Goal: Task Accomplishment & Management: Use online tool/utility

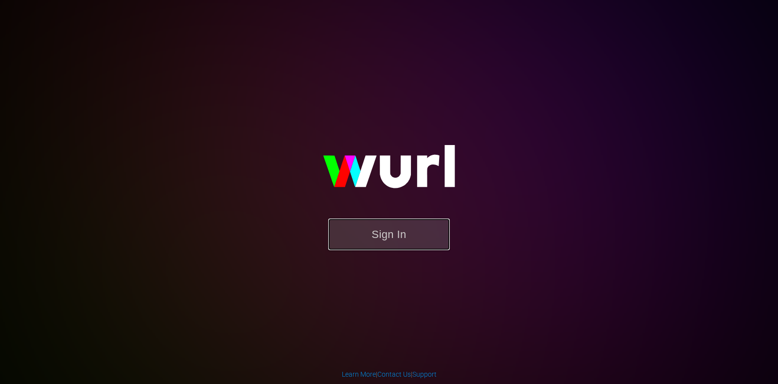
click at [414, 242] on button "Sign In" at bounding box center [389, 234] width 122 height 32
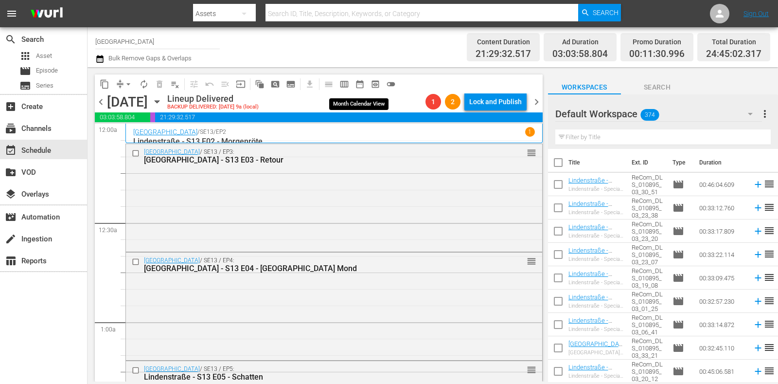
click at [359, 88] on span "date_range_outlined" at bounding box center [360, 84] width 10 height 10
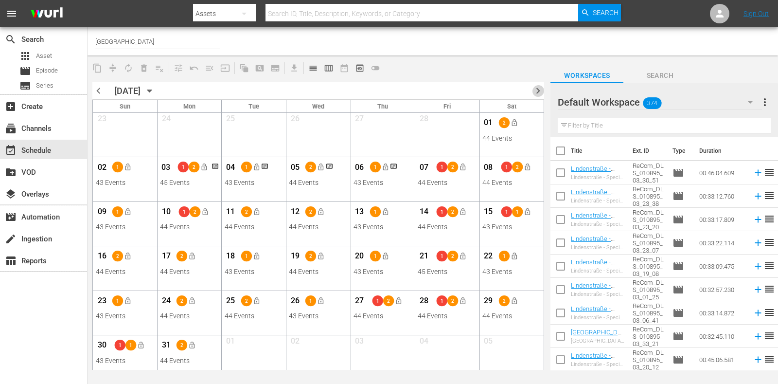
click at [542, 92] on span "chevron_right" at bounding box center [538, 91] width 12 height 12
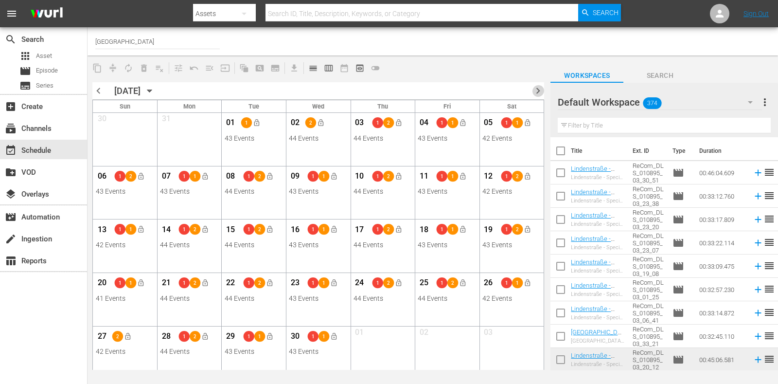
click at [538, 90] on span "chevron_right" at bounding box center [538, 91] width 12 height 12
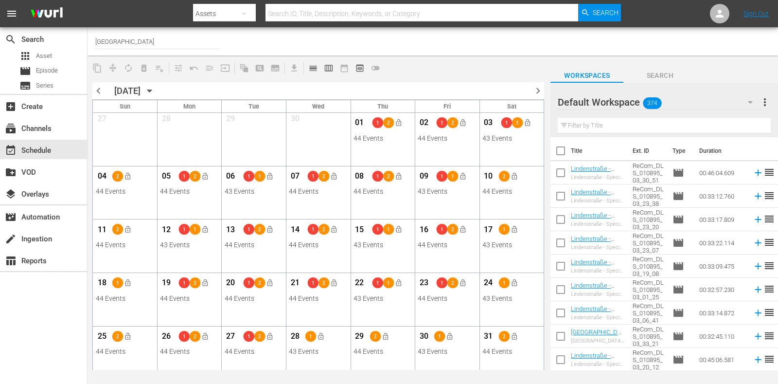
click at [540, 90] on span "chevron_right" at bounding box center [538, 91] width 12 height 12
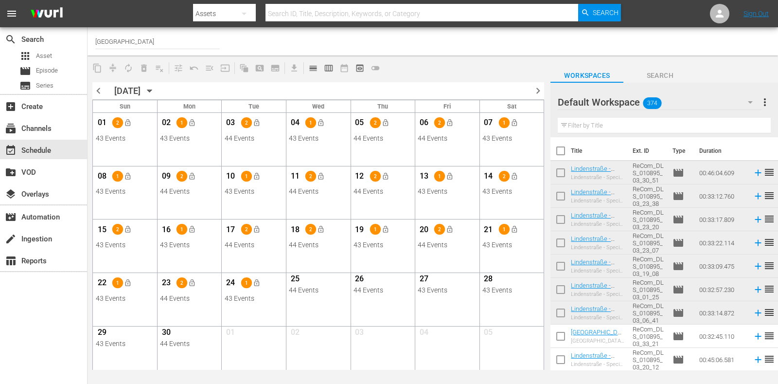
click at [536, 87] on span "chevron_right" at bounding box center [538, 91] width 12 height 12
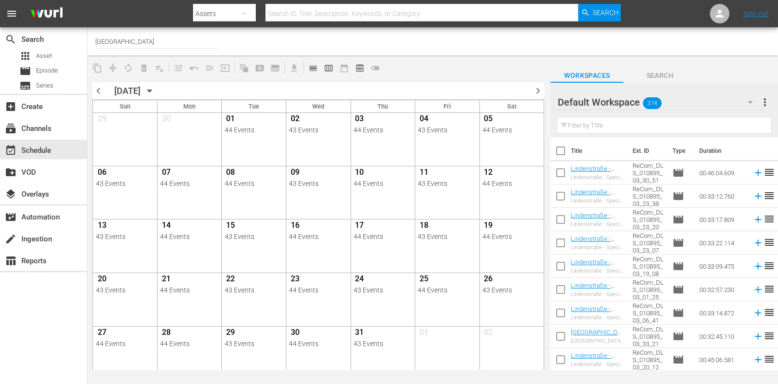
click at [538, 90] on span "chevron_right" at bounding box center [538, 91] width 12 height 12
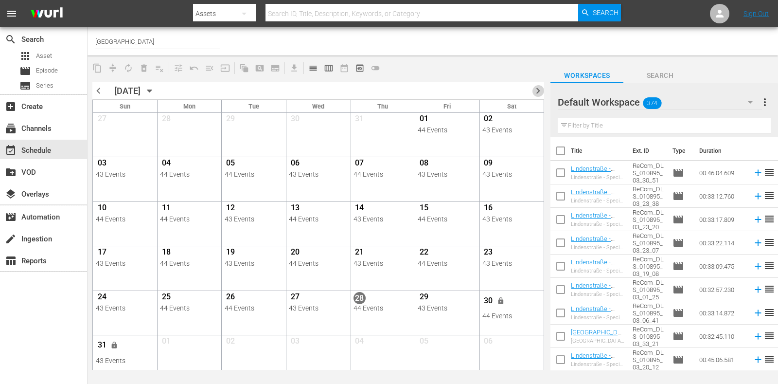
click at [543, 87] on span "chevron_right" at bounding box center [538, 91] width 12 height 12
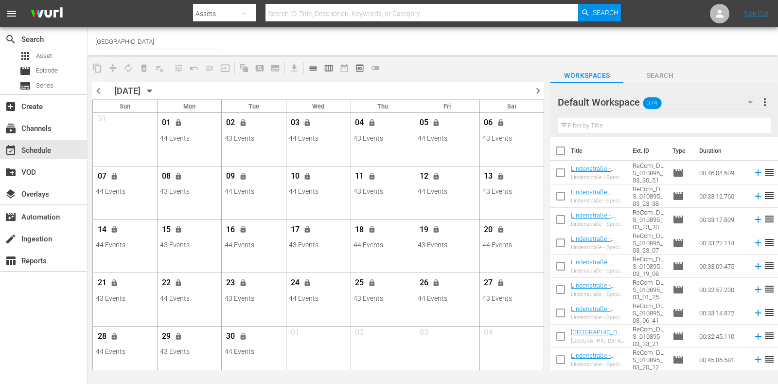
click at [451, 68] on div "content_copy compress autorenew_outlined delete_forever_outlined playlist_remov…" at bounding box center [318, 67] width 461 height 19
click at [535, 86] on span "chevron_right" at bounding box center [538, 91] width 12 height 12
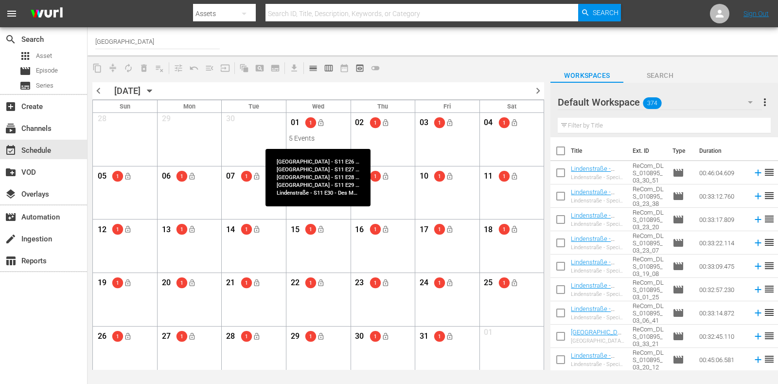
click at [326, 140] on div "5 Events" at bounding box center [318, 138] width 58 height 8
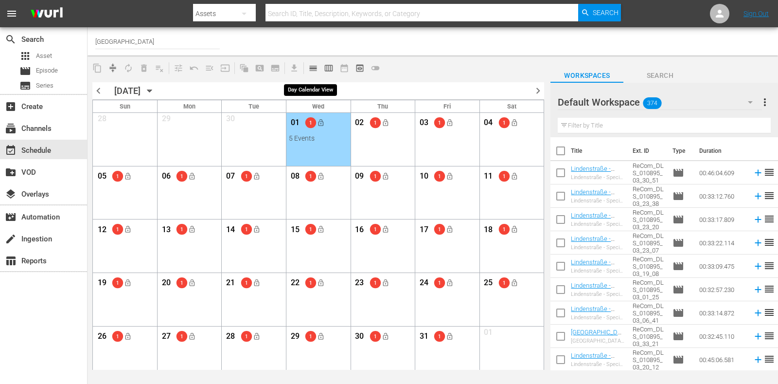
click at [314, 69] on span "calendar_view_day_outlined" at bounding box center [313, 68] width 10 height 10
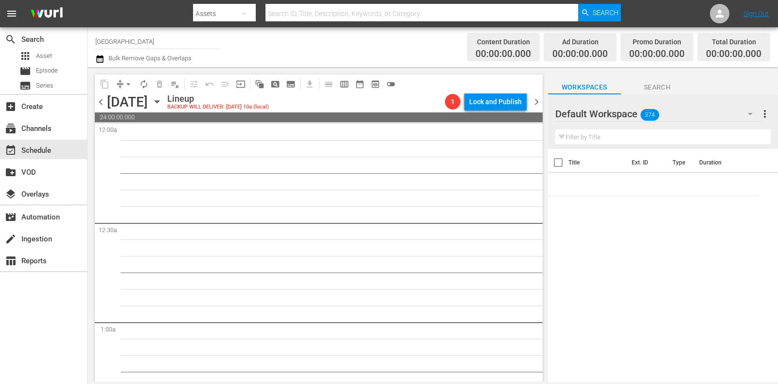
click at [100, 106] on span "chevron_left" at bounding box center [101, 102] width 12 height 12
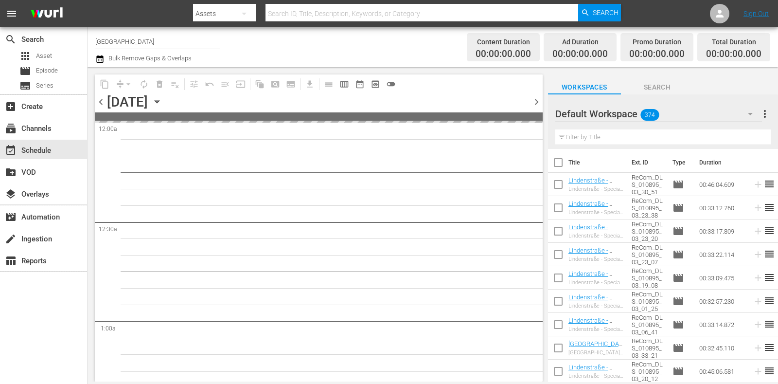
click at [101, 106] on span "chevron_left" at bounding box center [101, 102] width 12 height 12
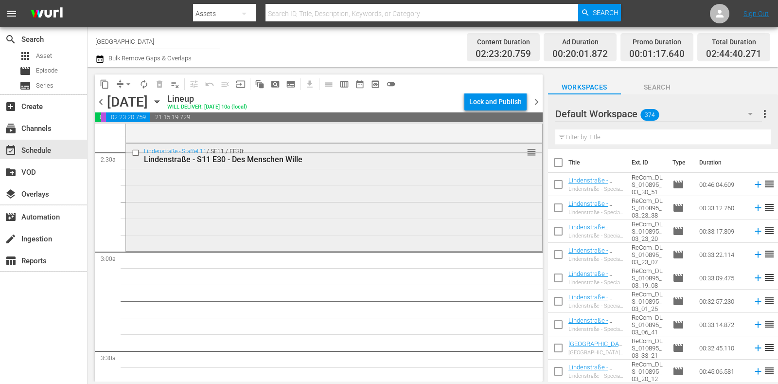
scroll to position [486, 0]
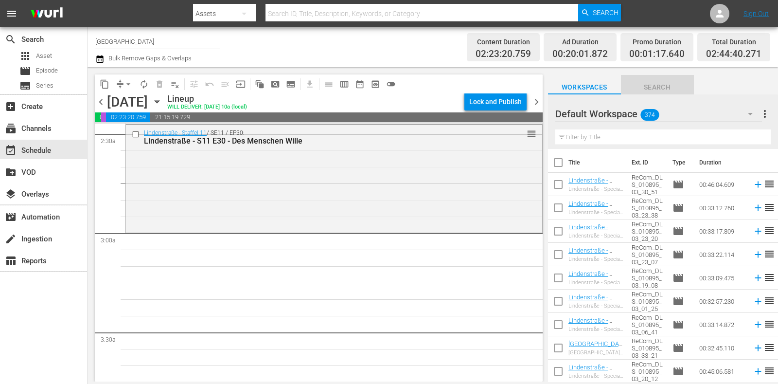
click at [659, 79] on button "Search" at bounding box center [657, 84] width 73 height 19
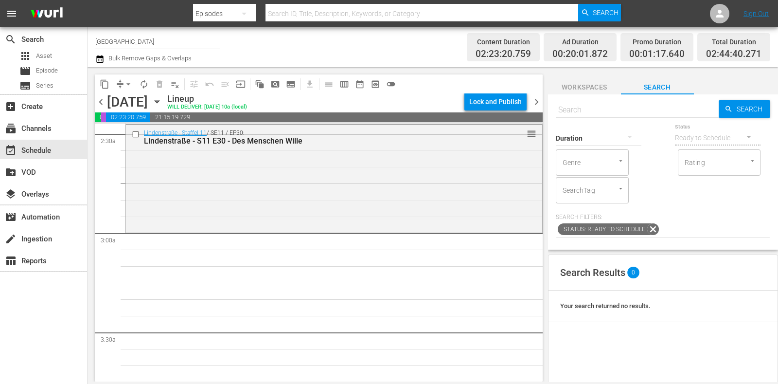
click at [621, 110] on input "text" at bounding box center [637, 109] width 163 height 23
type input "lindenstraße - s28 e46"
click at [608, 111] on input "text" at bounding box center [637, 109] width 163 height 23
type input "lindenstraße - s28 e46"
click at [617, 104] on input "lindenstraße - s28 e46" at bounding box center [637, 109] width 163 height 23
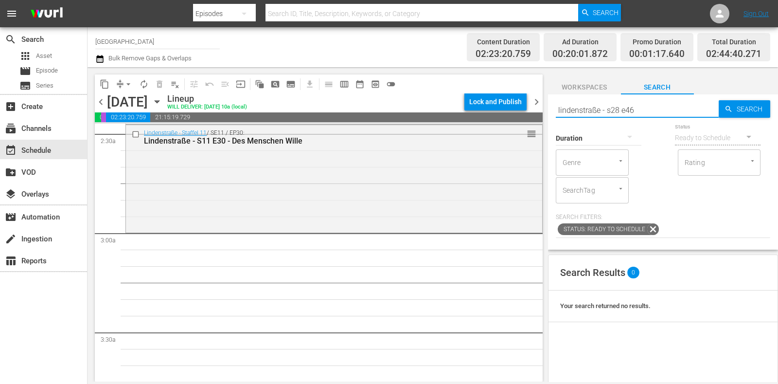
type input "lindenstraße - s28 e46"
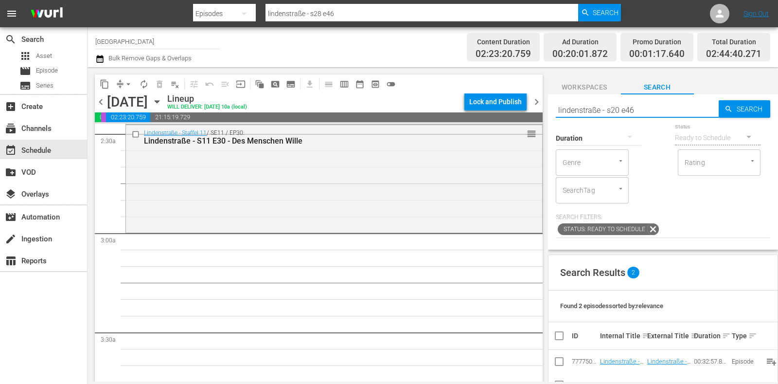
type input "lindenstraße - s209 e46"
click at [616, 106] on input "lindenstraße - s209 e46" at bounding box center [637, 109] width 163 height 23
type input "lindenstraße - s09 e46"
click at [649, 110] on input "lindenstraße - s09 e46" at bounding box center [637, 109] width 163 height 23
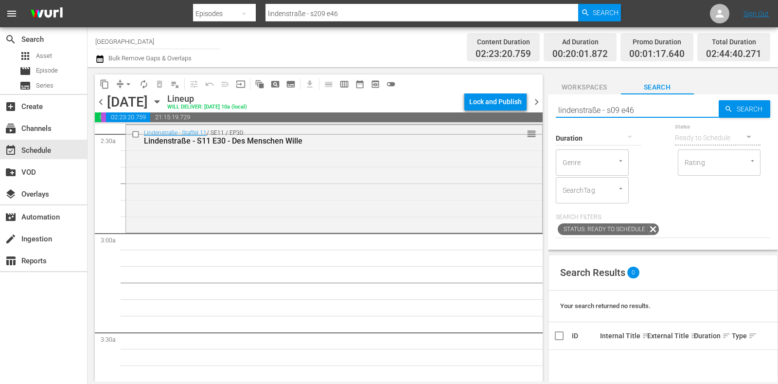
type input "lindenstraße - s09 e46"
type input "lindenstraße - s09 e3"
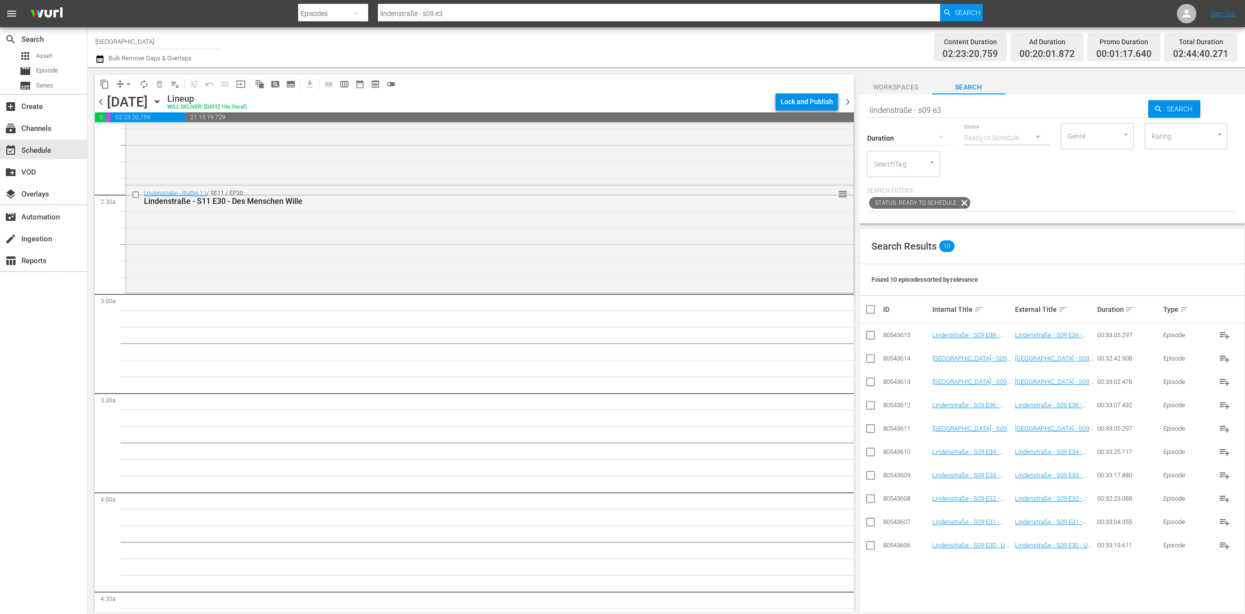
scroll to position [425, 0]
click at [778, 383] on input "checkbox" at bounding box center [871, 454] width 12 height 12
checkbox input "true"
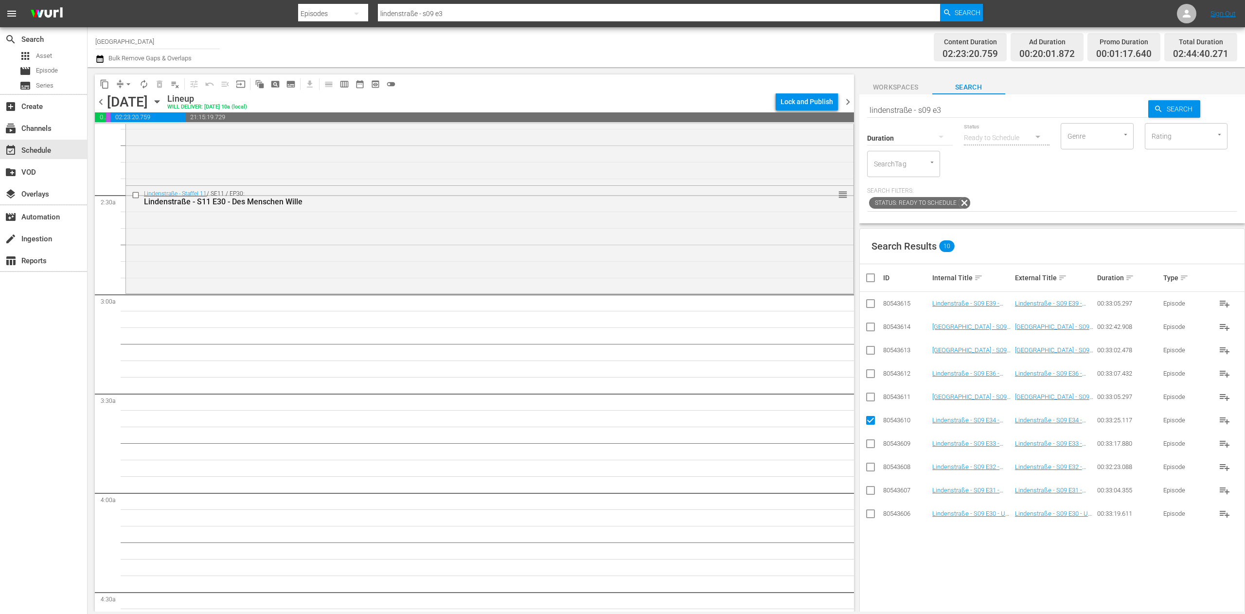
click at [778, 383] on td at bounding box center [871, 396] width 22 height 23
click at [778, 383] on input "checkbox" at bounding box center [871, 399] width 12 height 12
checkbox input "true"
click at [778, 377] on input "checkbox" at bounding box center [871, 376] width 12 height 12
checkbox input "true"
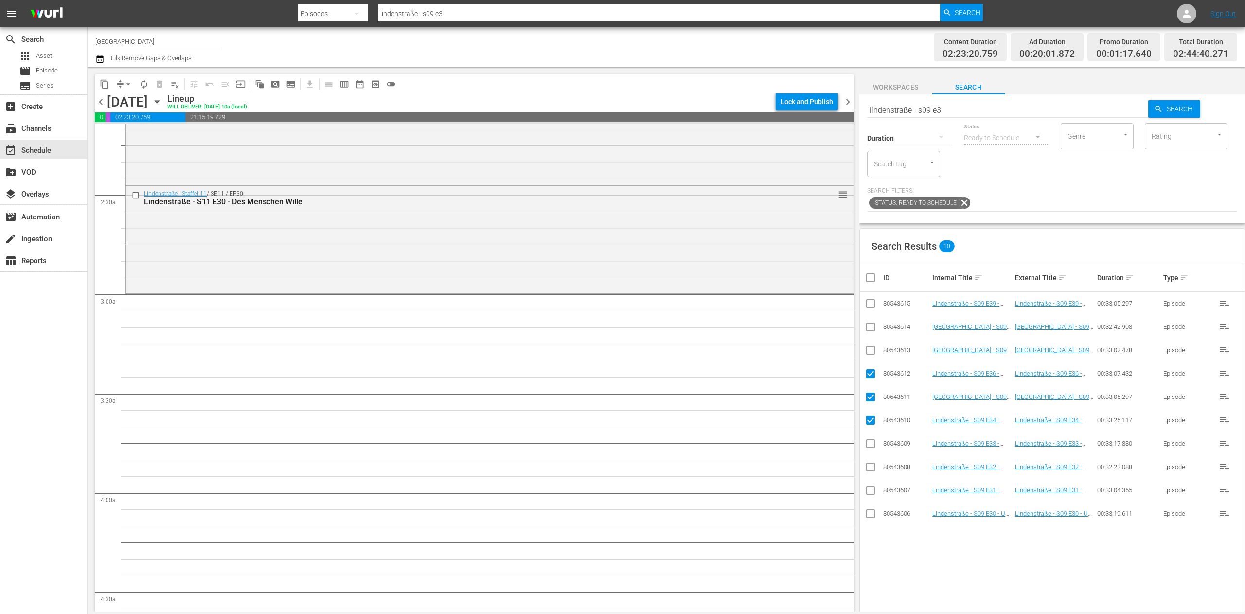
click at [778, 356] on input "checkbox" at bounding box center [871, 352] width 12 height 12
checkbox input "true"
click at [778, 327] on input "checkbox" at bounding box center [871, 329] width 12 height 12
checkbox input "true"
click at [778, 303] on input "checkbox" at bounding box center [871, 306] width 12 height 12
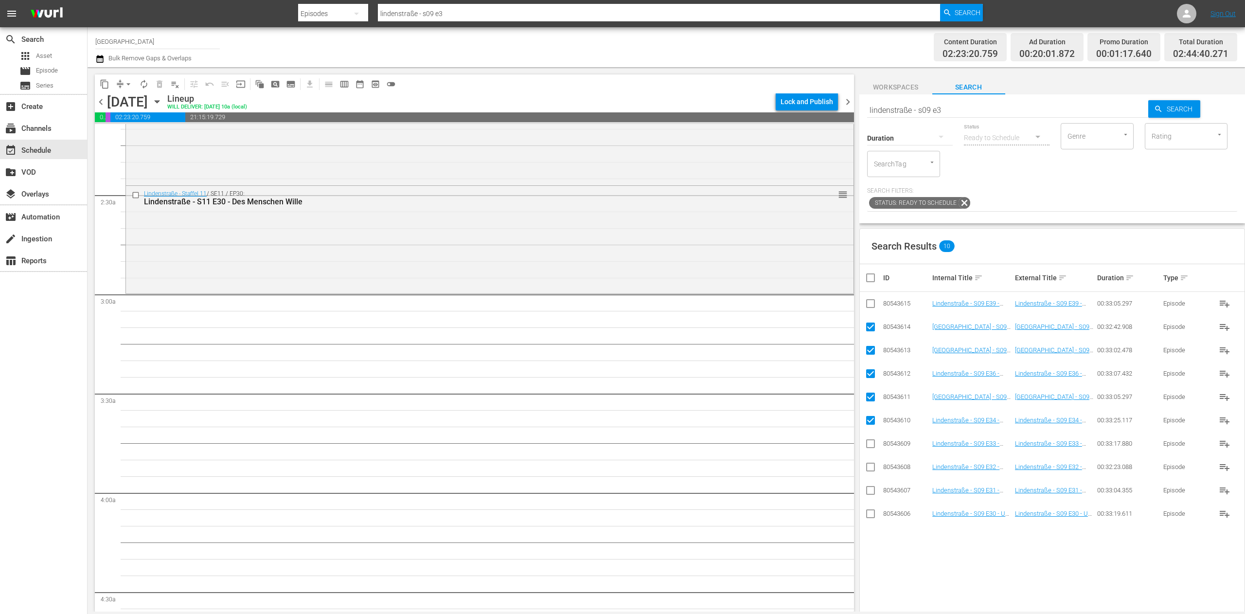
checkbox input "true"
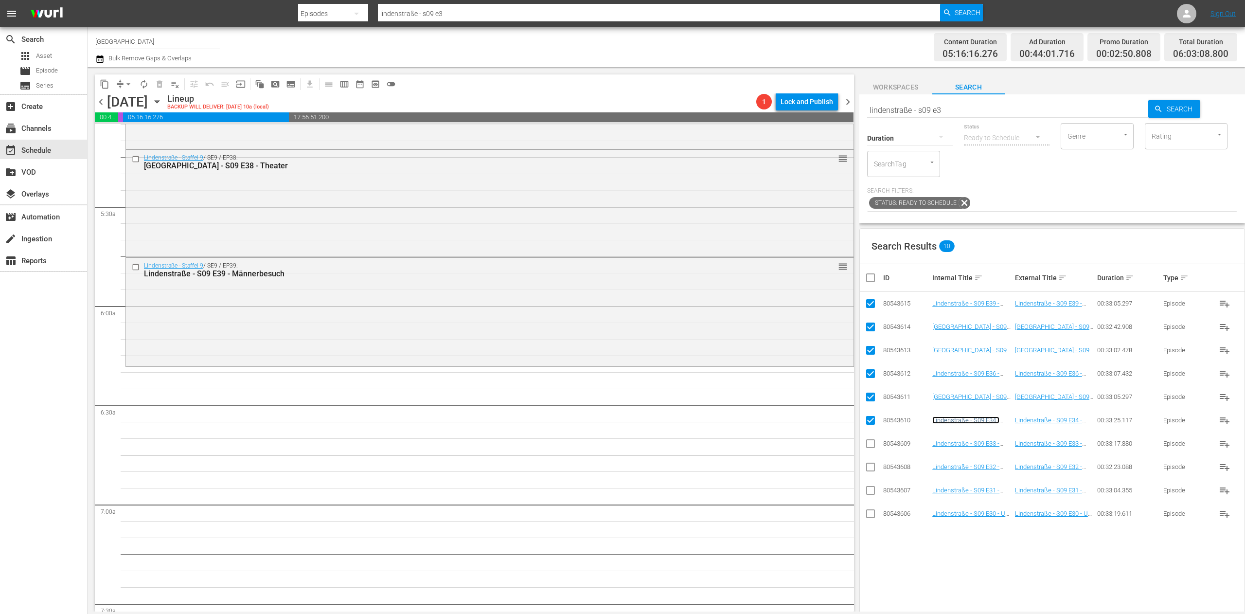
scroll to position [1106, 0]
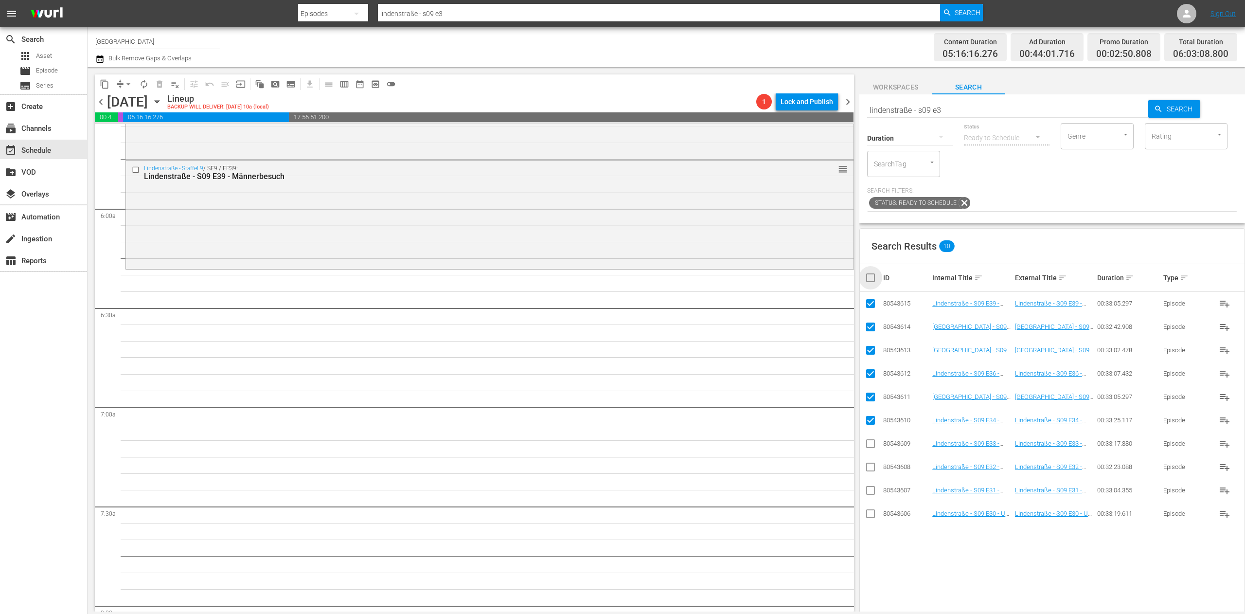
click at [778, 279] on input "checkbox" at bounding box center [874, 278] width 19 height 12
checkbox input "true"
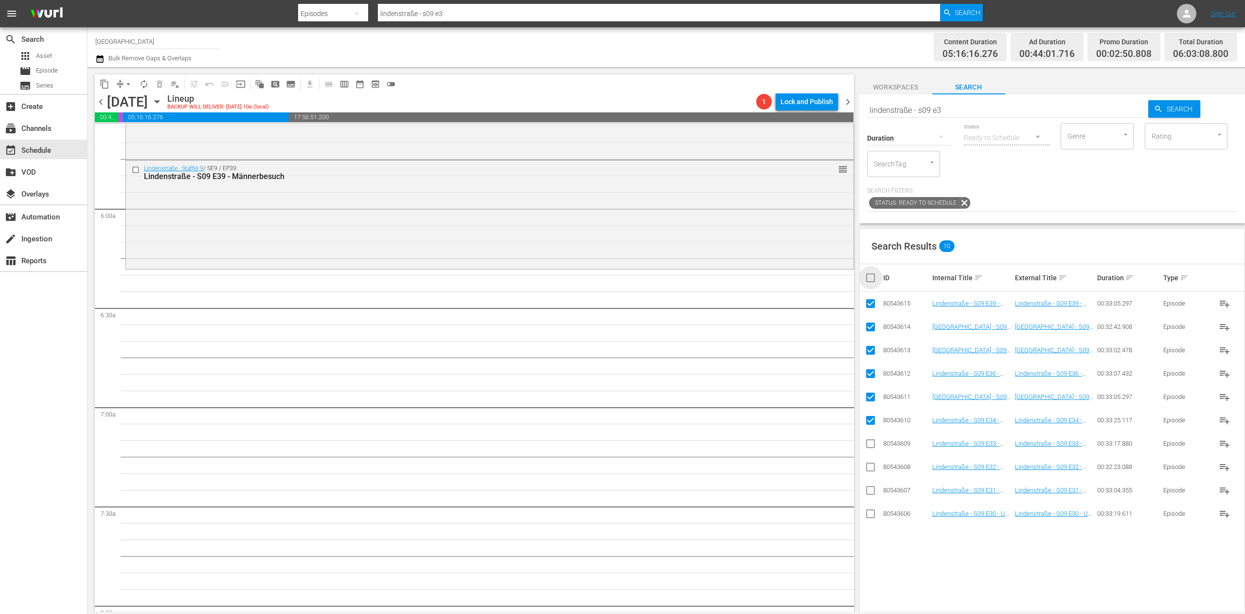
checkbox input "true"
click at [778, 279] on input "checkbox" at bounding box center [874, 278] width 19 height 12
checkbox input "false"
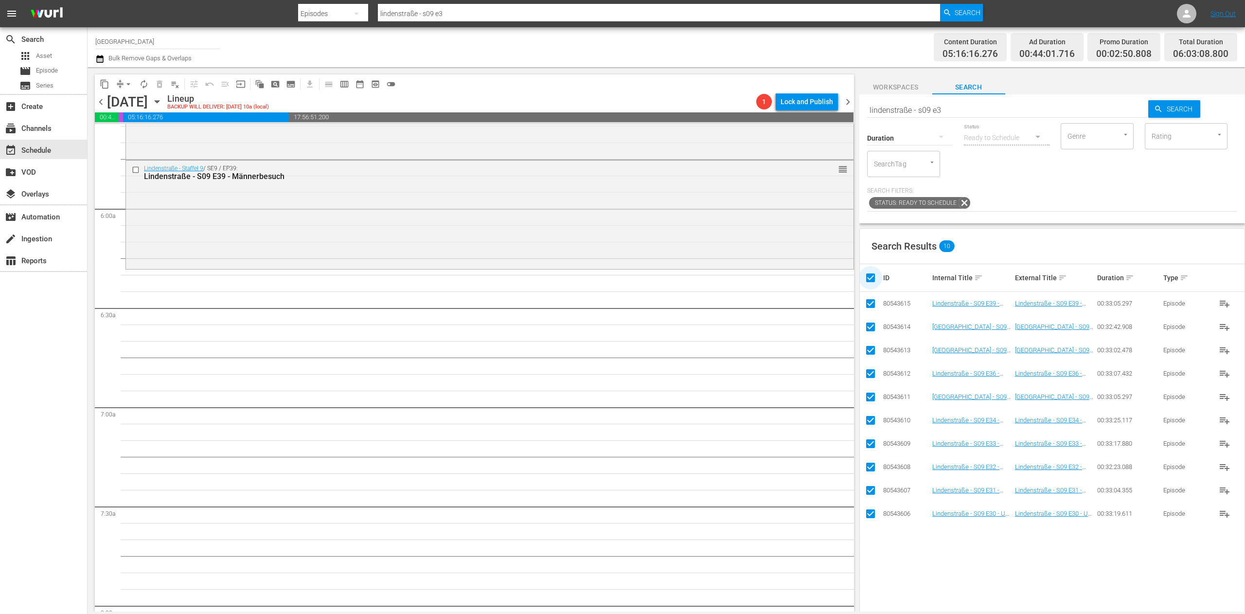
checkbox input "false"
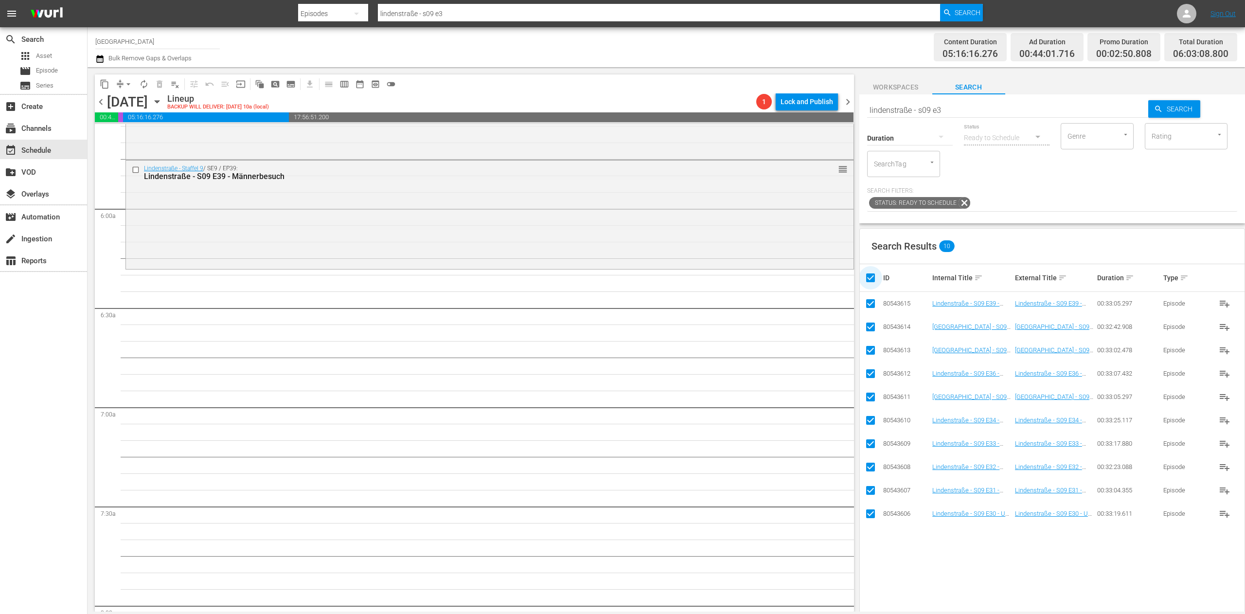
checkbox input "false"
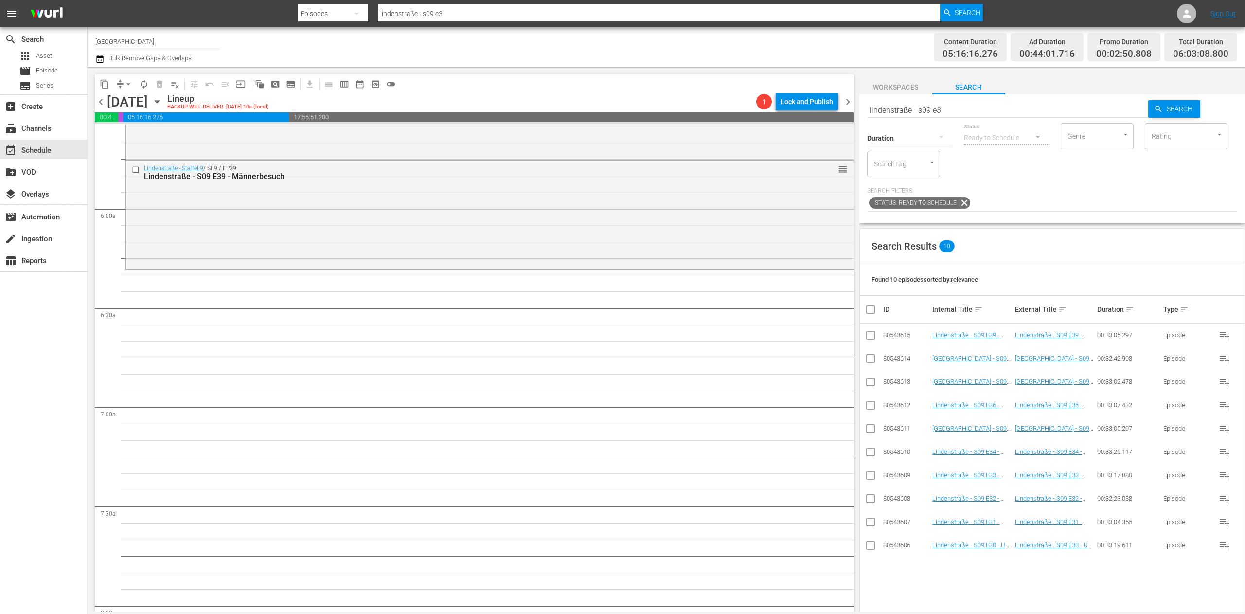
click at [778, 117] on input "lindenstraße - s09 e3" at bounding box center [1008, 109] width 282 height 23
type input "lindenstraße - s09 e4"
click at [778, 383] on input "checkbox" at bounding box center [871, 547] width 12 height 12
checkbox input "true"
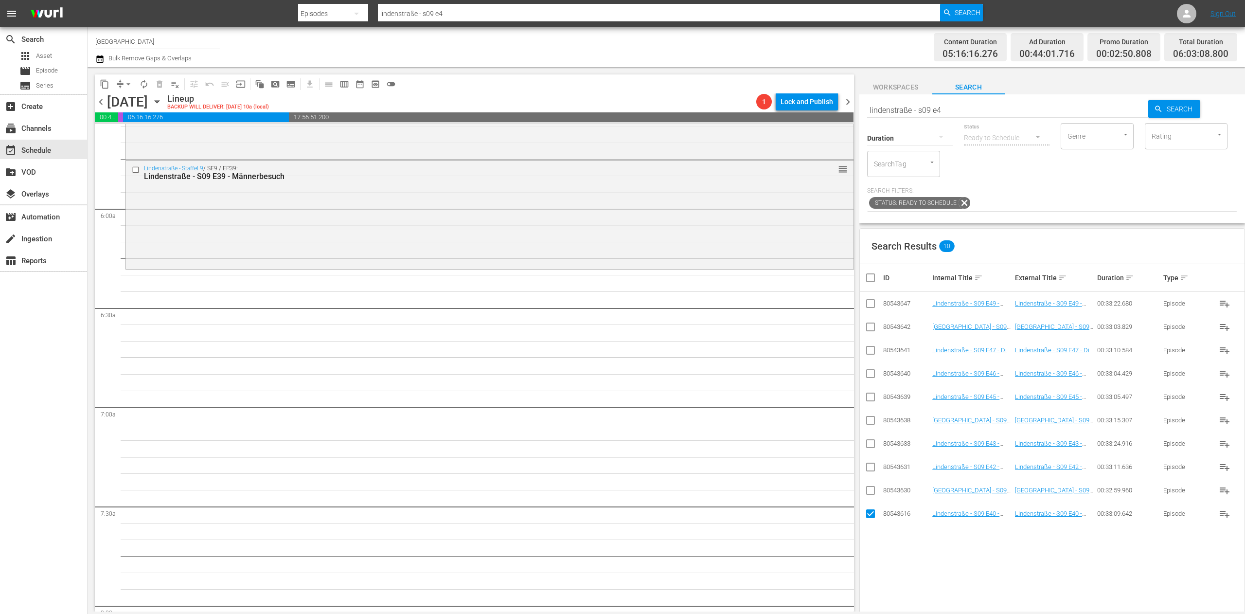
click at [778, 383] on input "checkbox" at bounding box center [871, 492] width 12 height 12
checkbox input "true"
click at [778, 383] on input "checkbox" at bounding box center [871, 469] width 12 height 12
checkbox input "true"
click at [778, 383] on input "checkbox" at bounding box center [871, 446] width 12 height 12
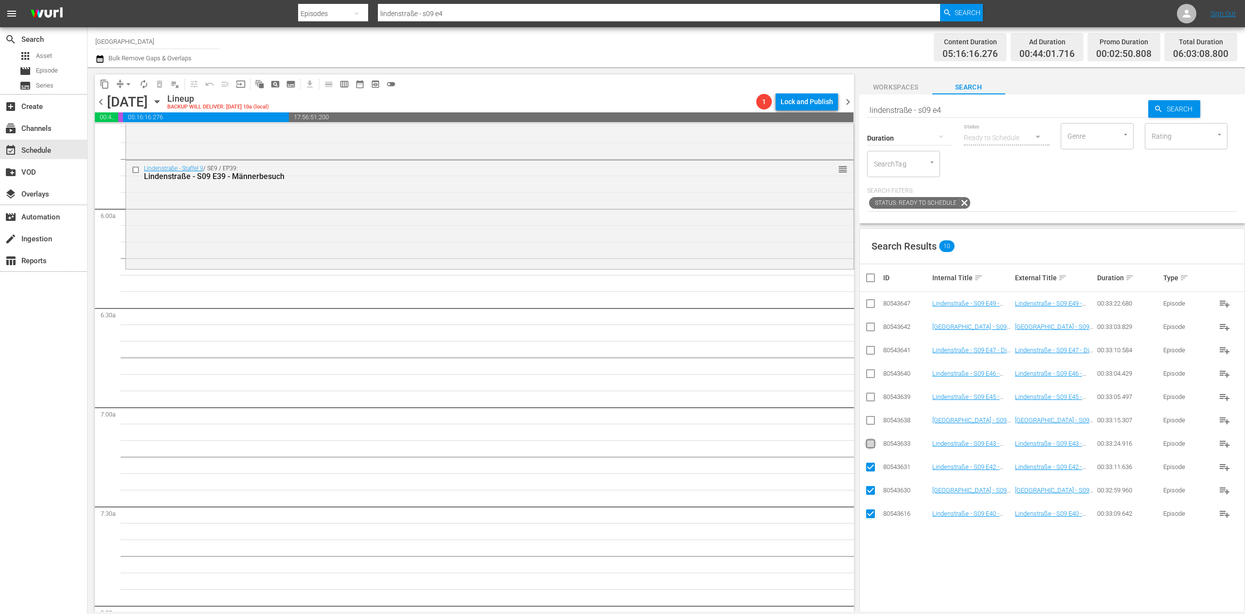
checkbox input "true"
click at [778, 383] on input "checkbox" at bounding box center [871, 422] width 12 height 12
checkbox input "true"
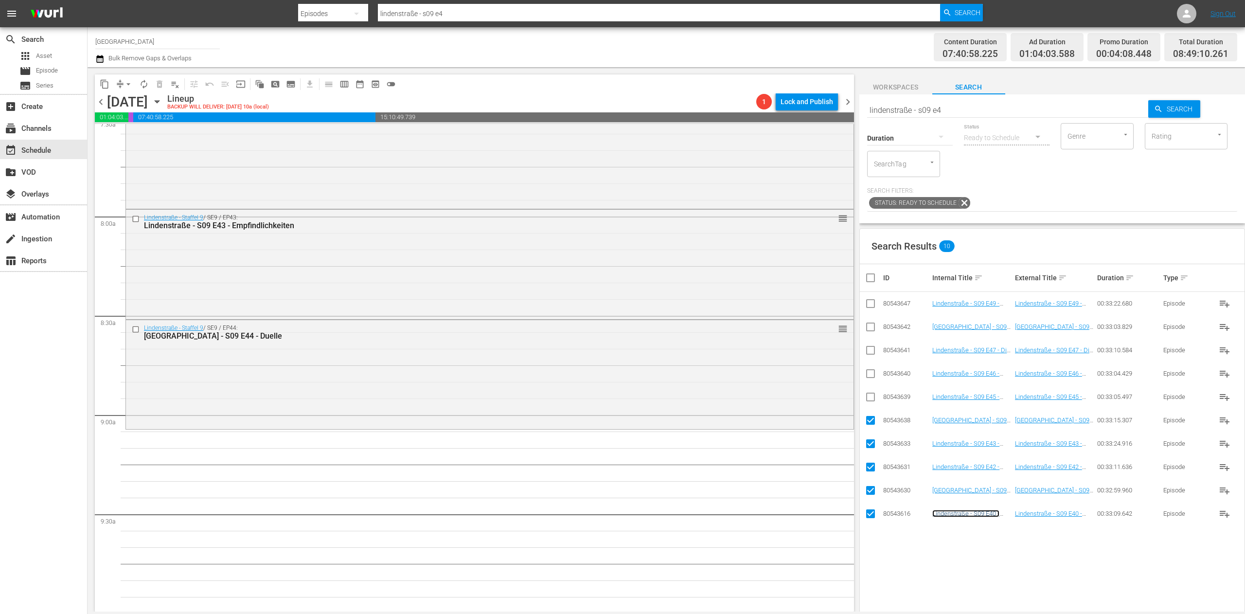
scroll to position [1592, 0]
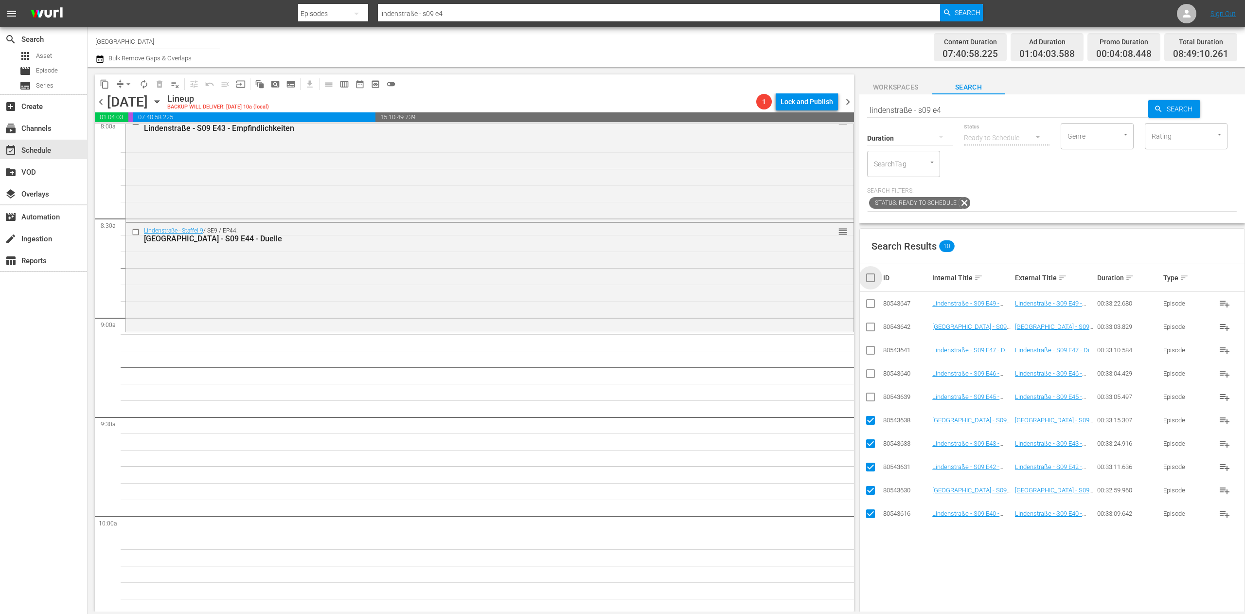
click at [778, 278] on input "checkbox" at bounding box center [874, 278] width 19 height 12
checkbox input "true"
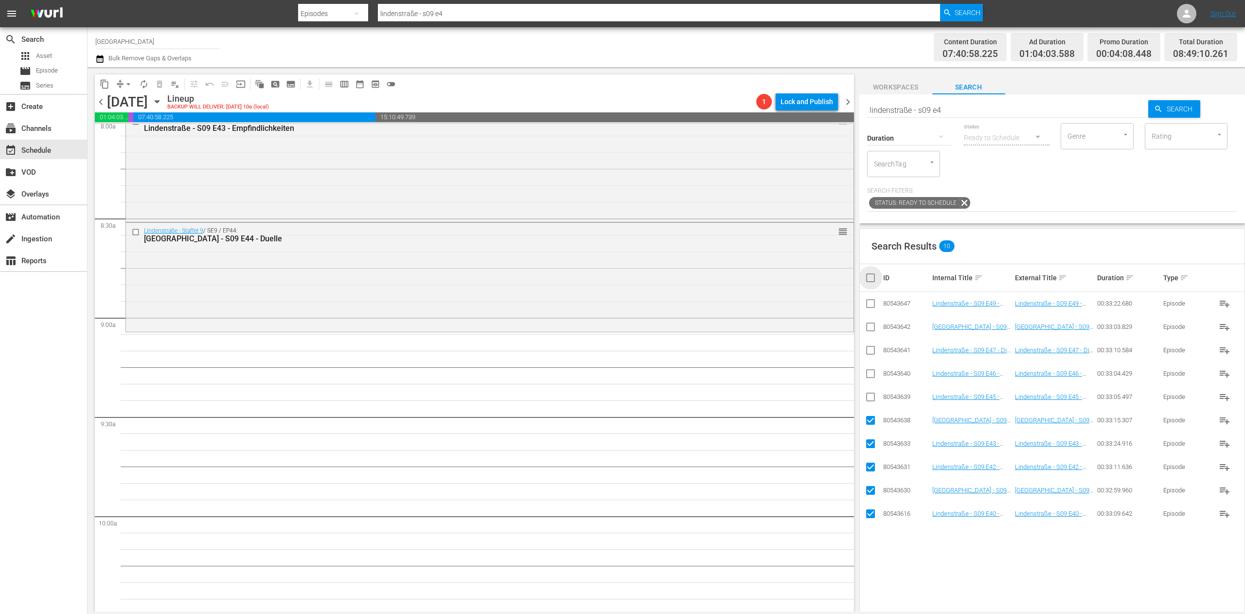
checkbox input "true"
click at [778, 276] on input "checkbox" at bounding box center [874, 278] width 19 height 12
checkbox input "false"
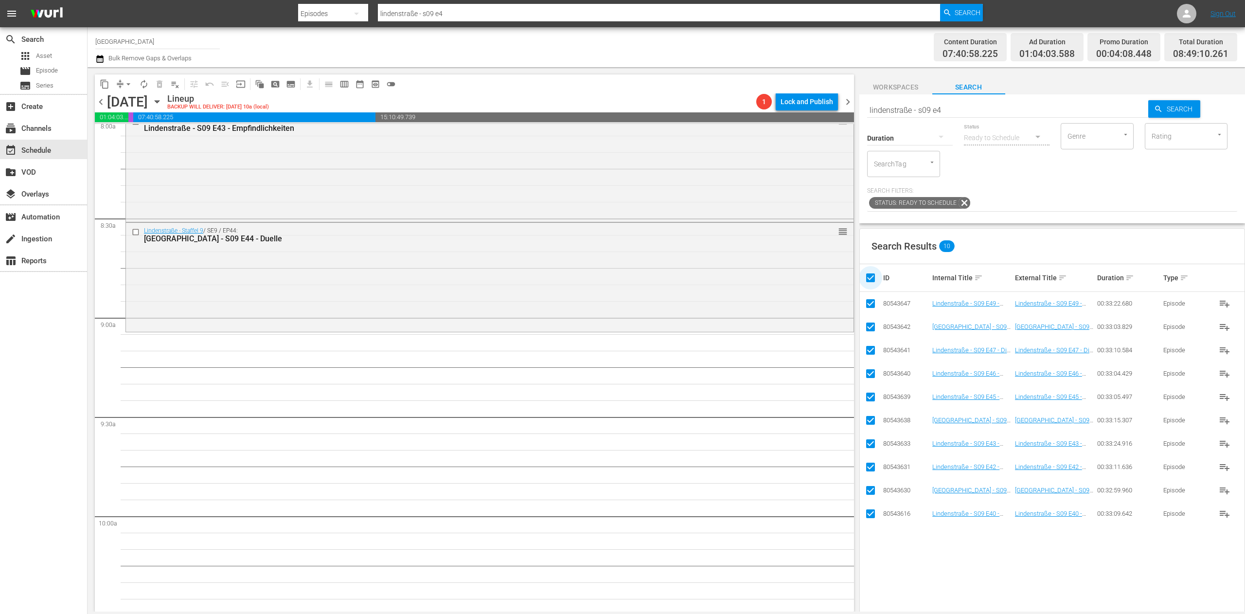
checkbox input "false"
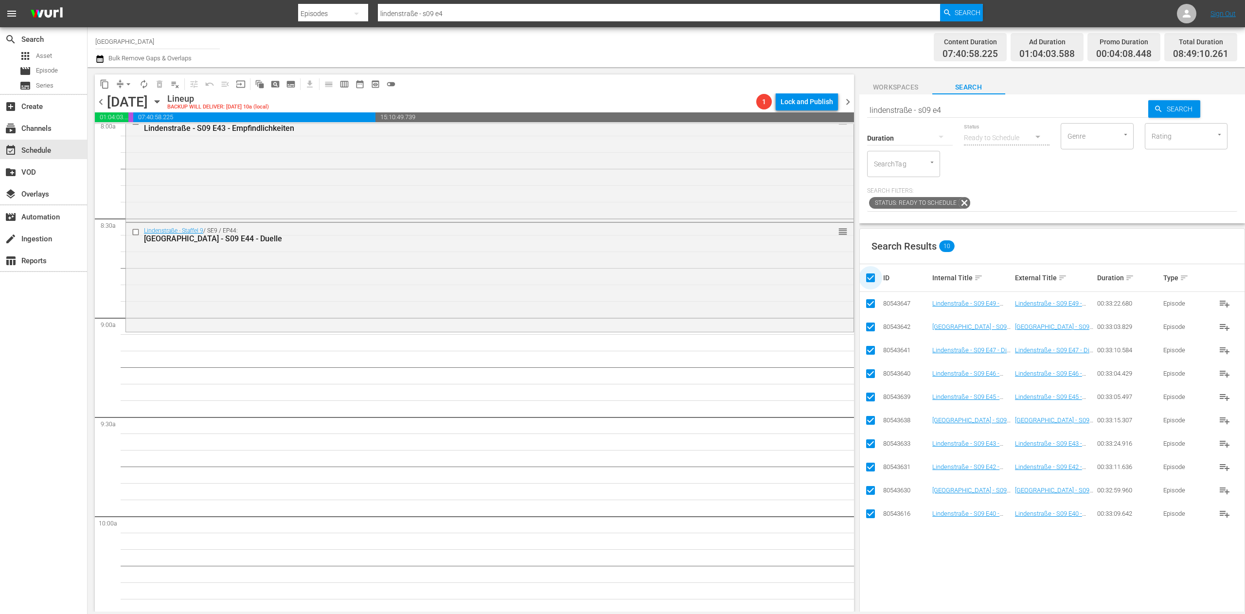
checkbox input "false"
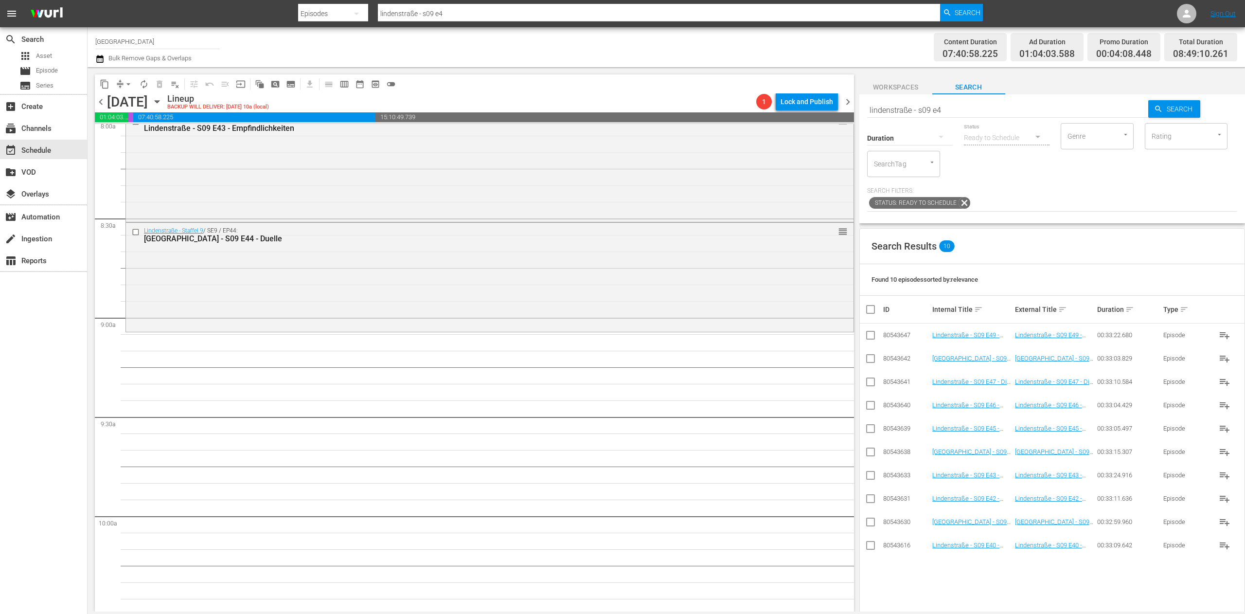
click at [778, 108] on input "lindenstraße - s09 e4" at bounding box center [1008, 109] width 282 height 23
type input "lindenstraße - s10 e4"
type input "lindenstraße - s10 e3"
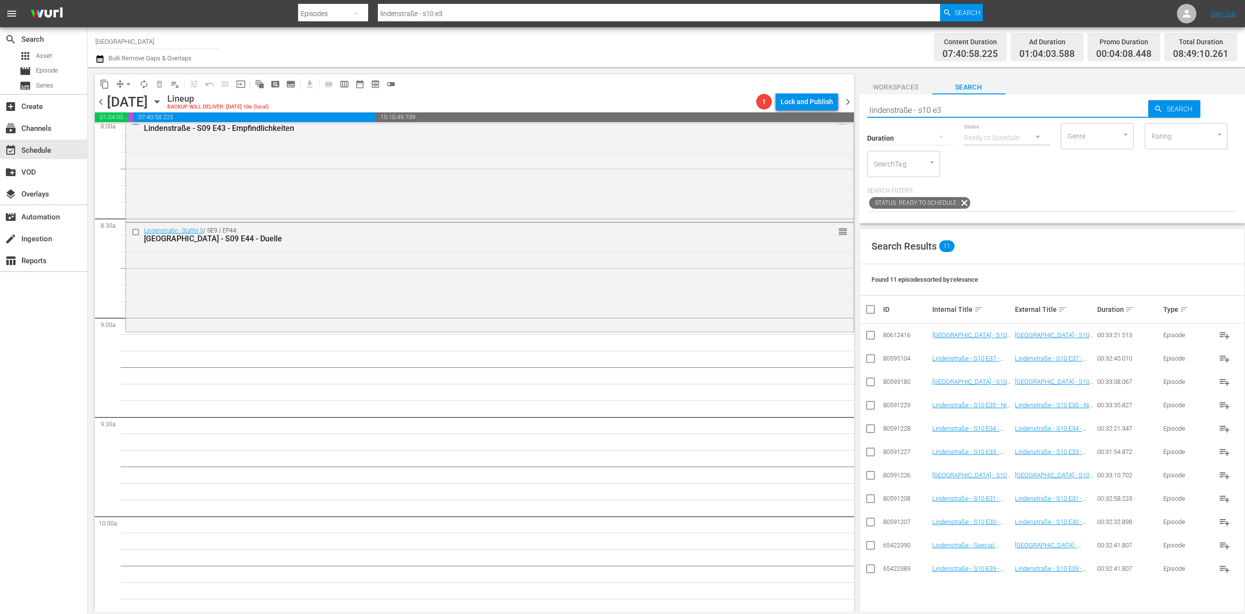
click at [778, 383] on input "checkbox" at bounding box center [871, 454] width 12 height 12
checkbox input "true"
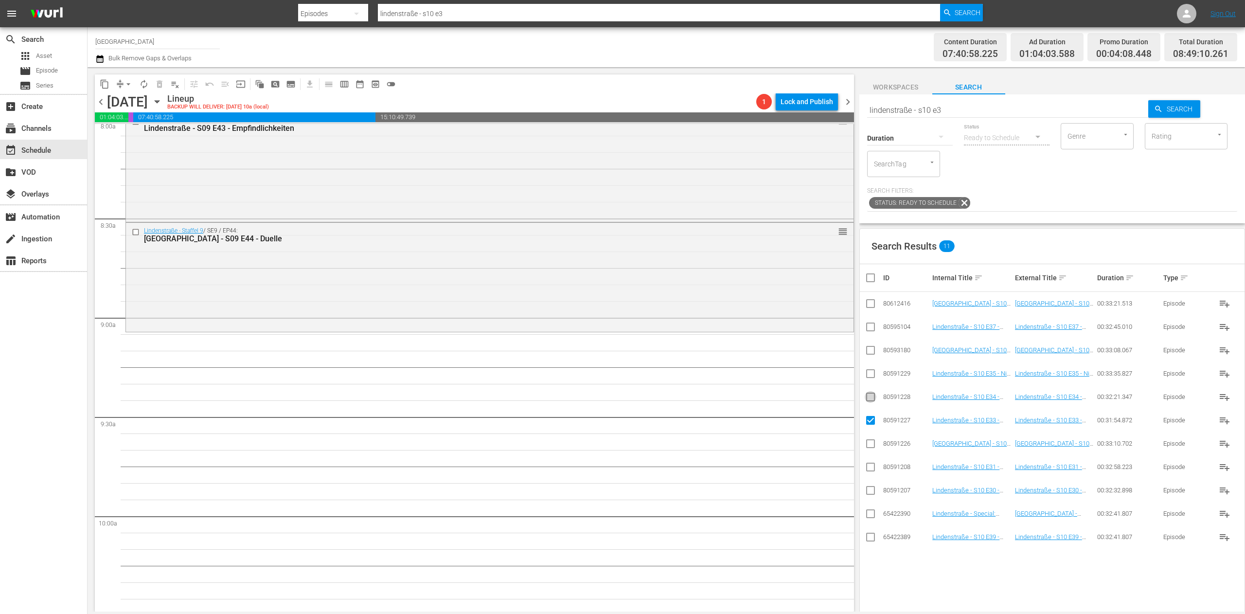
click at [778, 383] on input "checkbox" at bounding box center [871, 399] width 12 height 12
checkbox input "true"
click at [778, 374] on input "checkbox" at bounding box center [871, 376] width 12 height 12
checkbox input "true"
click at [778, 353] on input "checkbox" at bounding box center [871, 352] width 12 height 12
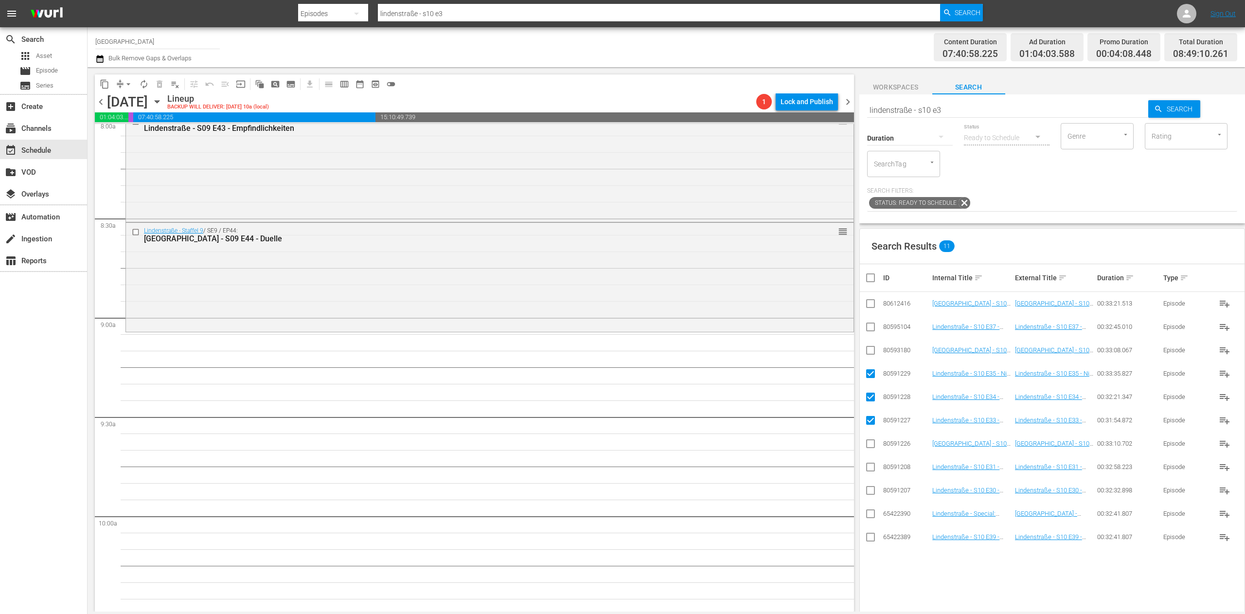
checkbox input "true"
click at [778, 328] on input "checkbox" at bounding box center [871, 329] width 12 height 12
checkbox input "true"
click at [778, 302] on input "checkbox" at bounding box center [871, 306] width 12 height 12
checkbox input "true"
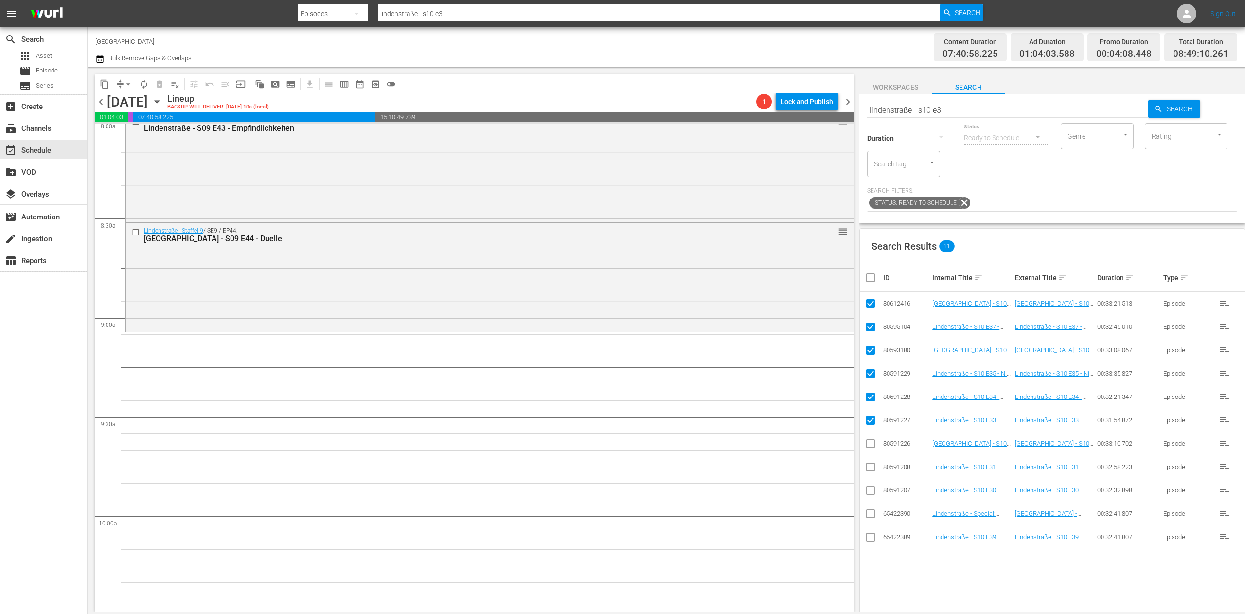
click at [778, 383] on td at bounding box center [871, 536] width 22 height 23
click at [778, 383] on input "checkbox" at bounding box center [871, 539] width 12 height 12
checkbox input "true"
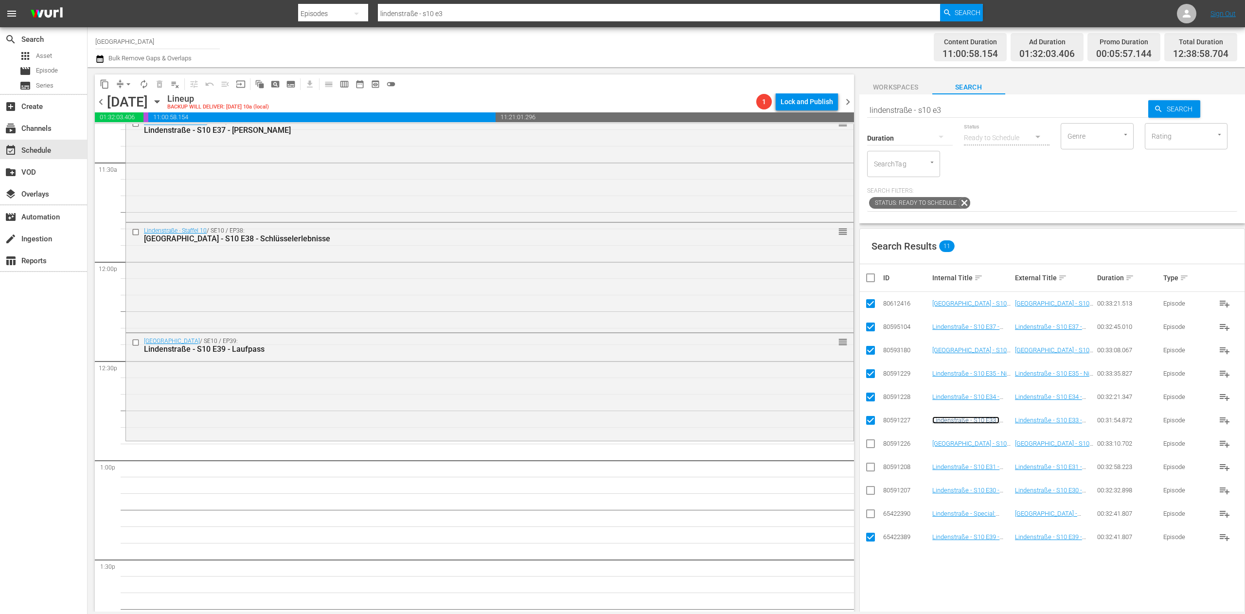
scroll to position [2273, 0]
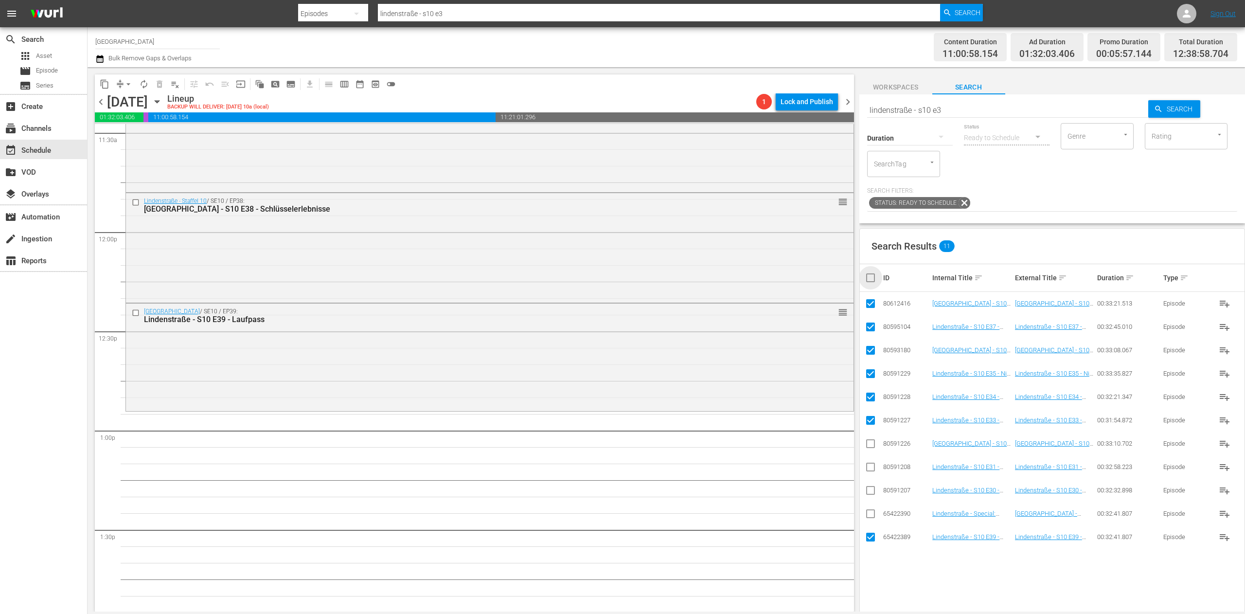
click at [778, 280] on input "checkbox" at bounding box center [874, 278] width 19 height 12
checkbox input "true"
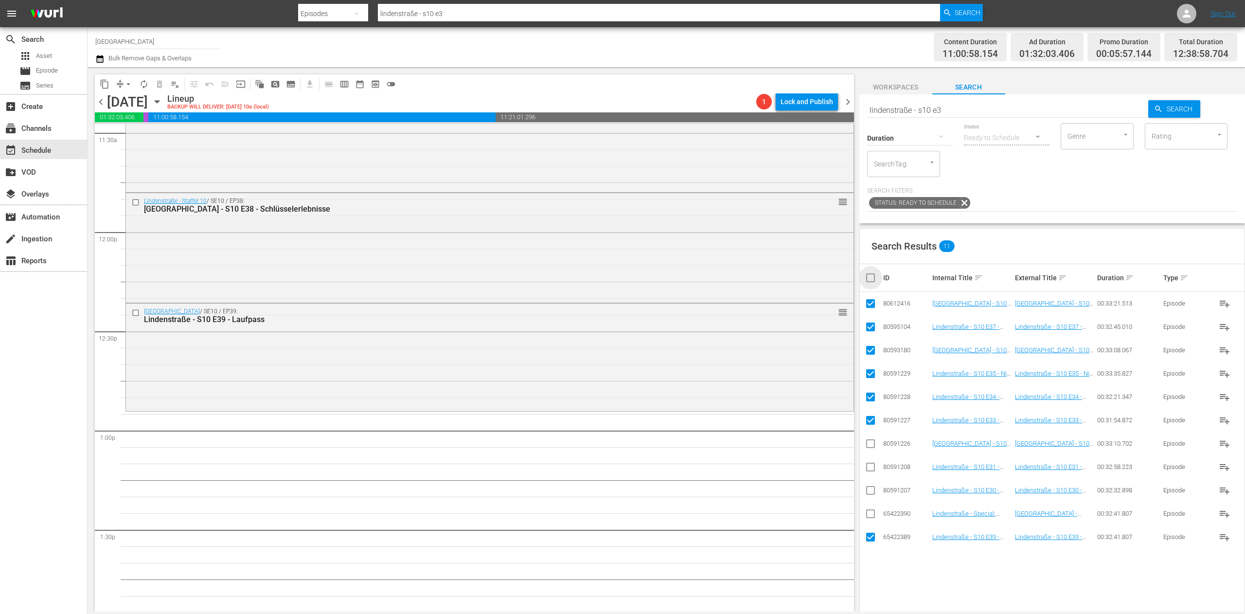
checkbox input "true"
click at [778, 280] on input "checkbox" at bounding box center [874, 278] width 19 height 12
checkbox input "false"
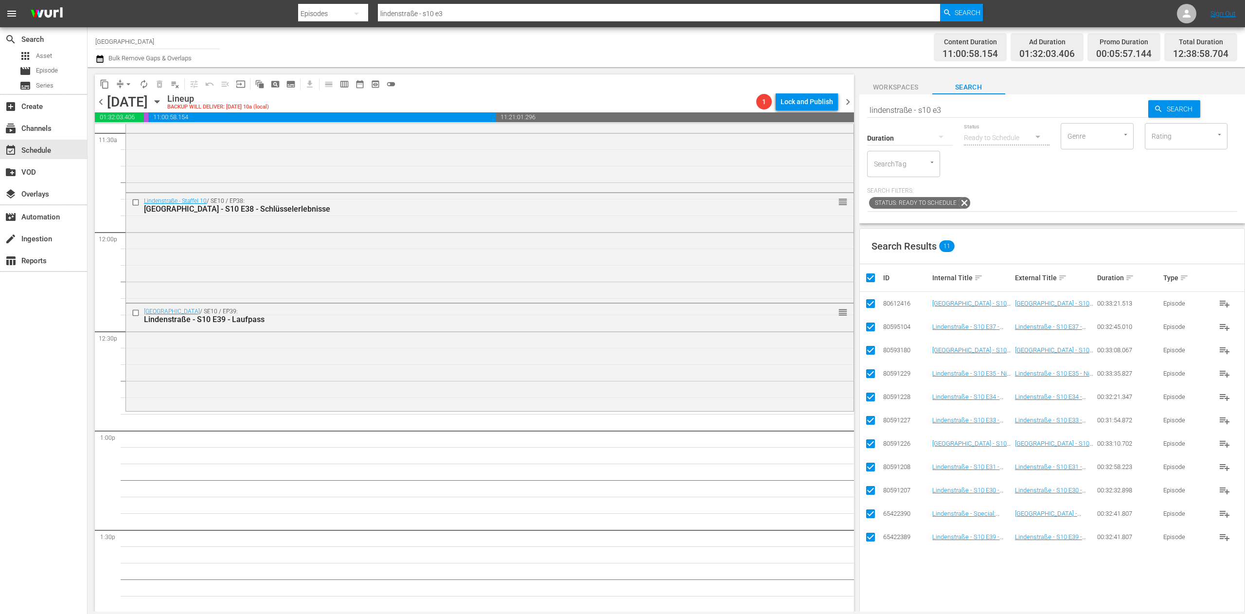
checkbox input "false"
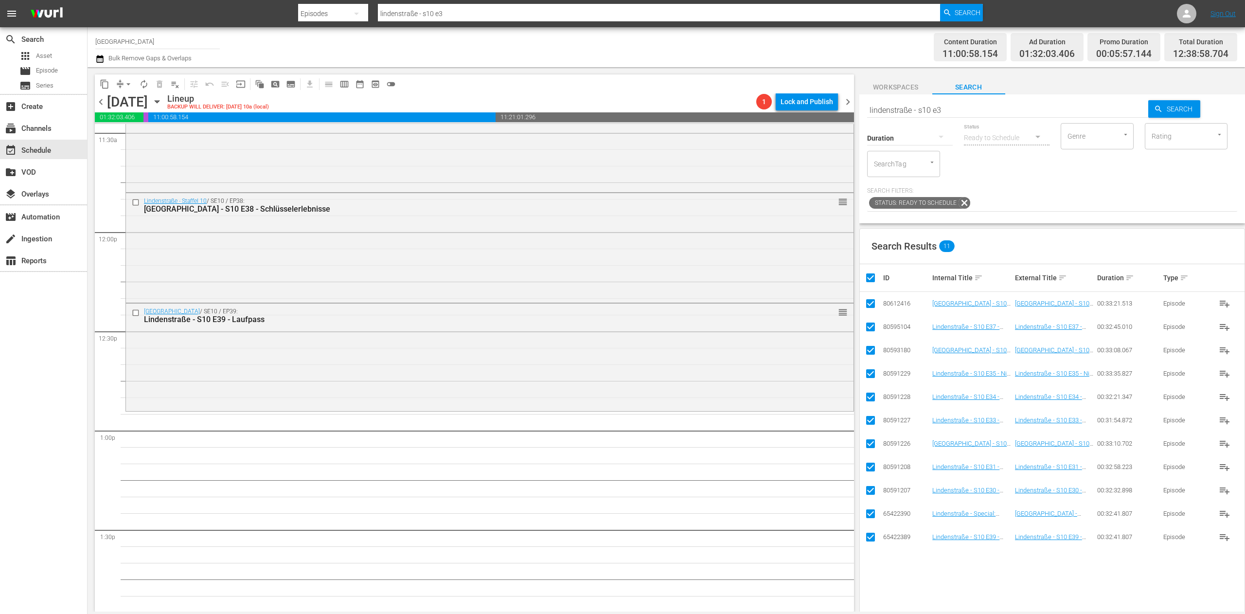
checkbox input "false"
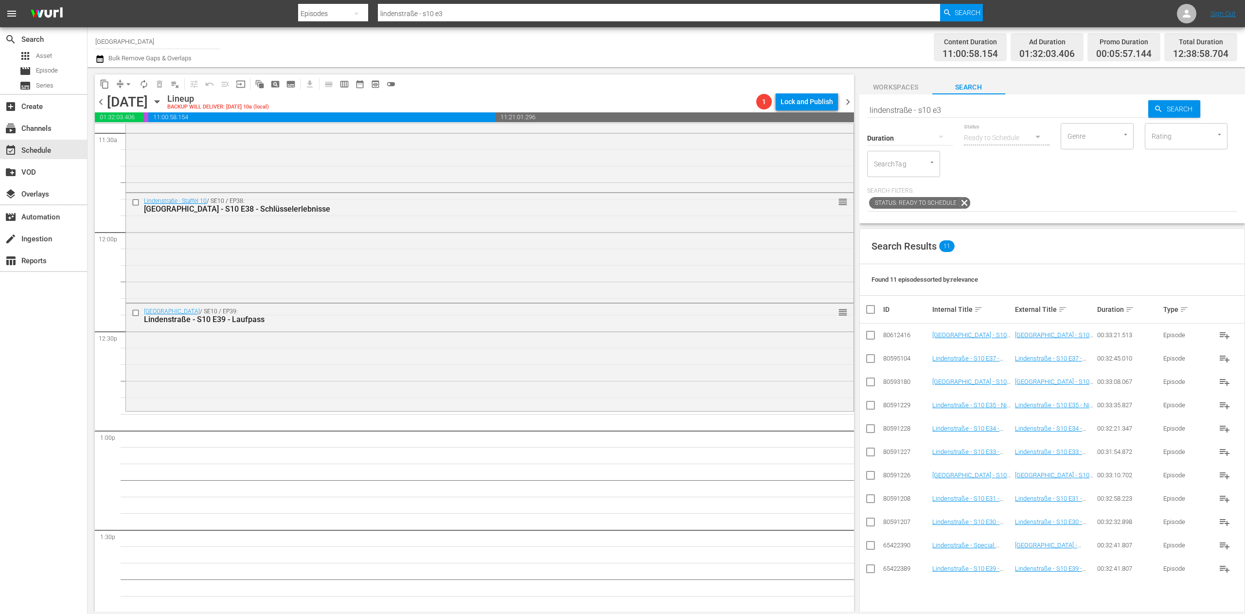
click at [778, 109] on input "lindenstraße - s10 e3" at bounding box center [1008, 109] width 282 height 23
type input "lindenstraße - s10 e4"
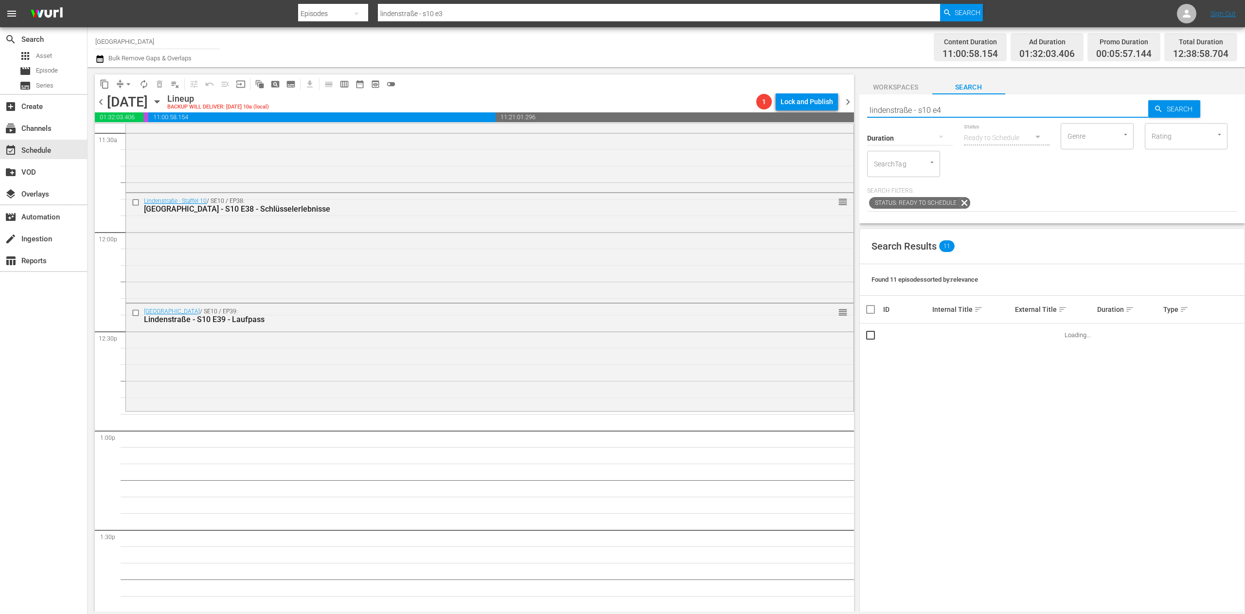
type input "lindenstraße - s10 e4"
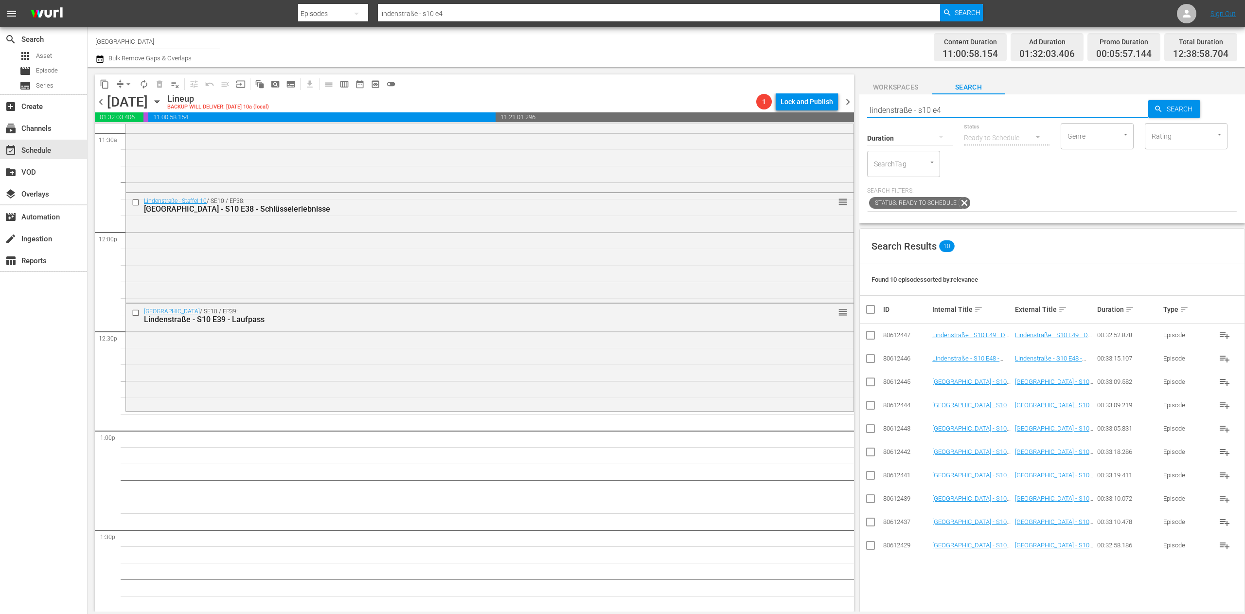
click at [778, 383] on input "checkbox" at bounding box center [871, 547] width 12 height 12
checkbox input "true"
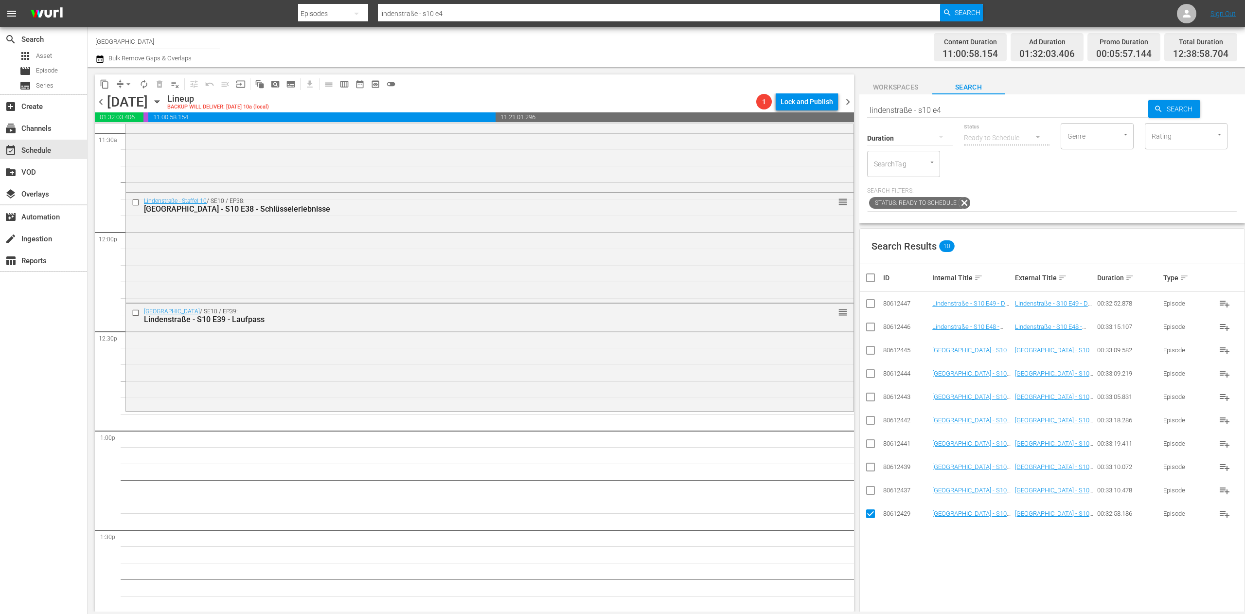
click at [778, 383] on td at bounding box center [871, 490] width 22 height 23
click at [778, 383] on input "checkbox" at bounding box center [871, 492] width 12 height 12
checkbox input "true"
click at [778, 383] on input "checkbox" at bounding box center [871, 469] width 12 height 12
checkbox input "true"
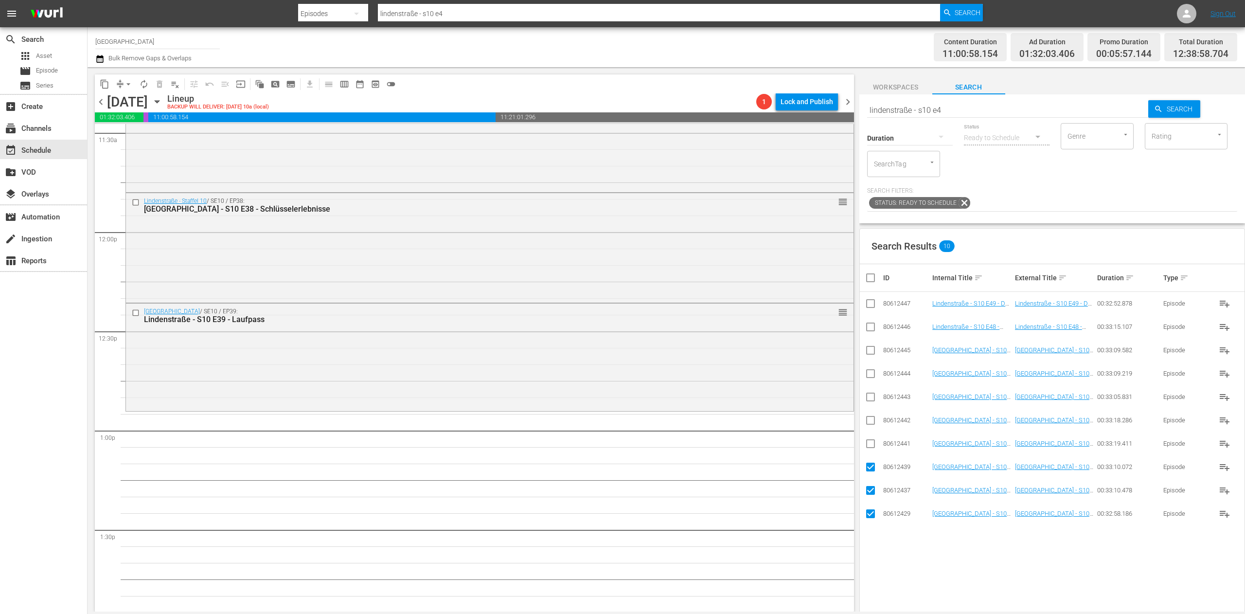
click at [778, 383] on input "checkbox" at bounding box center [871, 446] width 12 height 12
checkbox input "true"
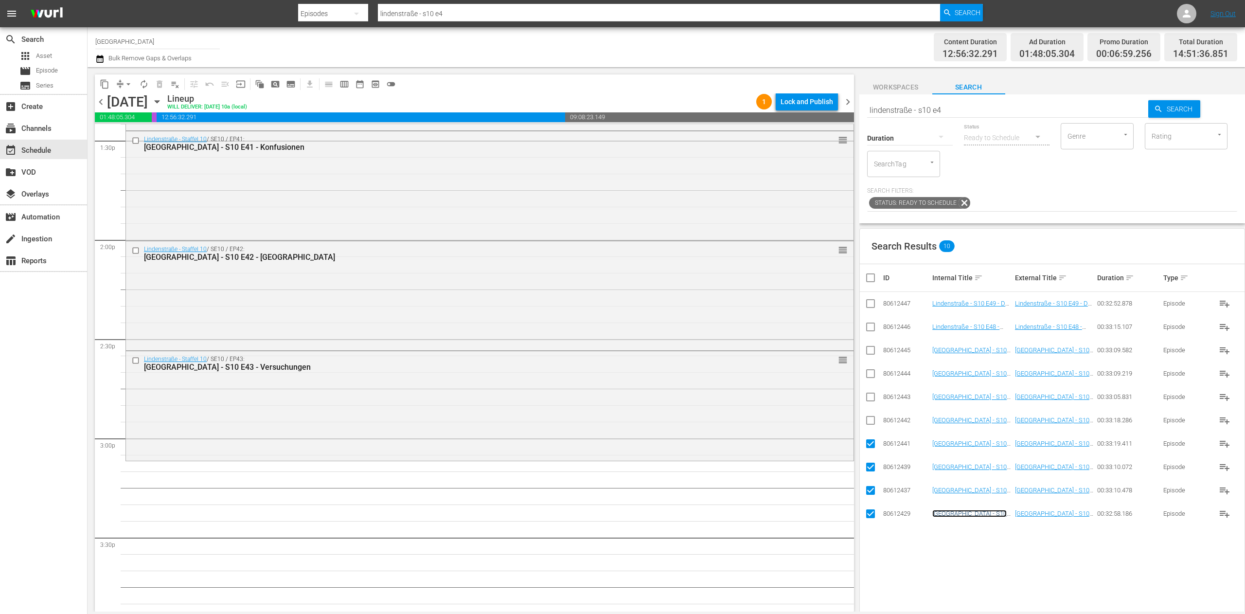
scroll to position [2759, 0]
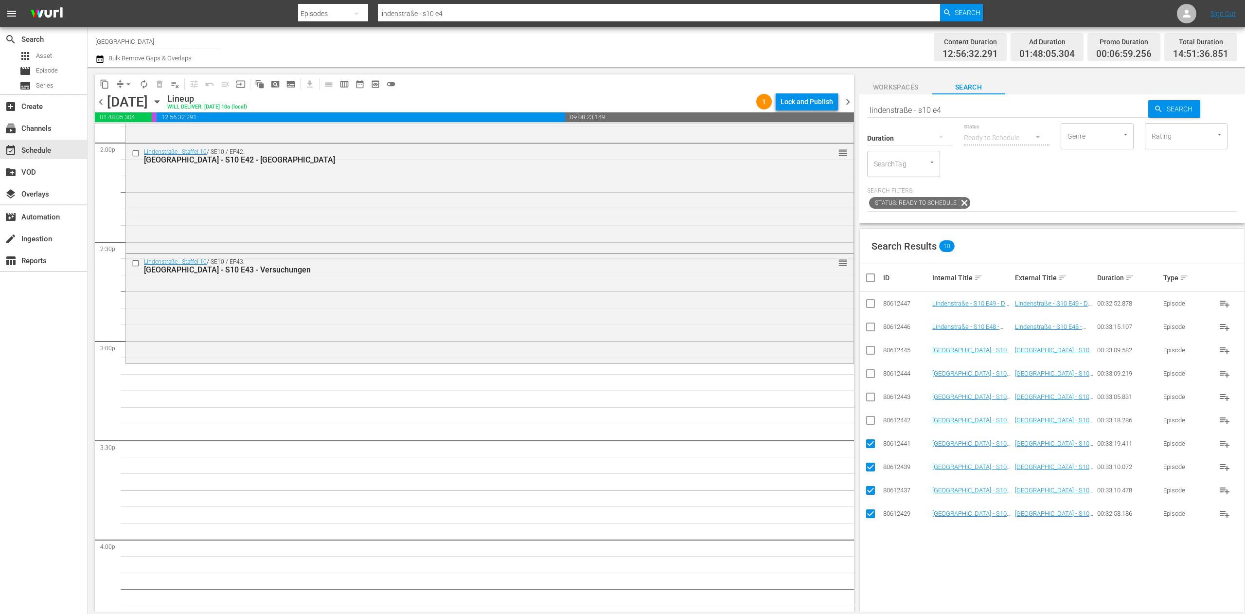
click at [778, 285] on th at bounding box center [871, 277] width 22 height 27
click at [778, 280] on input "checkbox" at bounding box center [874, 278] width 19 height 12
checkbox input "true"
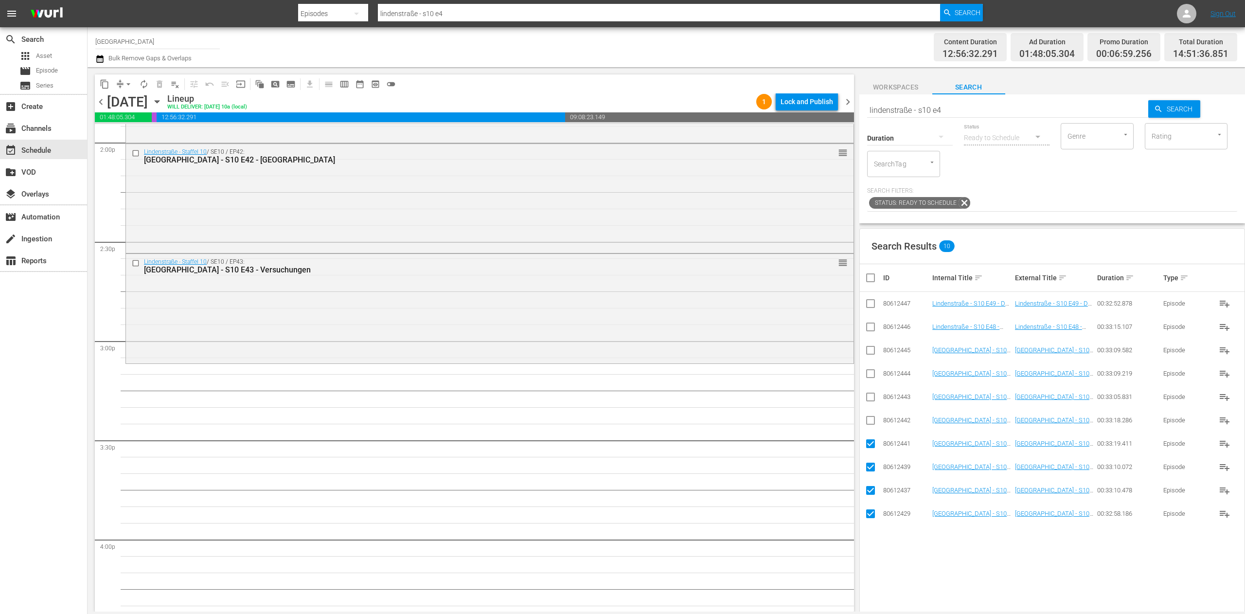
checkbox input "true"
click at [778, 280] on input "checkbox" at bounding box center [874, 278] width 19 height 12
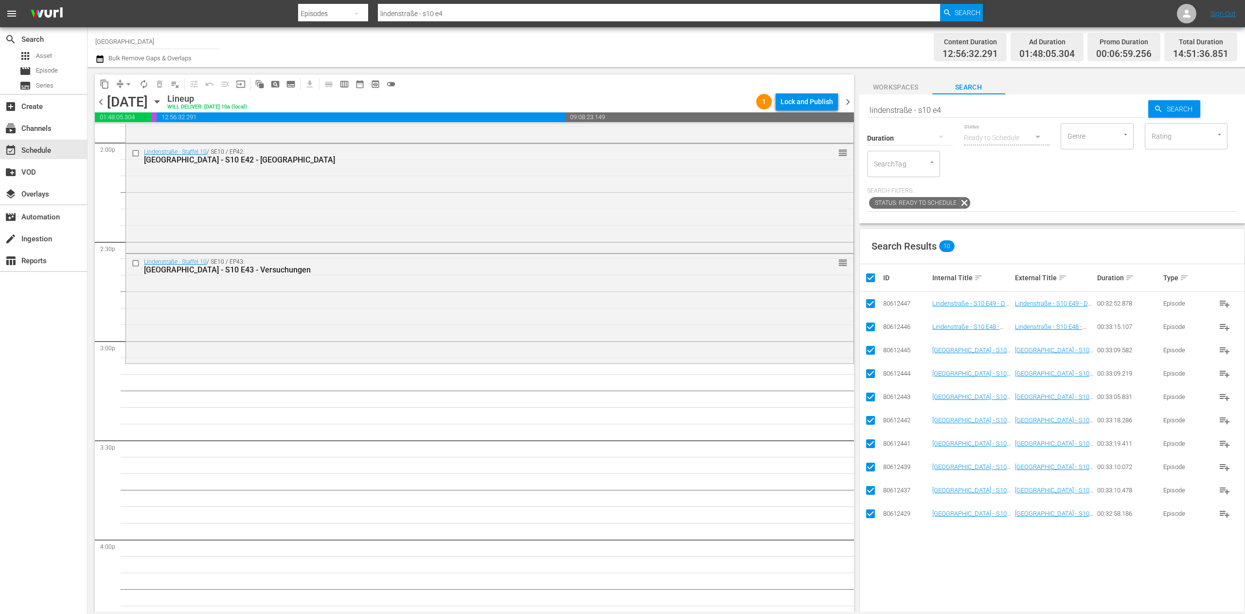
checkbox input "false"
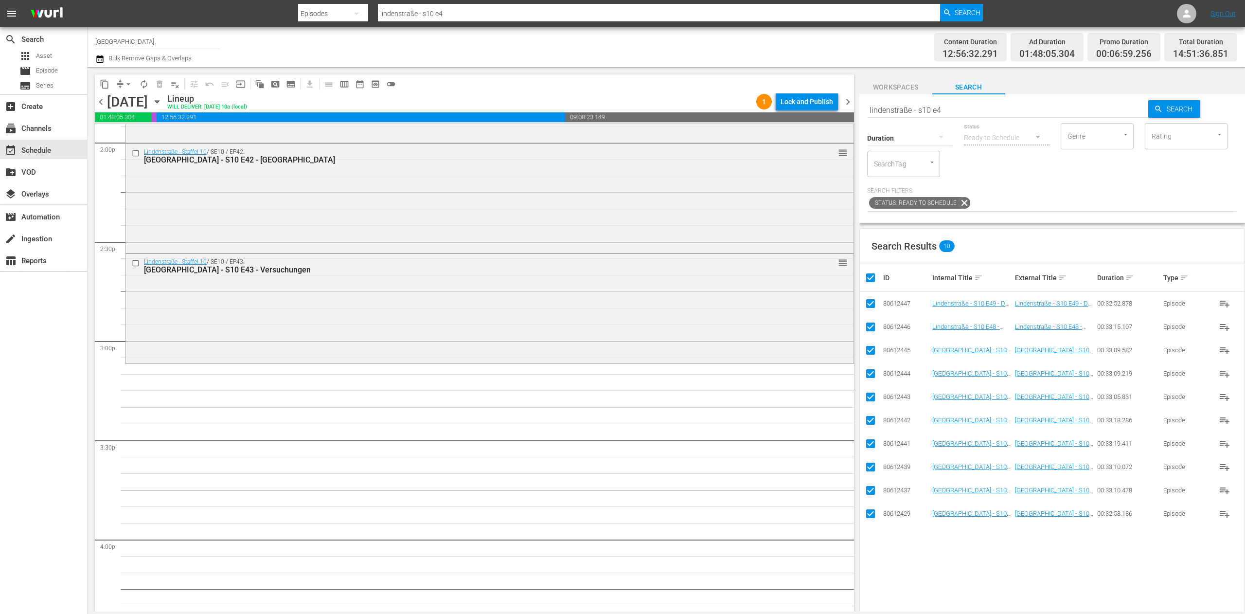
checkbox input "false"
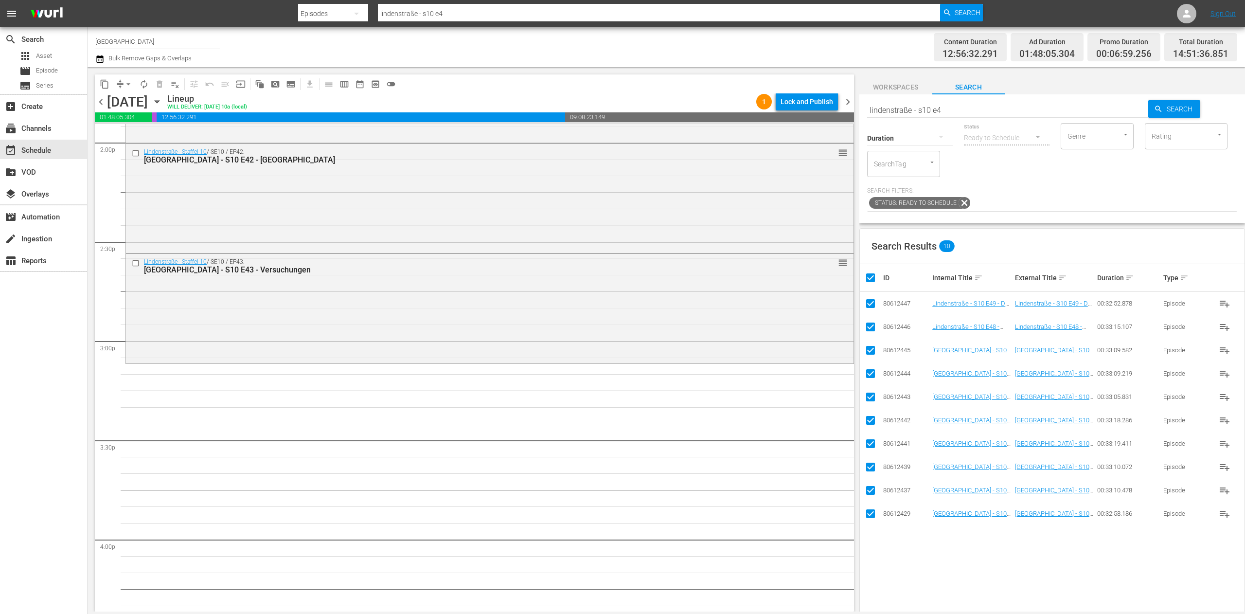
checkbox input "false"
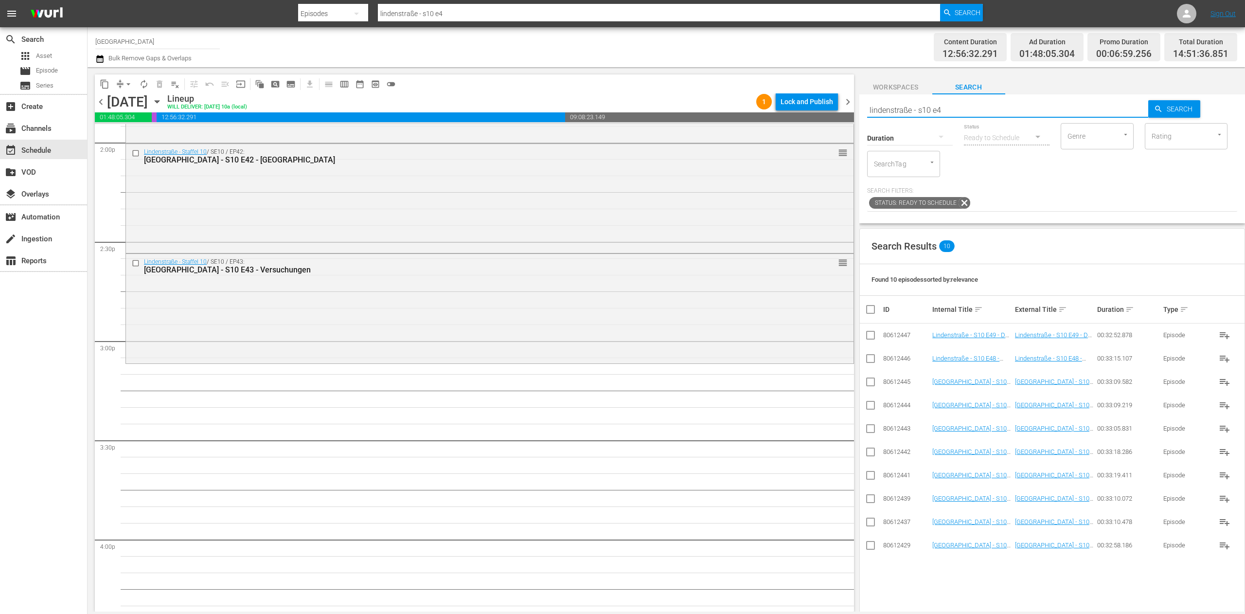
click at [778, 110] on input "lindenstraße - s10 e4" at bounding box center [1008, 109] width 282 height 23
type input "lindenstraße - s1 e3"
type input "lindenstraße - s10 e3"
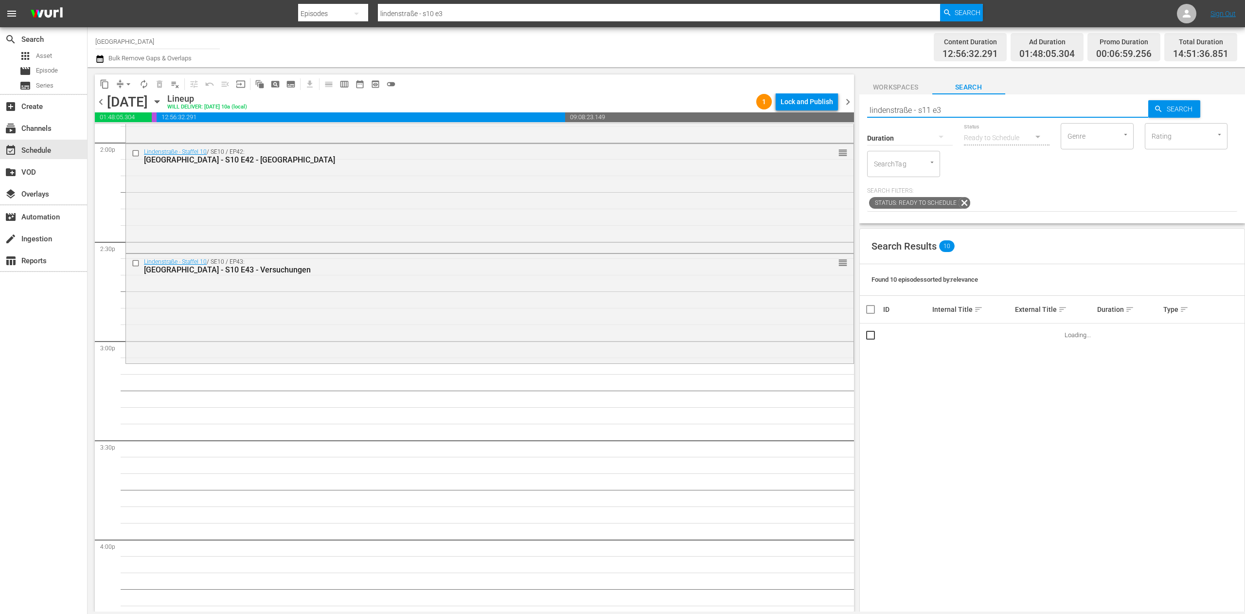
type input "lindenstraße - s11 e3"
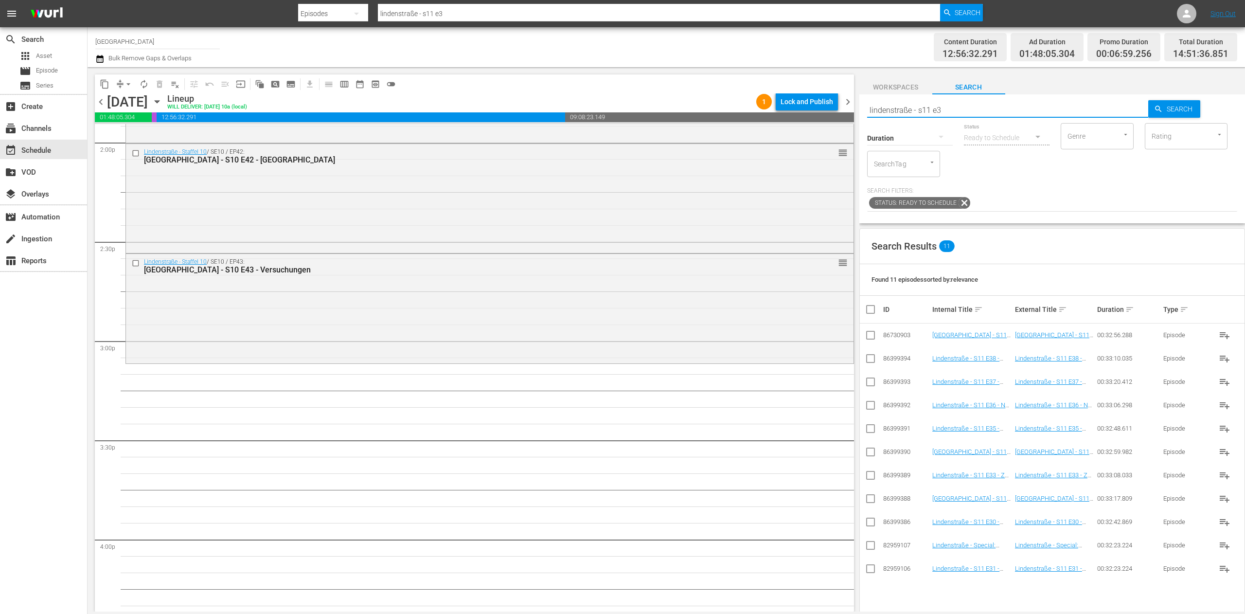
click at [778, 383] on input "checkbox" at bounding box center [871, 501] width 12 height 12
checkbox input "true"
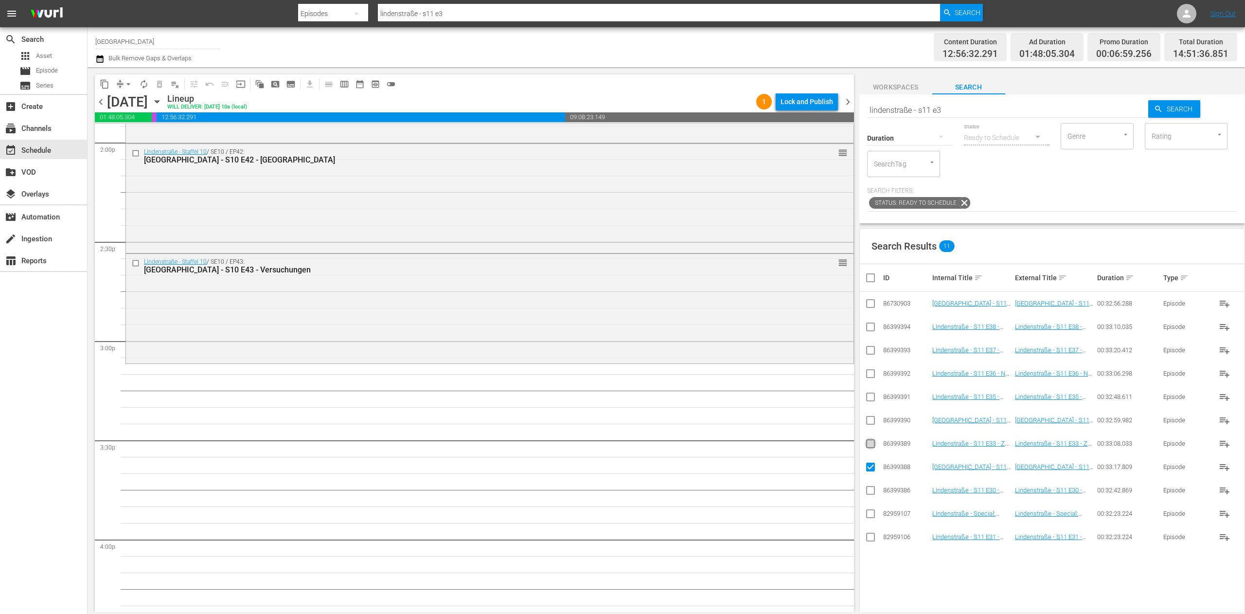
click at [778, 383] on input "checkbox" at bounding box center [871, 446] width 12 height 12
checkbox input "true"
click at [778, 383] on input "checkbox" at bounding box center [871, 422] width 12 height 12
checkbox input "true"
click at [778, 383] on input "checkbox" at bounding box center [871, 399] width 12 height 12
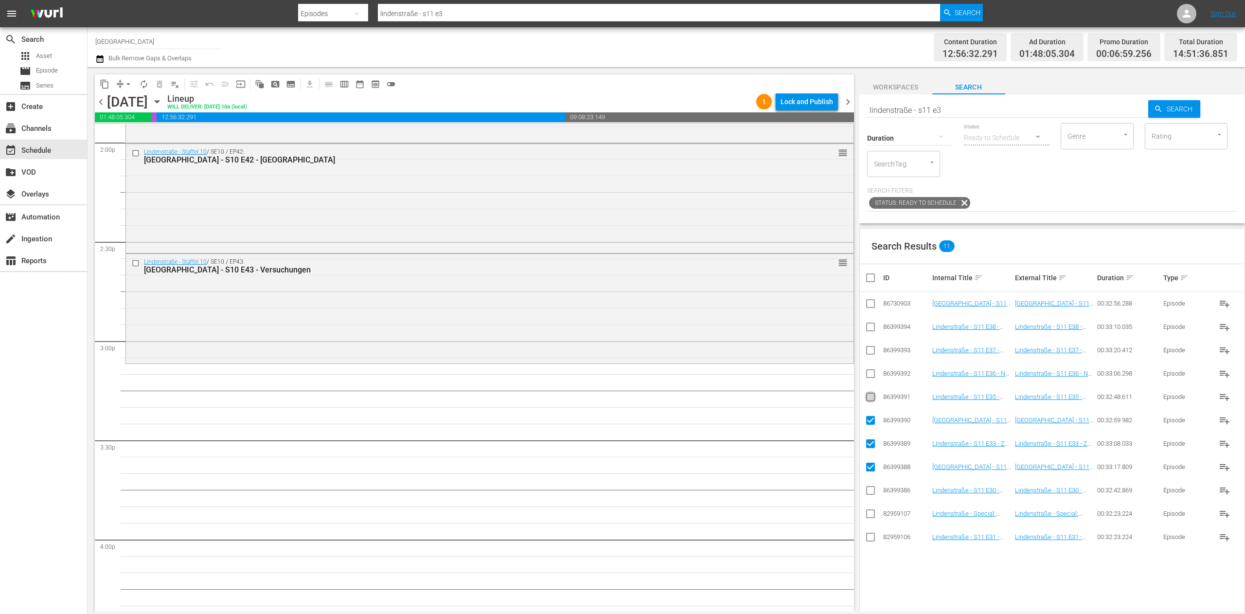
checkbox input "true"
click at [778, 375] on input "checkbox" at bounding box center [871, 376] width 12 height 12
checkbox input "true"
click at [778, 348] on input "checkbox" at bounding box center [871, 352] width 12 height 12
checkbox input "true"
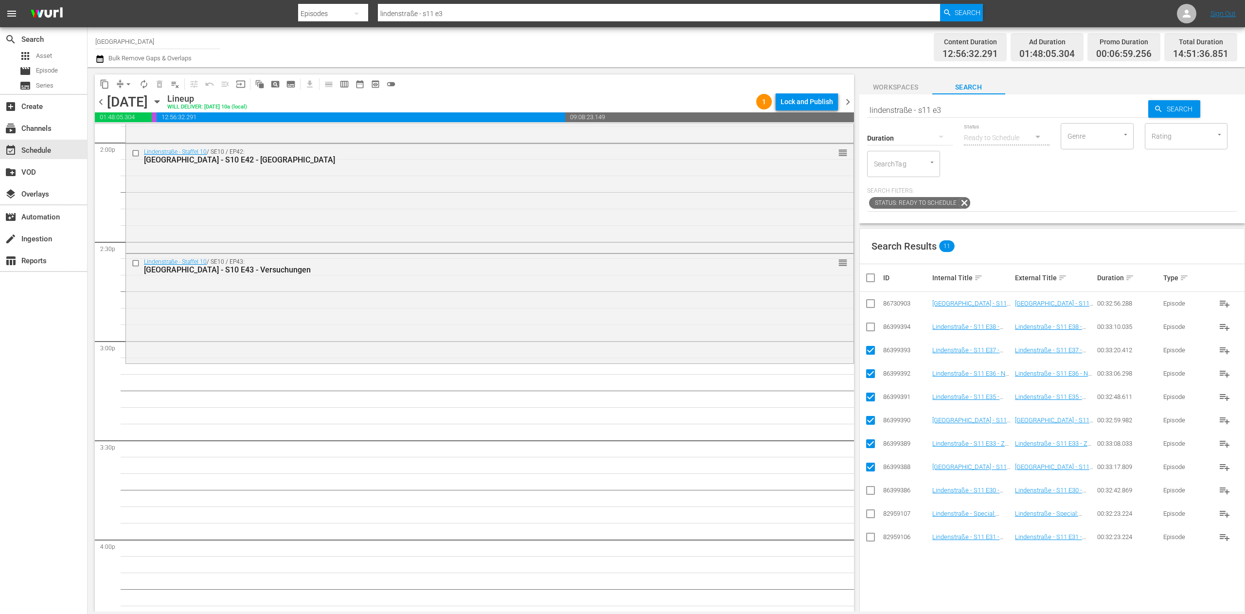
click at [778, 331] on input "checkbox" at bounding box center [871, 329] width 12 height 12
checkbox input "true"
click at [778, 303] on input "checkbox" at bounding box center [871, 306] width 12 height 12
checkbox input "true"
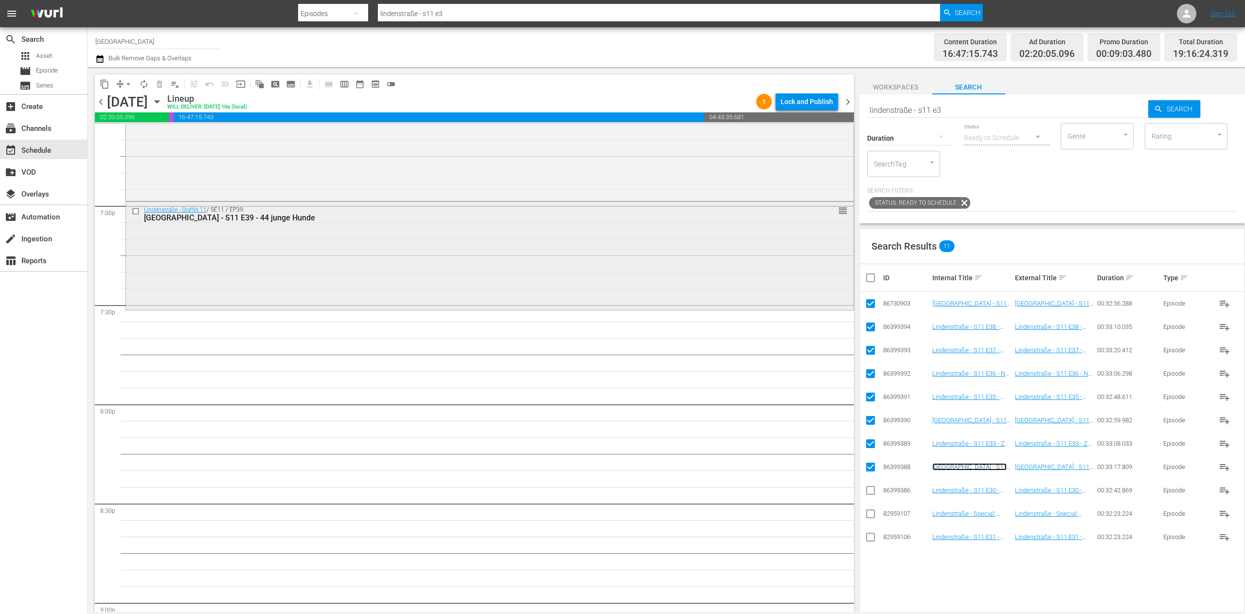
scroll to position [3732, 0]
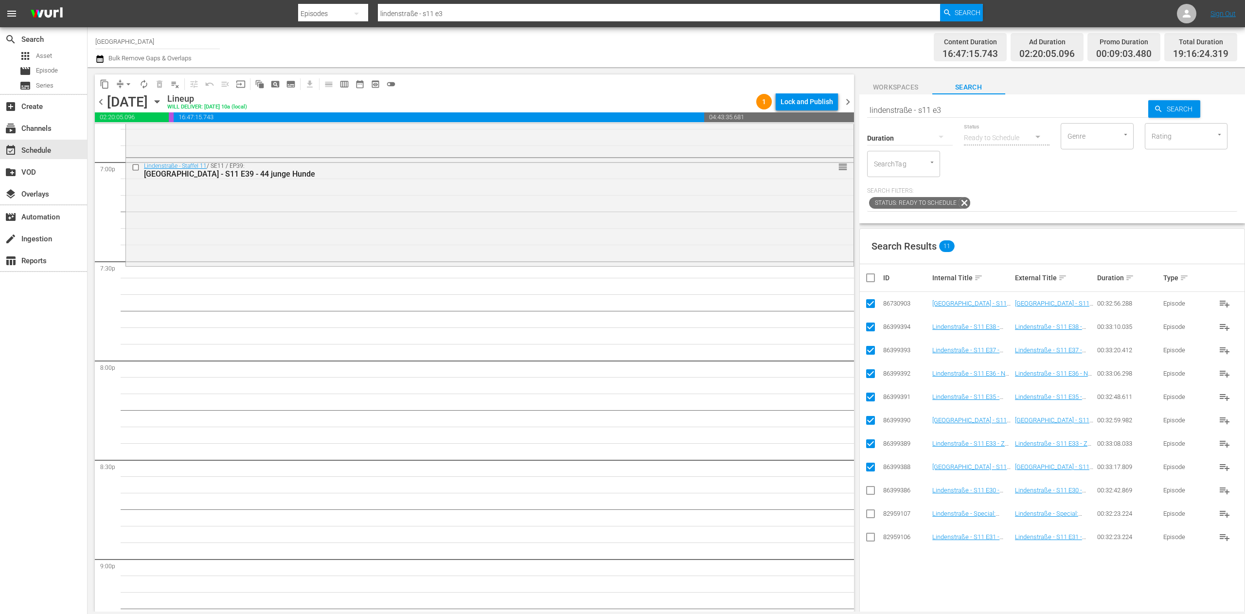
click at [778, 280] on input "checkbox" at bounding box center [874, 278] width 19 height 12
checkbox input "true"
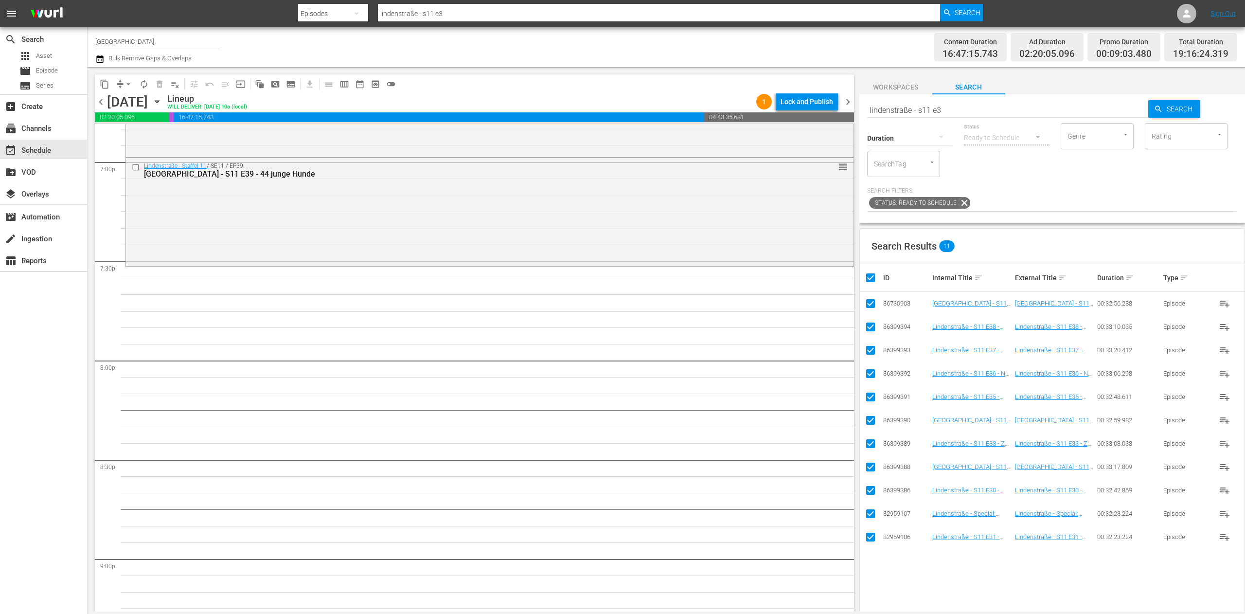
click at [778, 279] on input "checkbox" at bounding box center [874, 278] width 19 height 12
checkbox input "false"
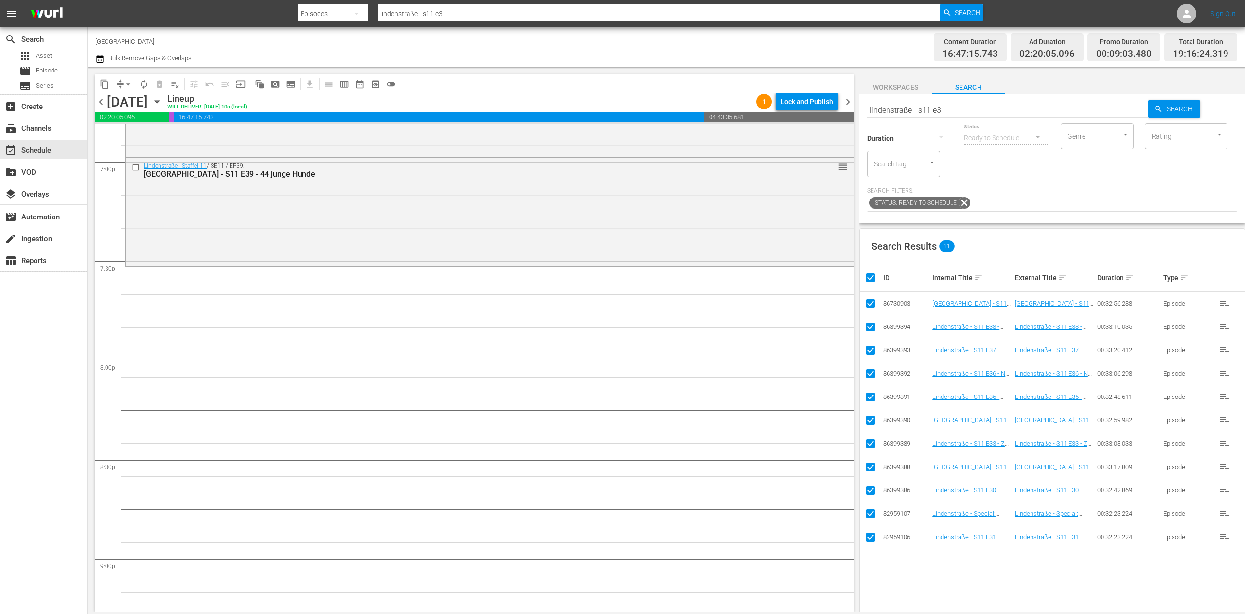
checkbox input "false"
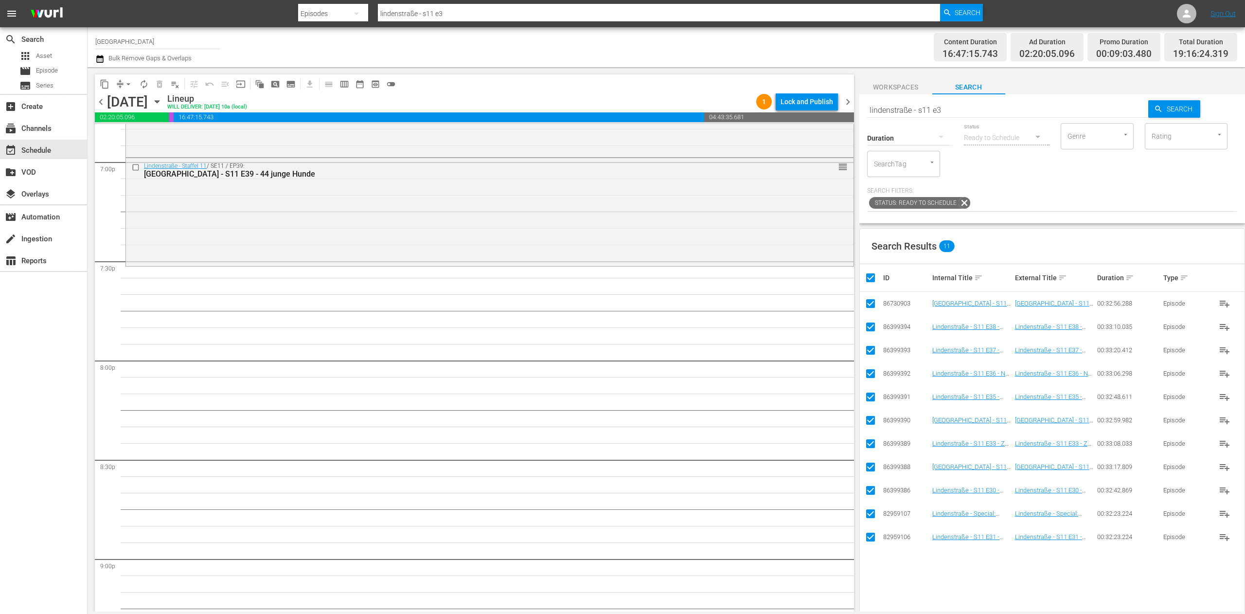
checkbox input "false"
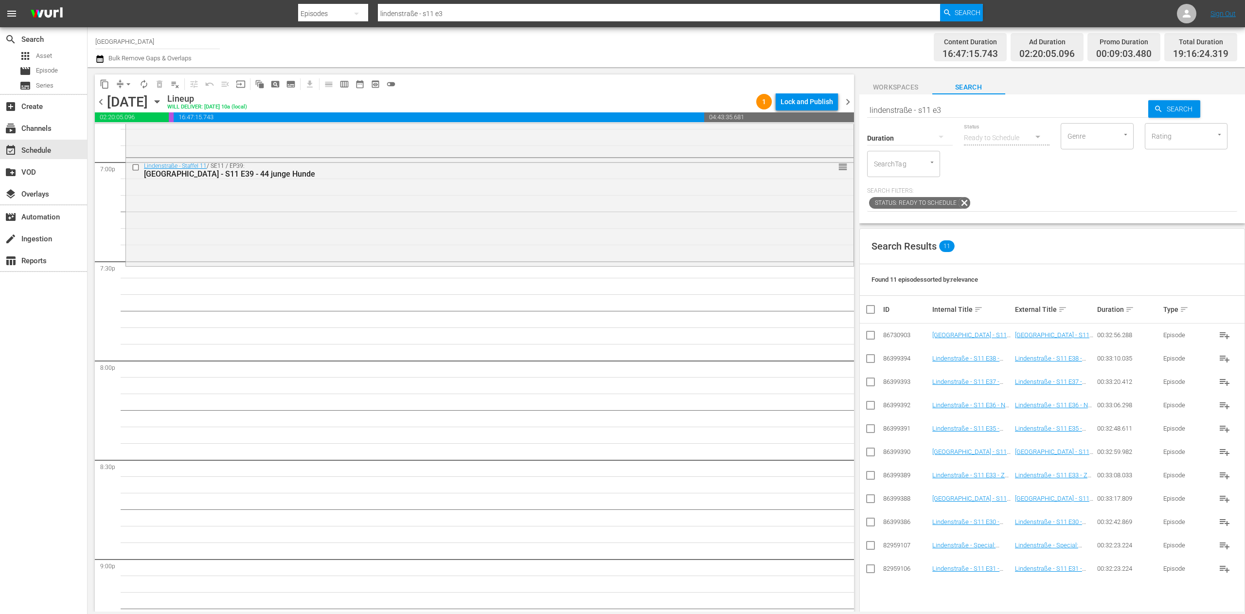
click at [778, 121] on div "Search lindenstraße - s11 e3 Search Duration Status Ready to Schedule Genre Gen…" at bounding box center [1052, 158] width 386 height 129
type input "lindenstraße - s11 e4"
click at [778, 383] on input "checkbox" at bounding box center [871, 547] width 12 height 12
checkbox input "true"
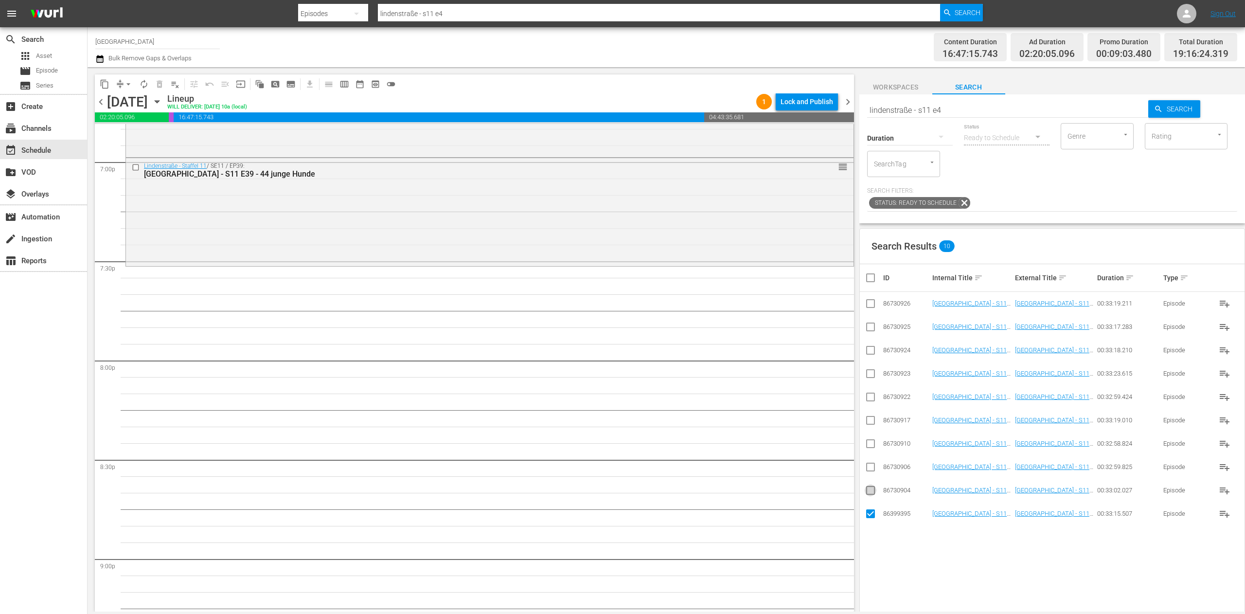
click at [778, 383] on input "checkbox" at bounding box center [871, 492] width 12 height 12
checkbox input "true"
click at [778, 383] on span at bounding box center [871, 467] width 12 height 12
click at [778, 383] on input "checkbox" at bounding box center [871, 469] width 12 height 12
checkbox input "true"
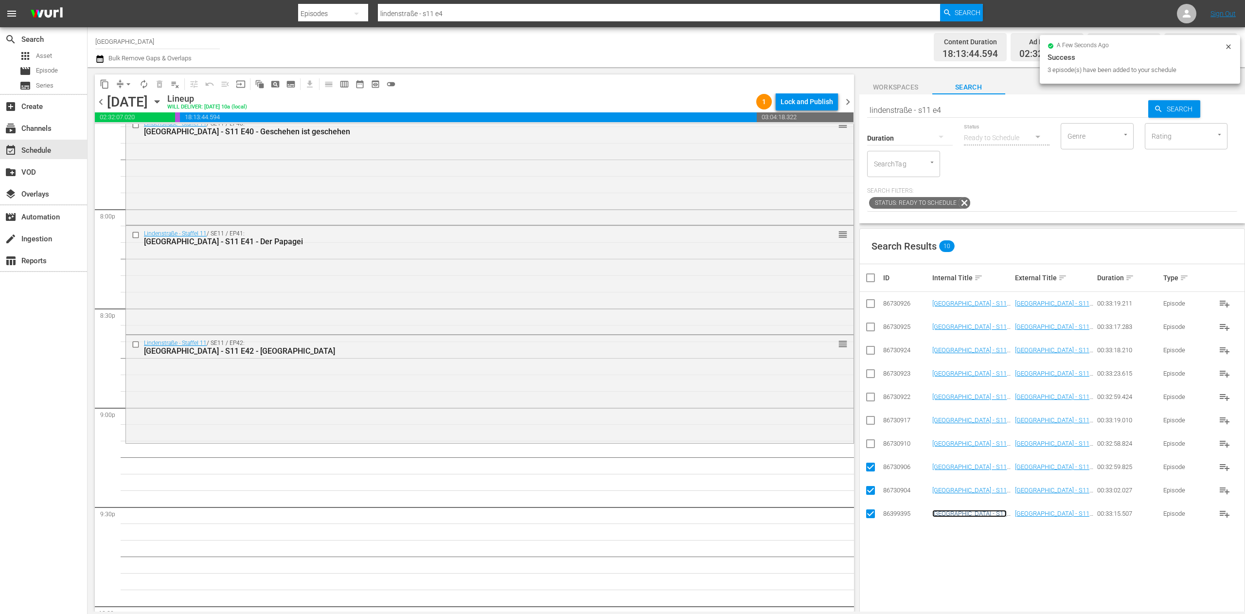
scroll to position [3926, 0]
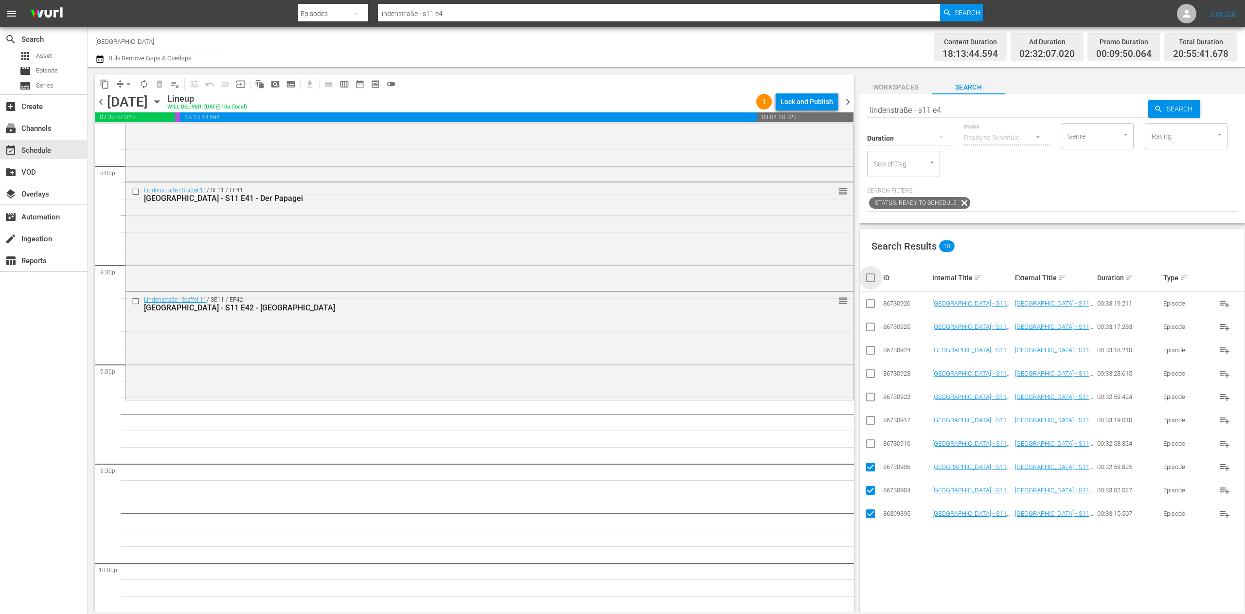
click at [778, 280] on input "checkbox" at bounding box center [874, 278] width 19 height 12
checkbox input "true"
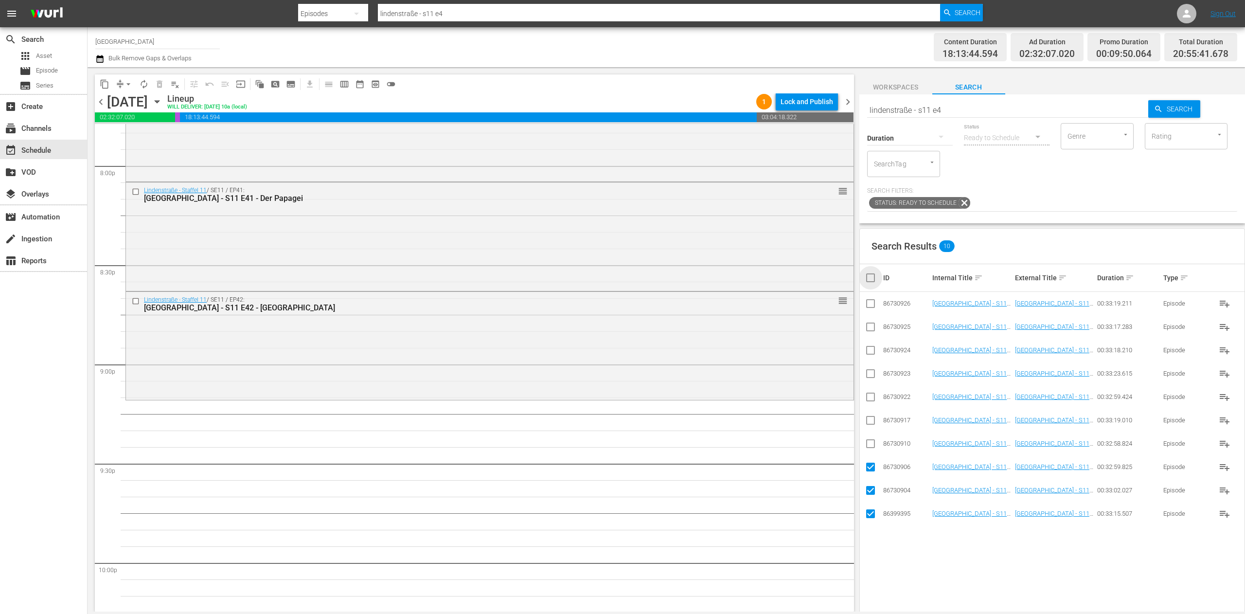
checkbox input "true"
click at [778, 280] on input "checkbox" at bounding box center [874, 278] width 19 height 12
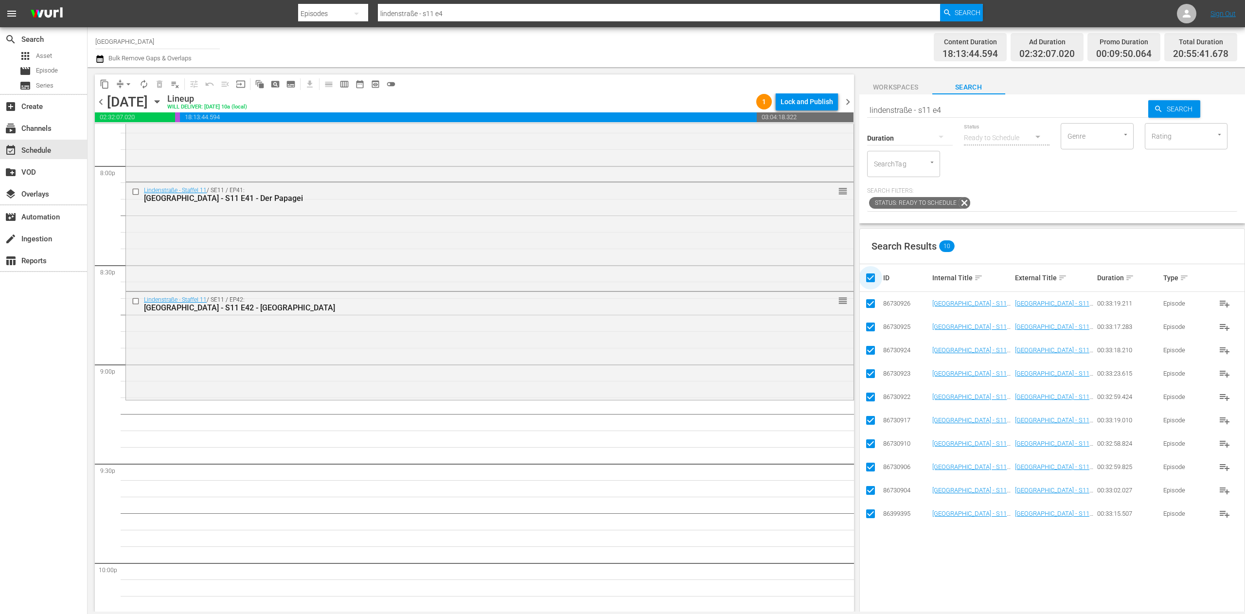
checkbox input "false"
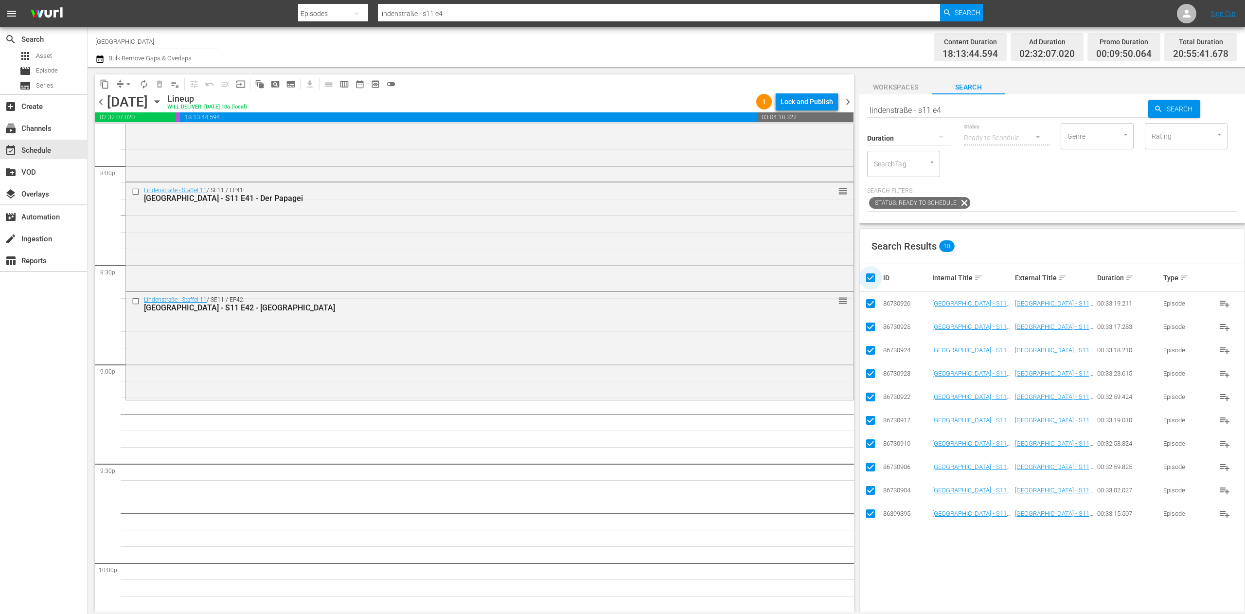
checkbox input "false"
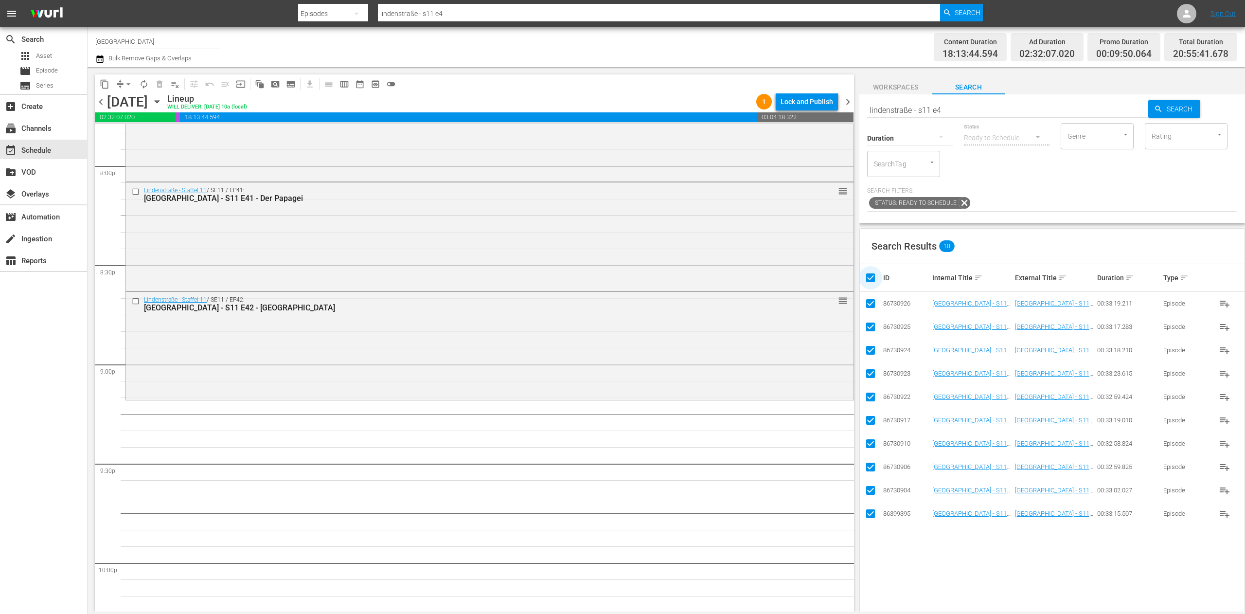
checkbox input "false"
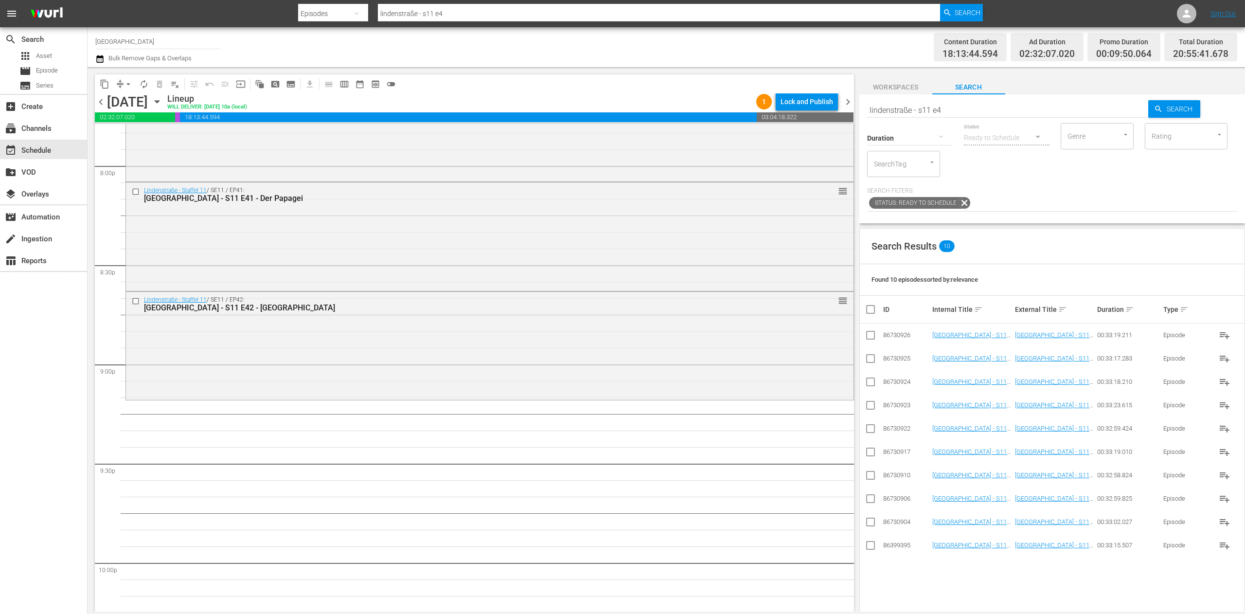
click at [778, 105] on input "lindenstraße - s11 e4" at bounding box center [1008, 109] width 282 height 23
type input "lindenstraße - s11 e3"
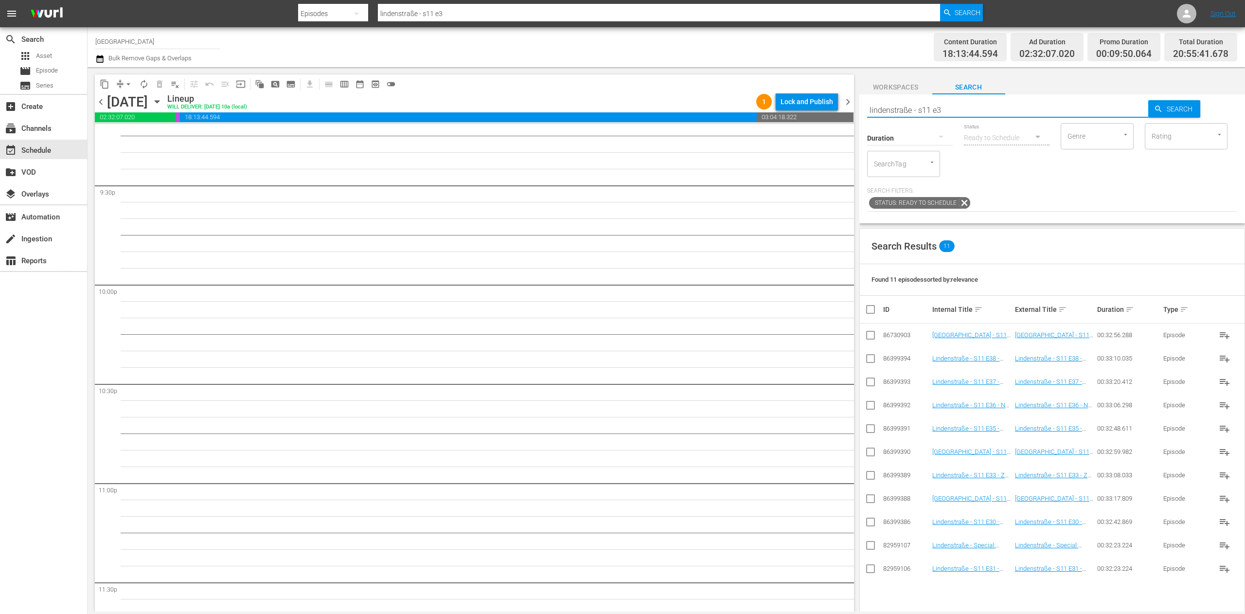
scroll to position [4177, 0]
click at [778, 383] on input "checkbox" at bounding box center [871, 501] width 12 height 12
checkbox input "true"
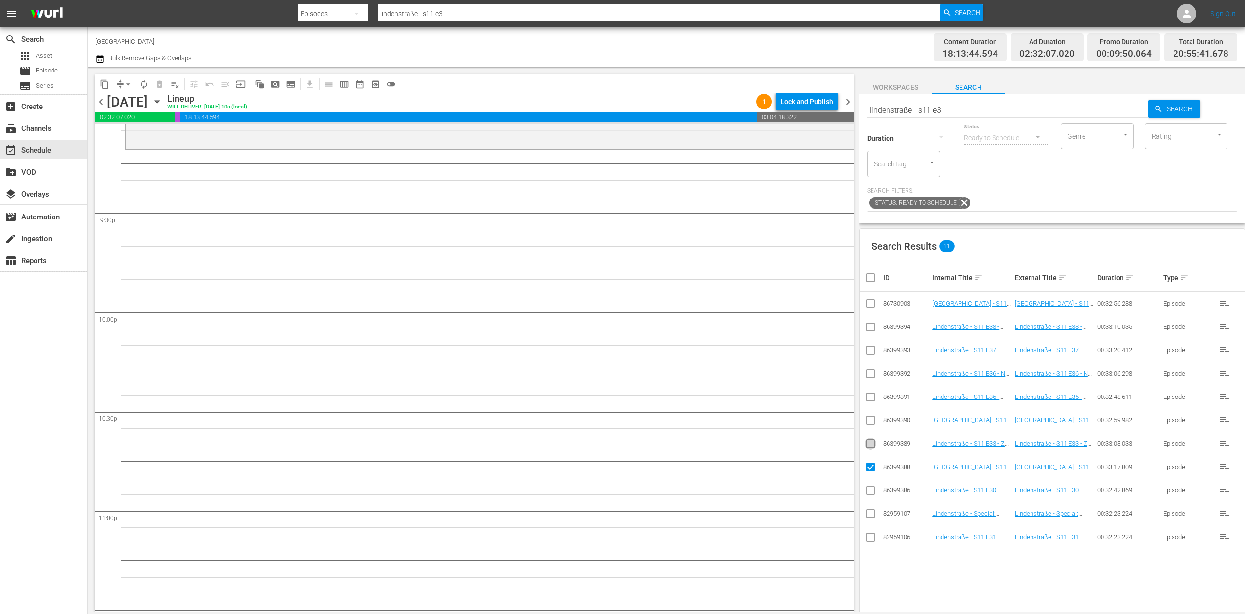
click at [778, 383] on input "checkbox" at bounding box center [871, 446] width 12 height 12
checkbox input "true"
click at [778, 383] on input "checkbox" at bounding box center [871, 422] width 12 height 12
checkbox input "true"
click at [778, 383] on td at bounding box center [871, 396] width 22 height 23
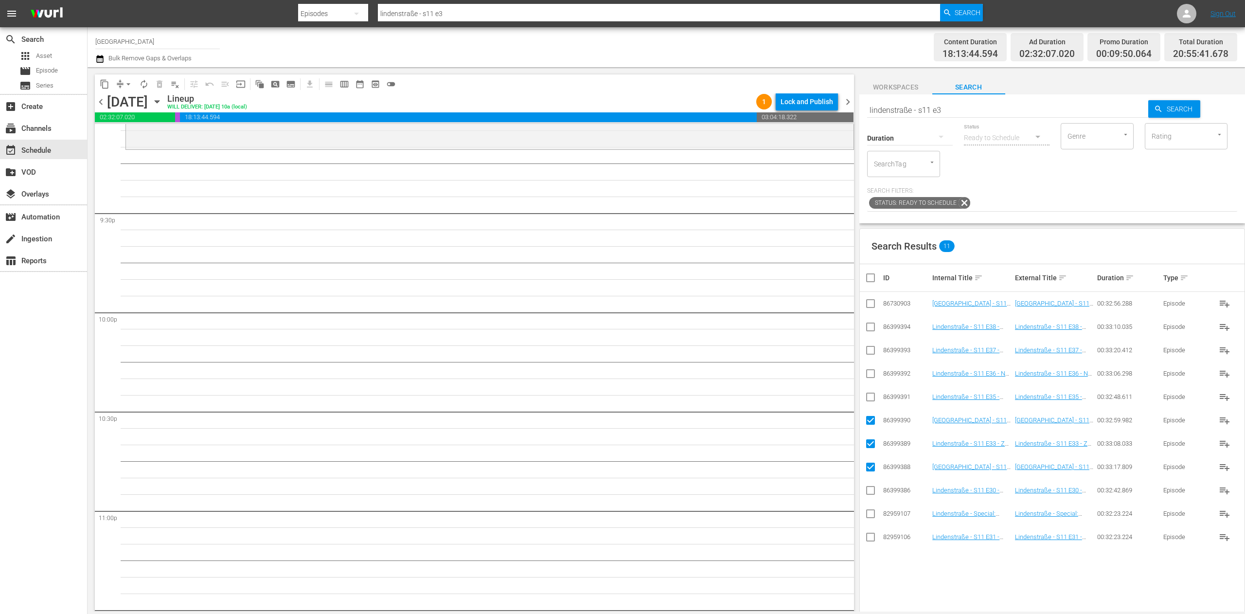
click at [778, 383] on input "checkbox" at bounding box center [871, 399] width 12 height 12
checkbox input "true"
click at [778, 373] on input "checkbox" at bounding box center [871, 376] width 12 height 12
checkbox input "true"
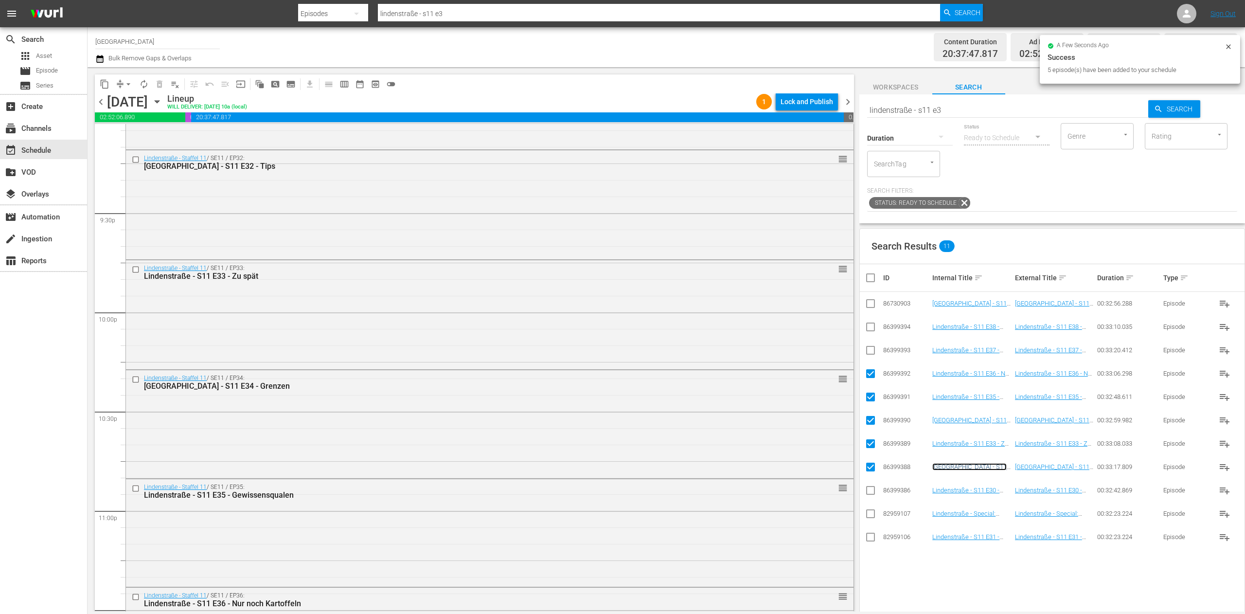
scroll to position [4274, 0]
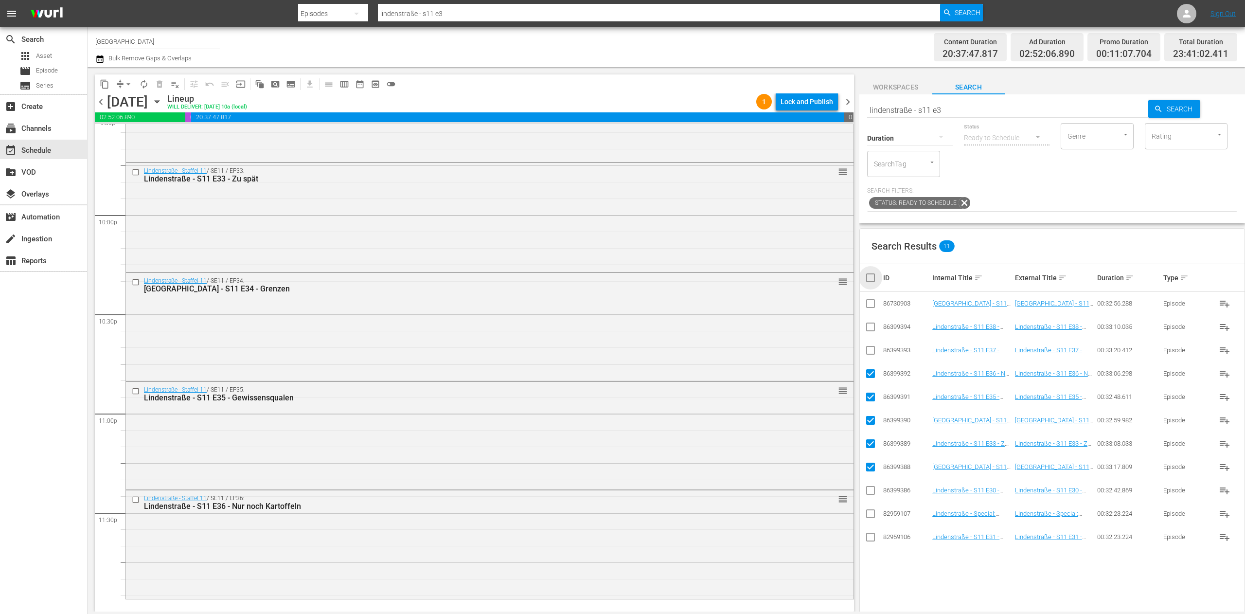
click at [778, 278] on input "checkbox" at bounding box center [874, 278] width 19 height 12
checkbox input "true"
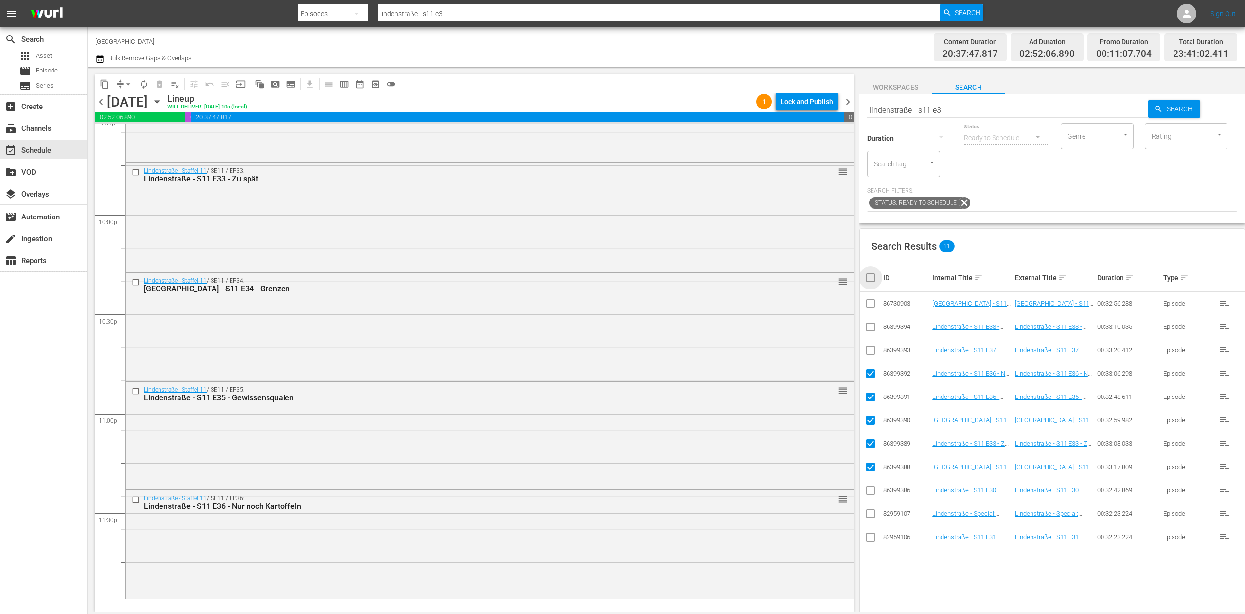
checkbox input "true"
click at [778, 278] on input "checkbox" at bounding box center [874, 278] width 19 height 12
checkbox input "false"
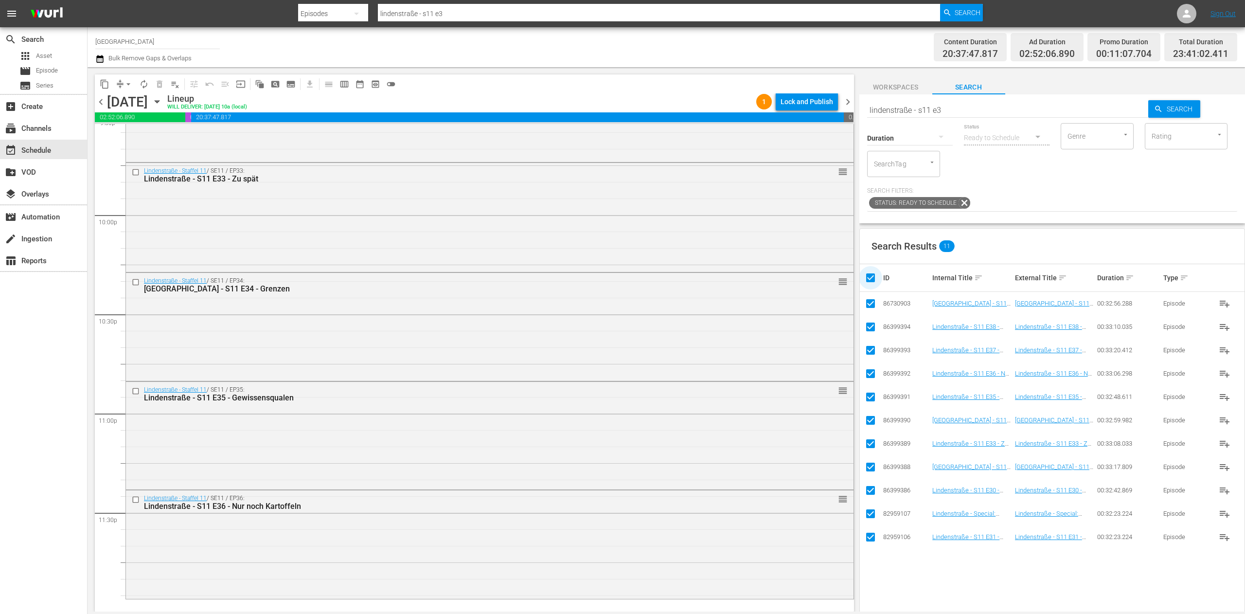
checkbox input "false"
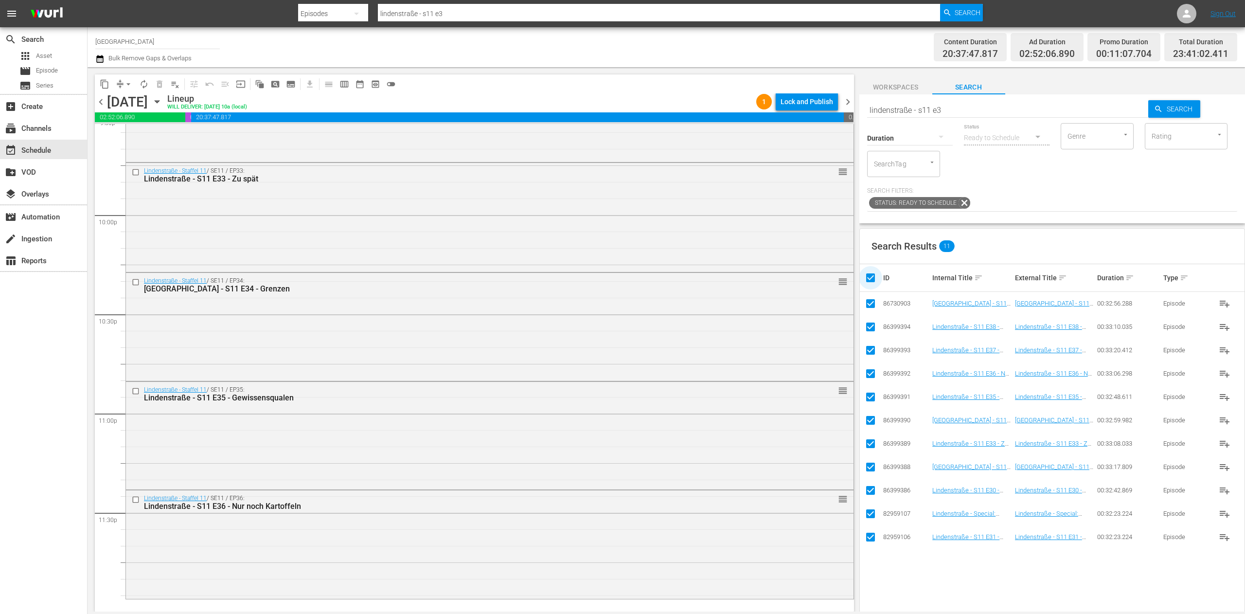
checkbox input "false"
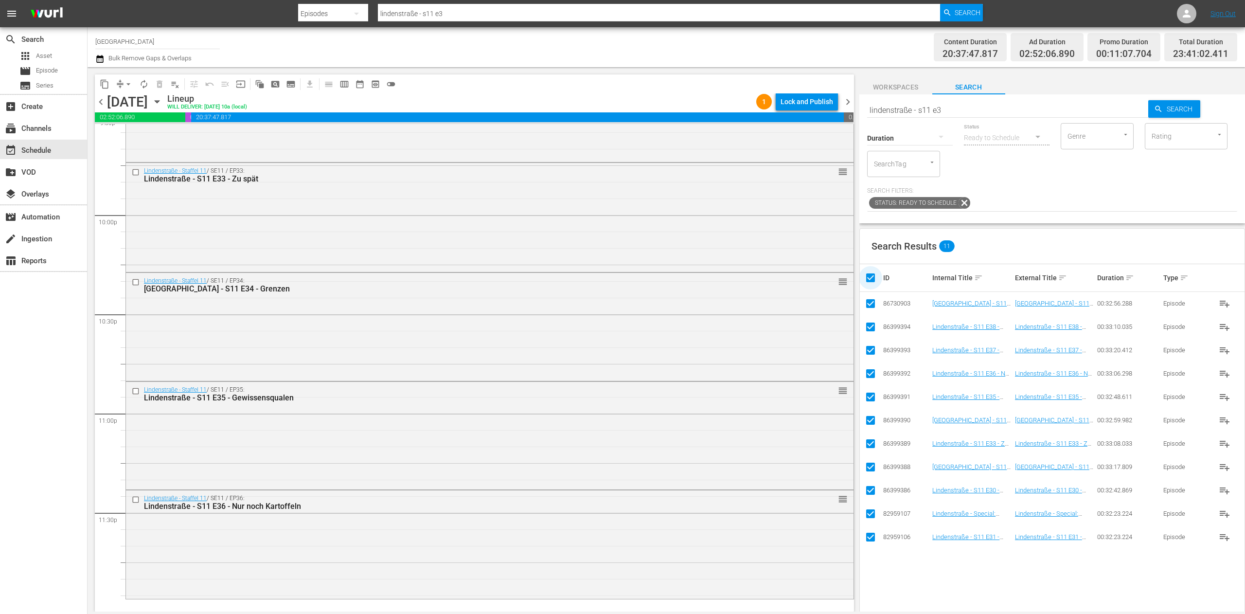
checkbox input "false"
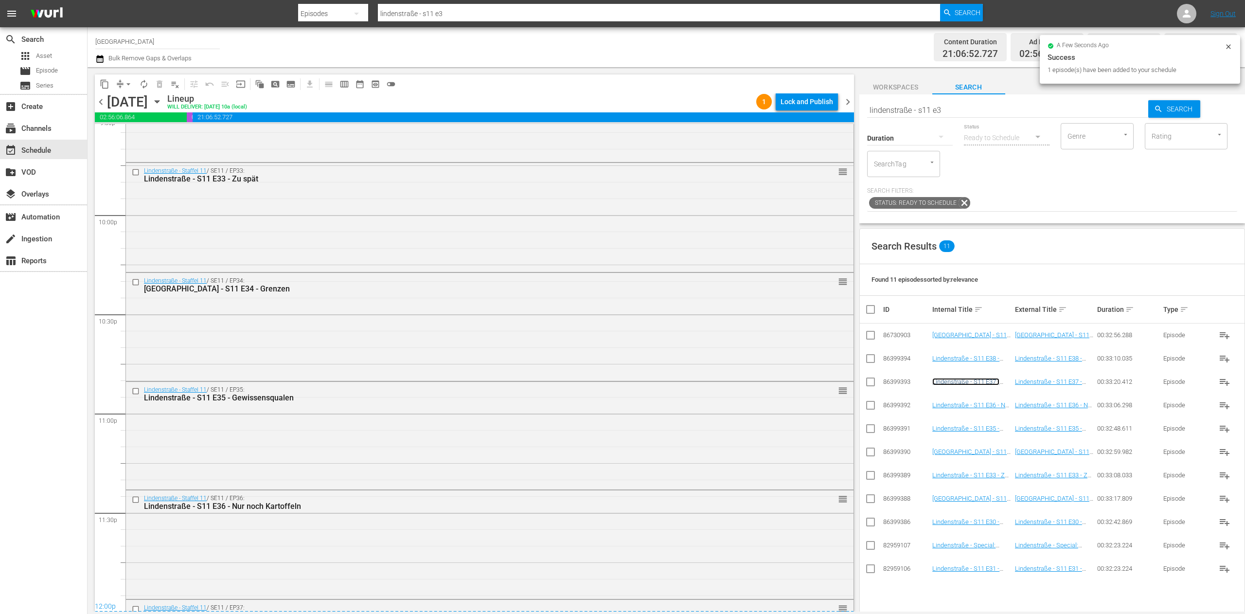
scroll to position [4371, 0]
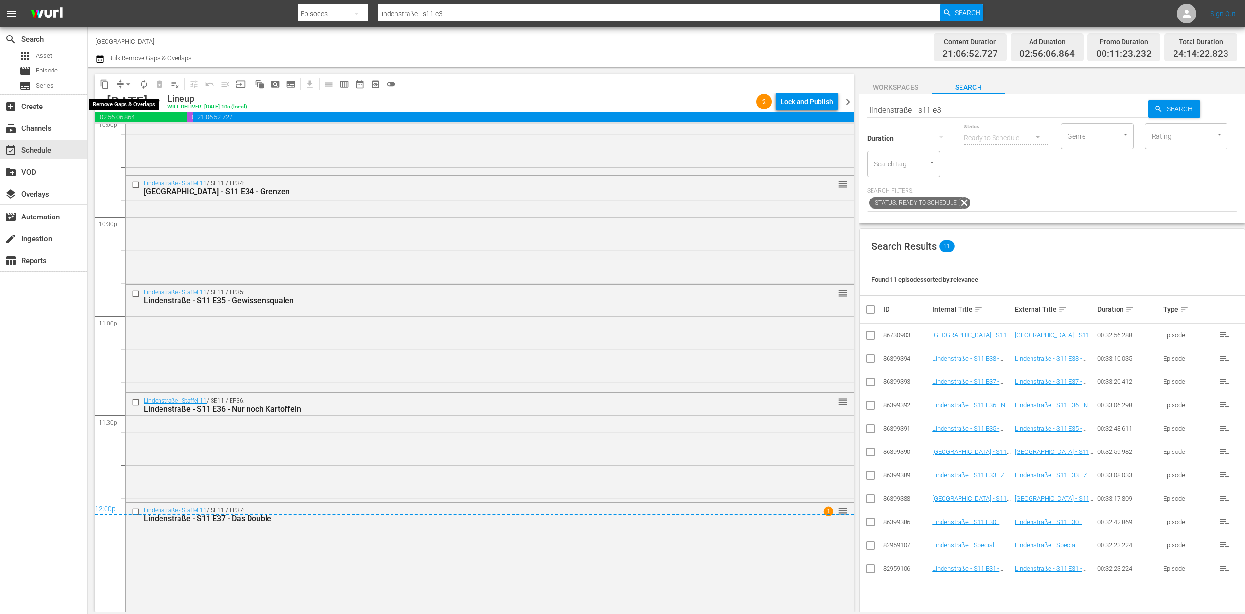
click at [125, 82] on span "arrow_drop_down" at bounding box center [129, 84] width 10 height 10
click at [152, 132] on li "Align to End of Previous Day" at bounding box center [129, 136] width 102 height 16
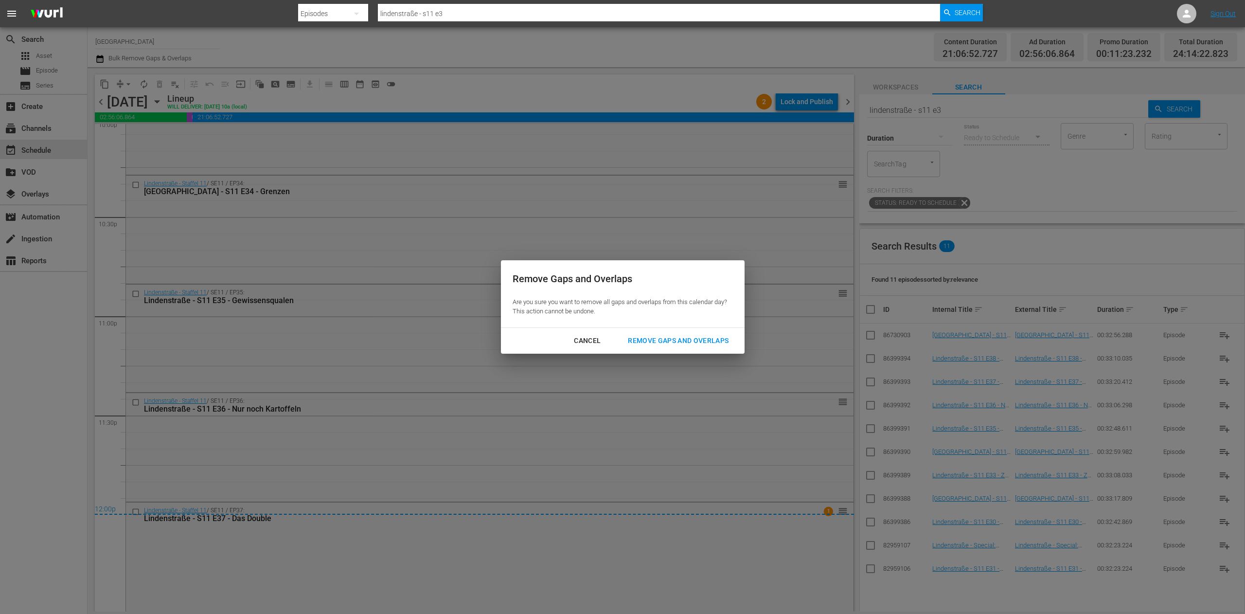
click at [688, 335] on div "Remove Gaps and Overlaps" at bounding box center [678, 341] width 116 height 12
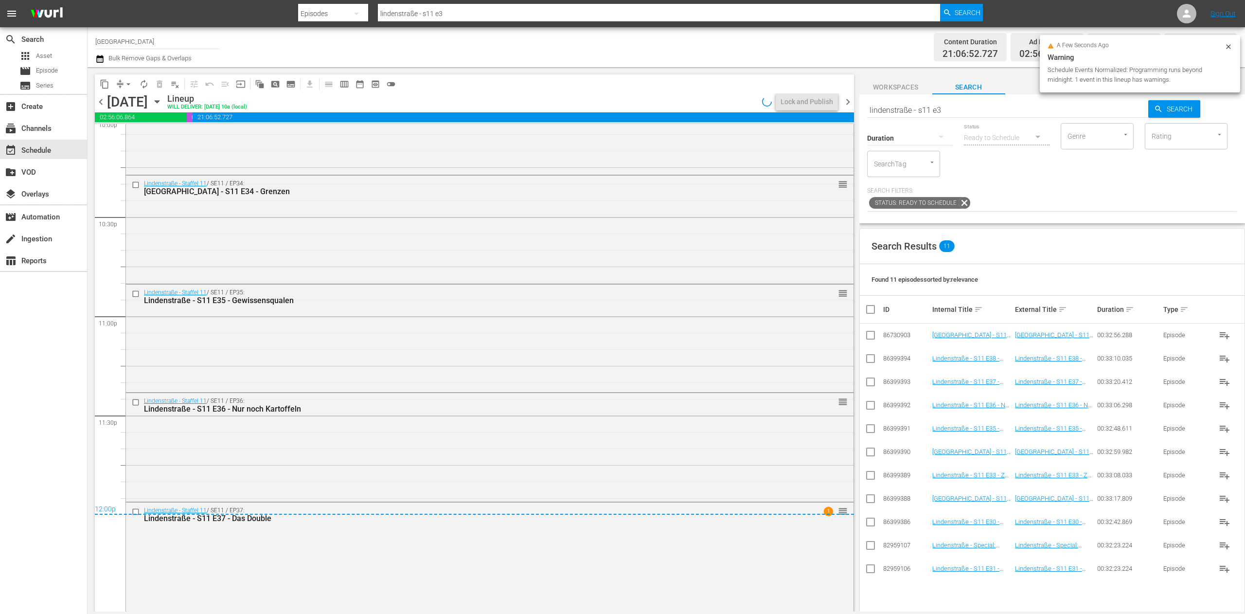
click at [778, 103] on span "chevron_right" at bounding box center [848, 102] width 12 height 12
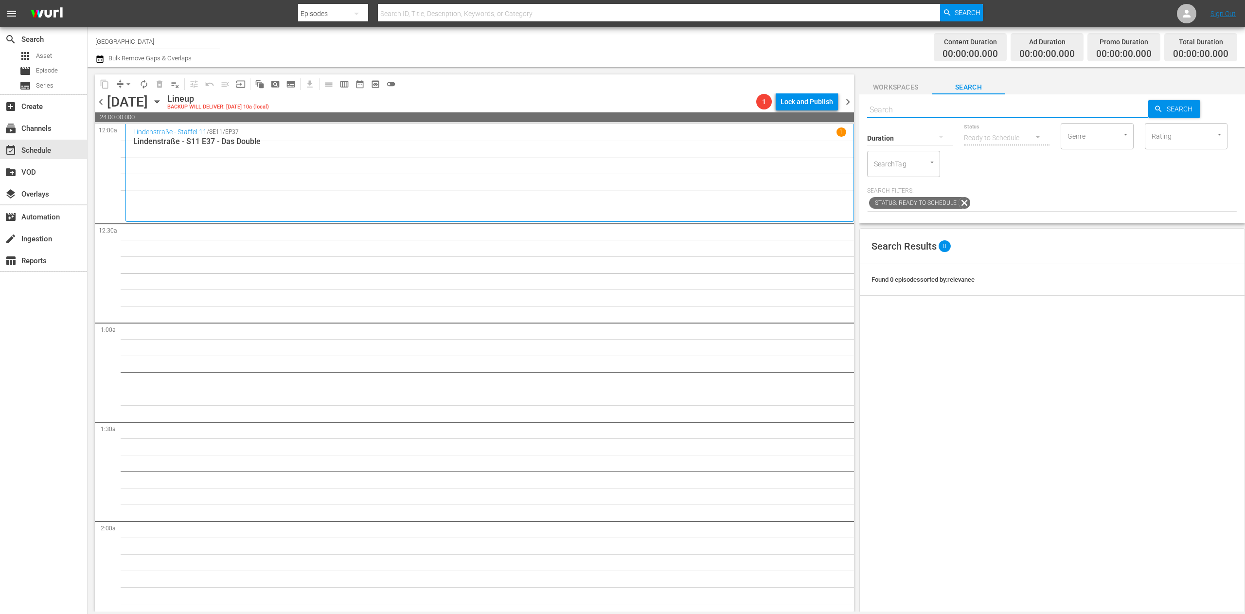
click at [778, 110] on input "text" at bounding box center [1008, 109] width 282 height 23
type input "lindenstraße - s33 e3"
click at [778, 105] on input "lindenstraße - s33 e3" at bounding box center [1008, 109] width 282 height 23
type input "lindenstraße - s1 e3"
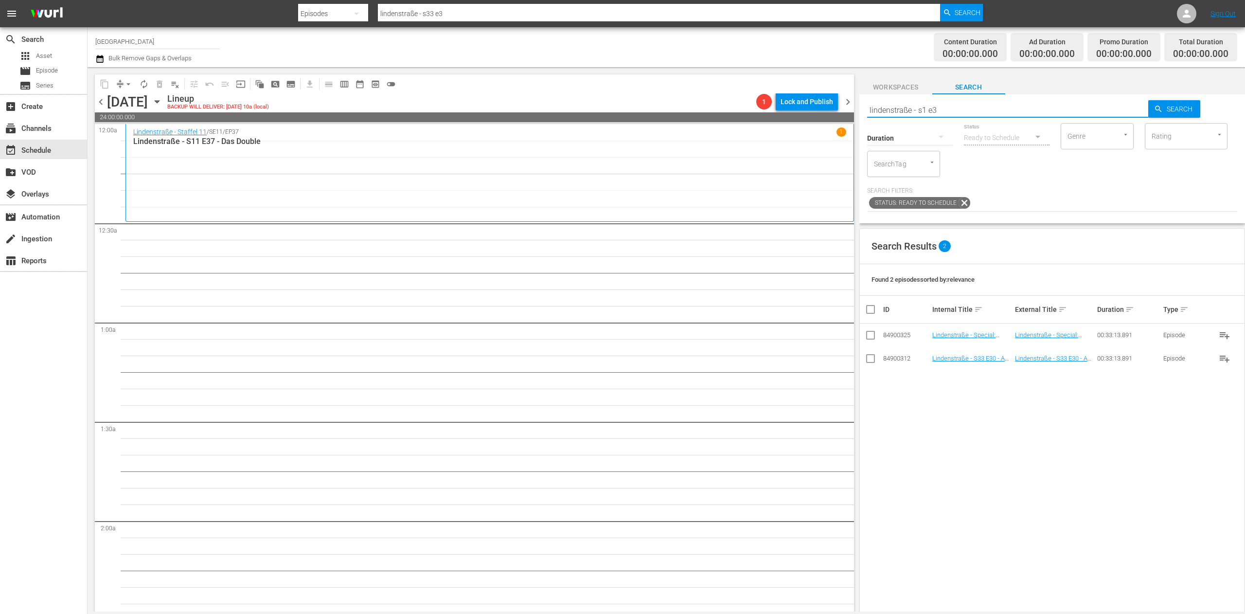
type input "lindenstraße - s1 e3"
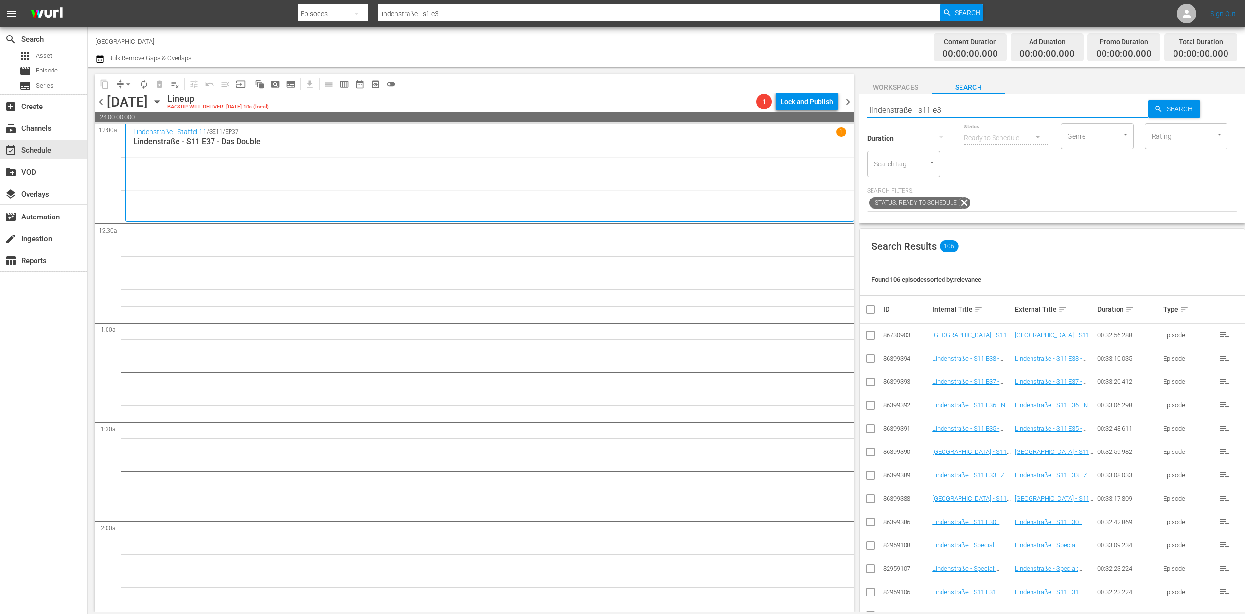
type input "lindenstraße - s11 e3"
click at [778, 358] on td at bounding box center [871, 358] width 22 height 23
click at [778, 357] on input "checkbox" at bounding box center [871, 360] width 12 height 12
checkbox input "true"
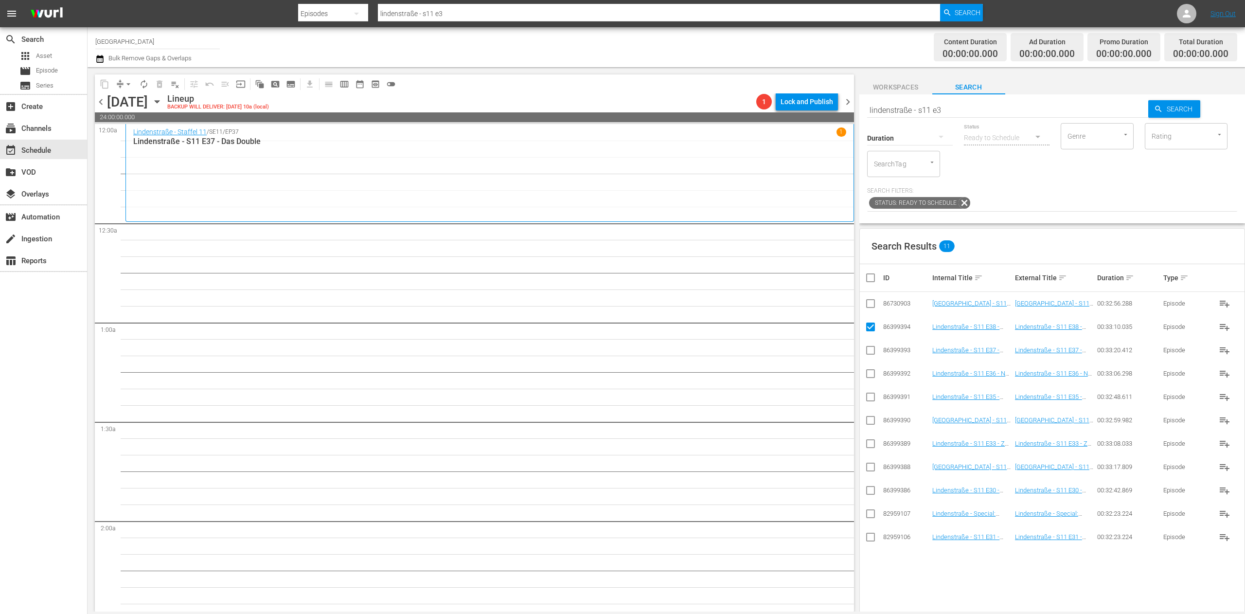
click at [778, 303] on input "checkbox" at bounding box center [871, 306] width 12 height 12
checkbox input "true"
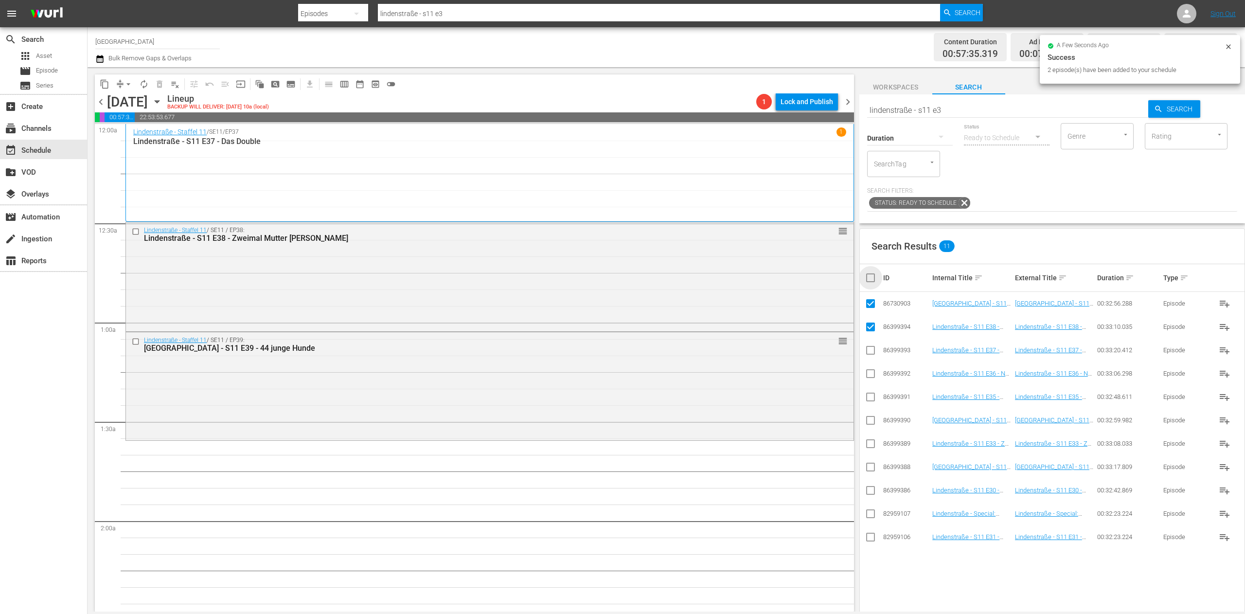
click at [778, 278] on input "checkbox" at bounding box center [874, 278] width 19 height 12
checkbox input "true"
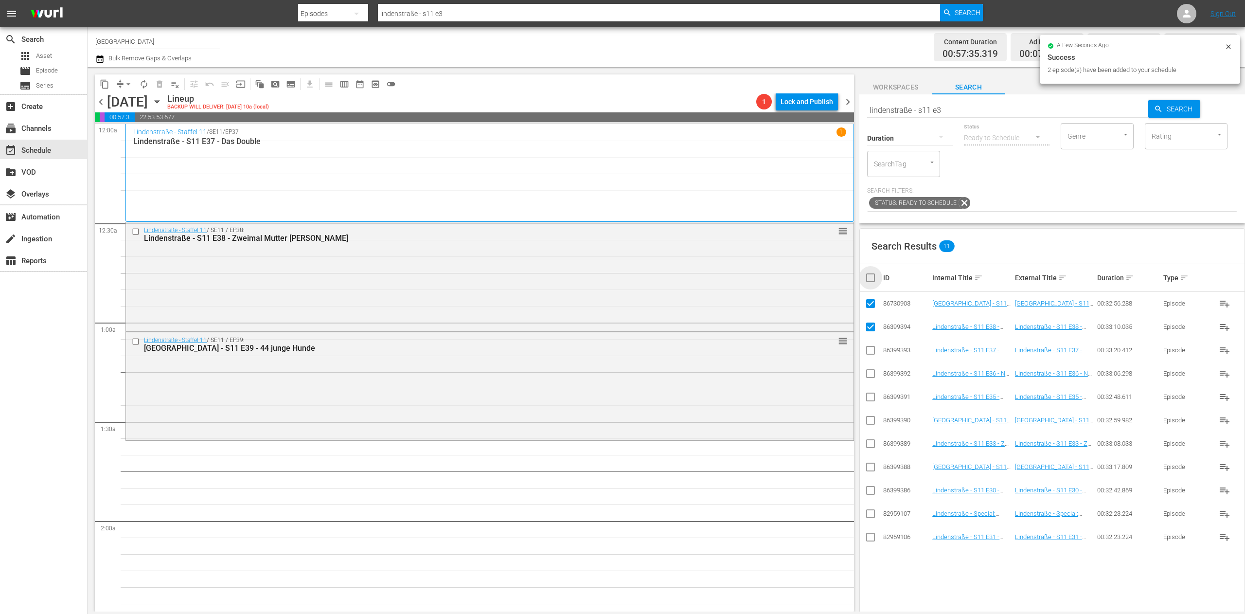
checkbox input "true"
click at [778, 278] on input "checkbox" at bounding box center [874, 278] width 19 height 12
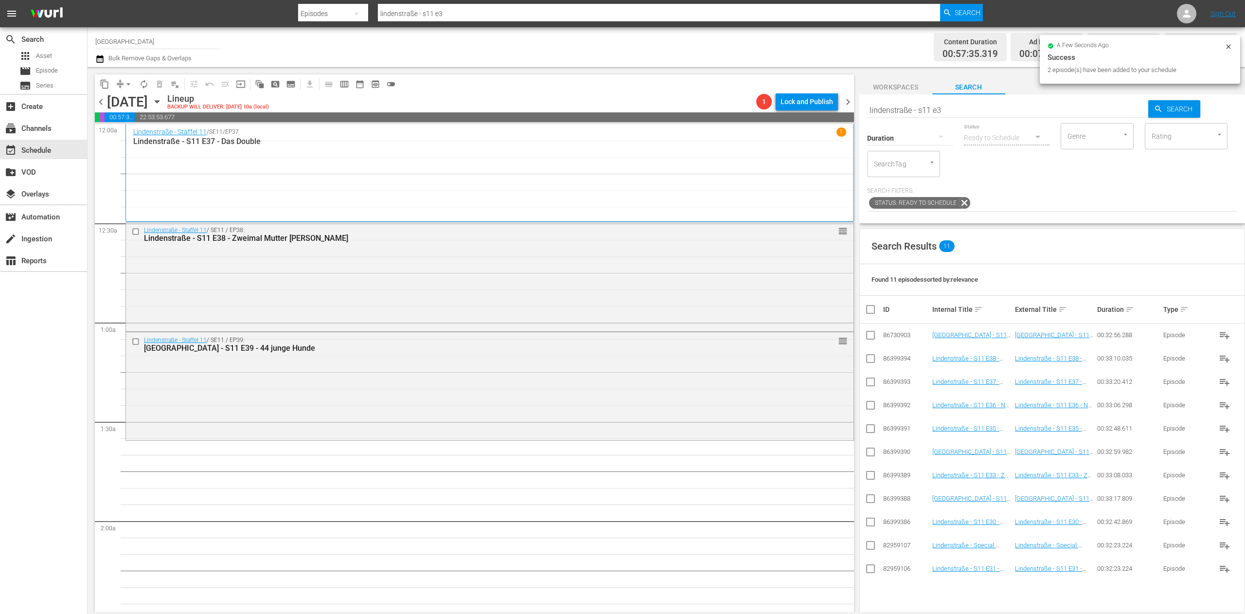
click at [778, 112] on input "lindenstraße - s11 e3" at bounding box center [1008, 109] width 282 height 23
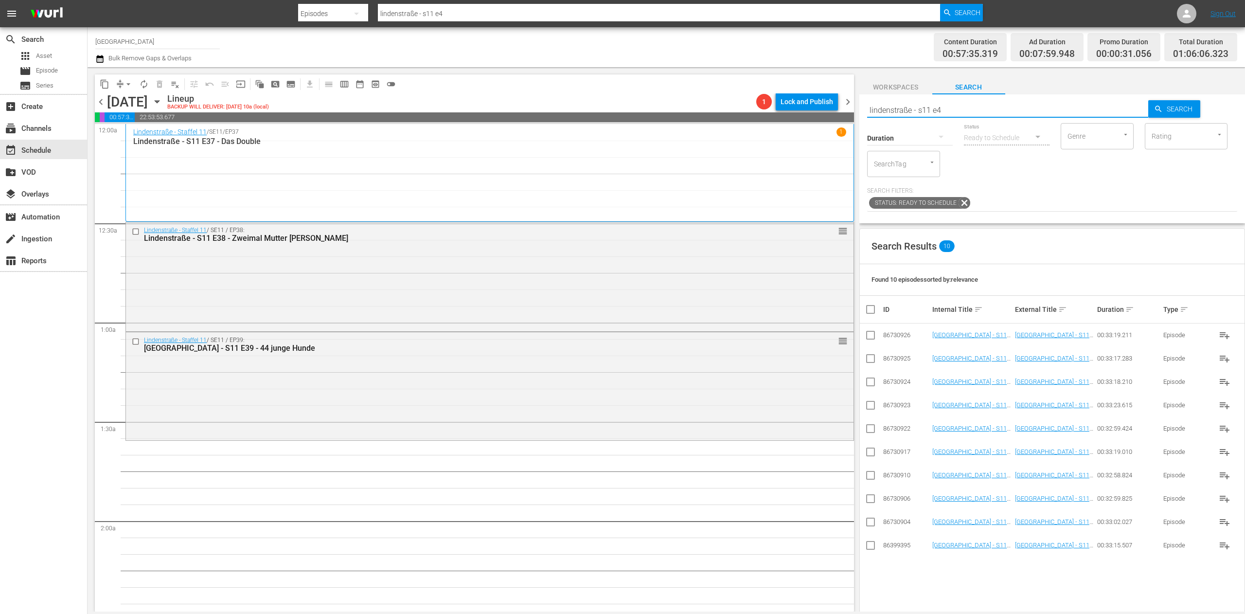
click at [778, 383] on input "checkbox" at bounding box center [871, 547] width 12 height 12
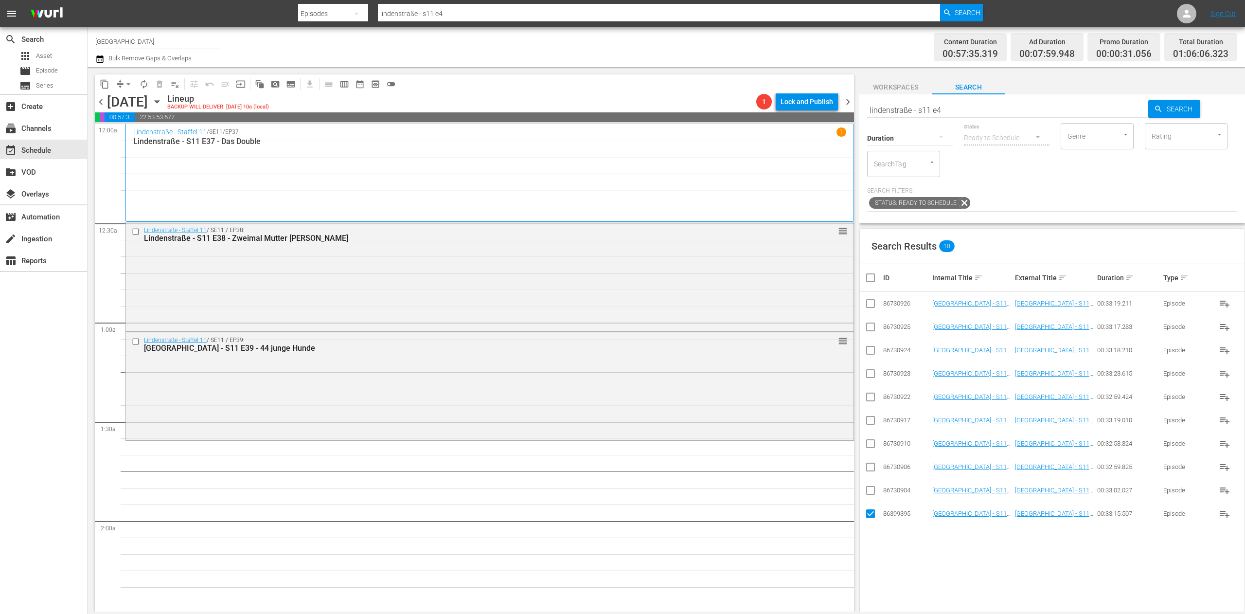
click at [778, 383] on input "checkbox" at bounding box center [871, 492] width 12 height 12
click at [778, 383] on input "checkbox" at bounding box center [871, 469] width 12 height 12
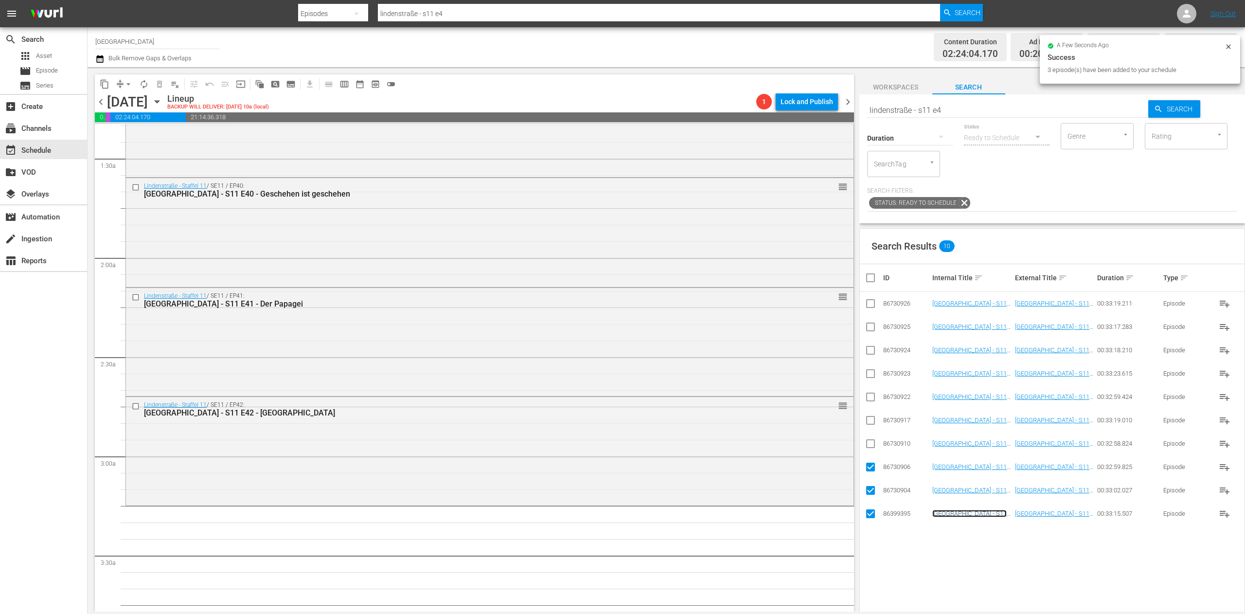
scroll to position [292, 0]
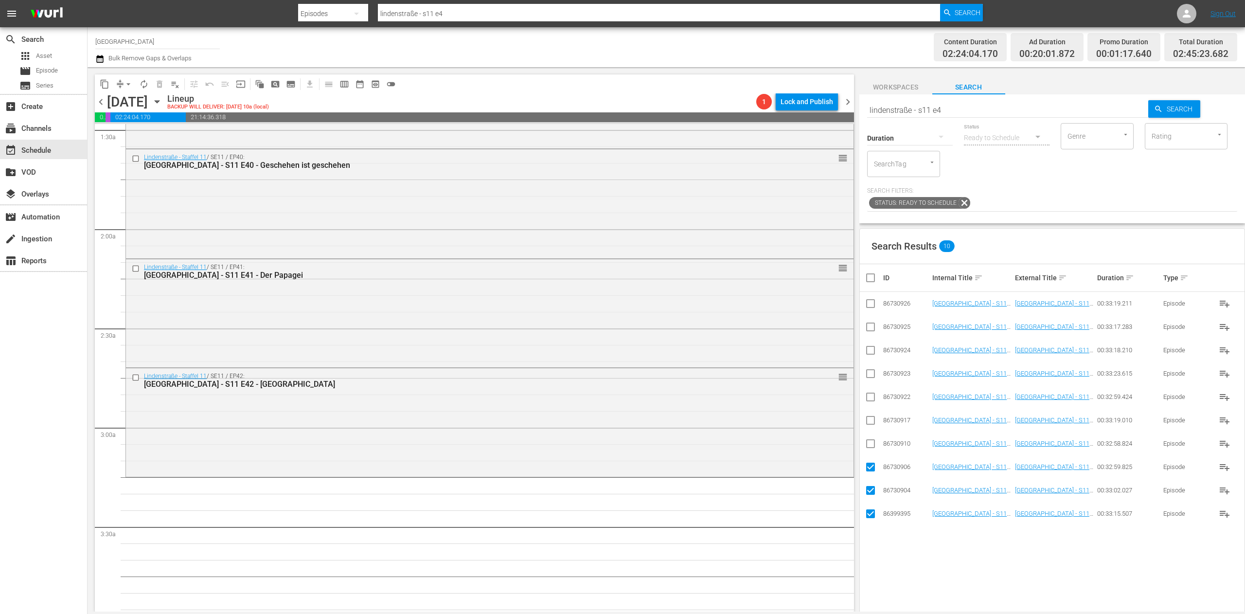
click at [778, 279] on input "checkbox" at bounding box center [874, 278] width 19 height 12
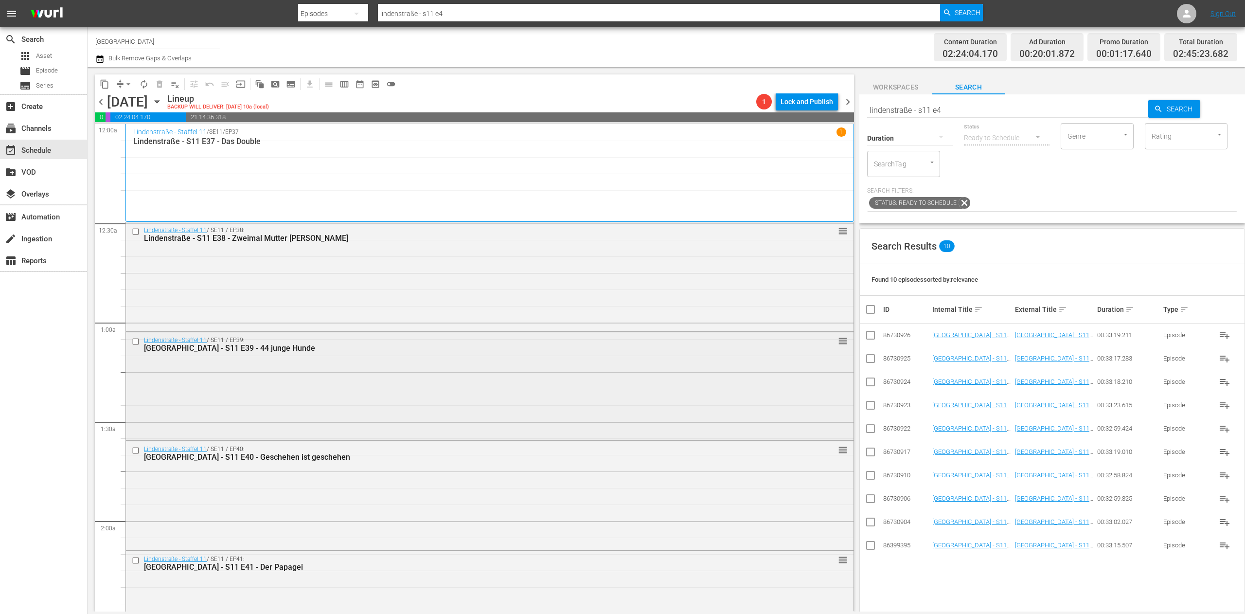
scroll to position [486, 0]
